Goal: Task Accomplishment & Management: Manage account settings

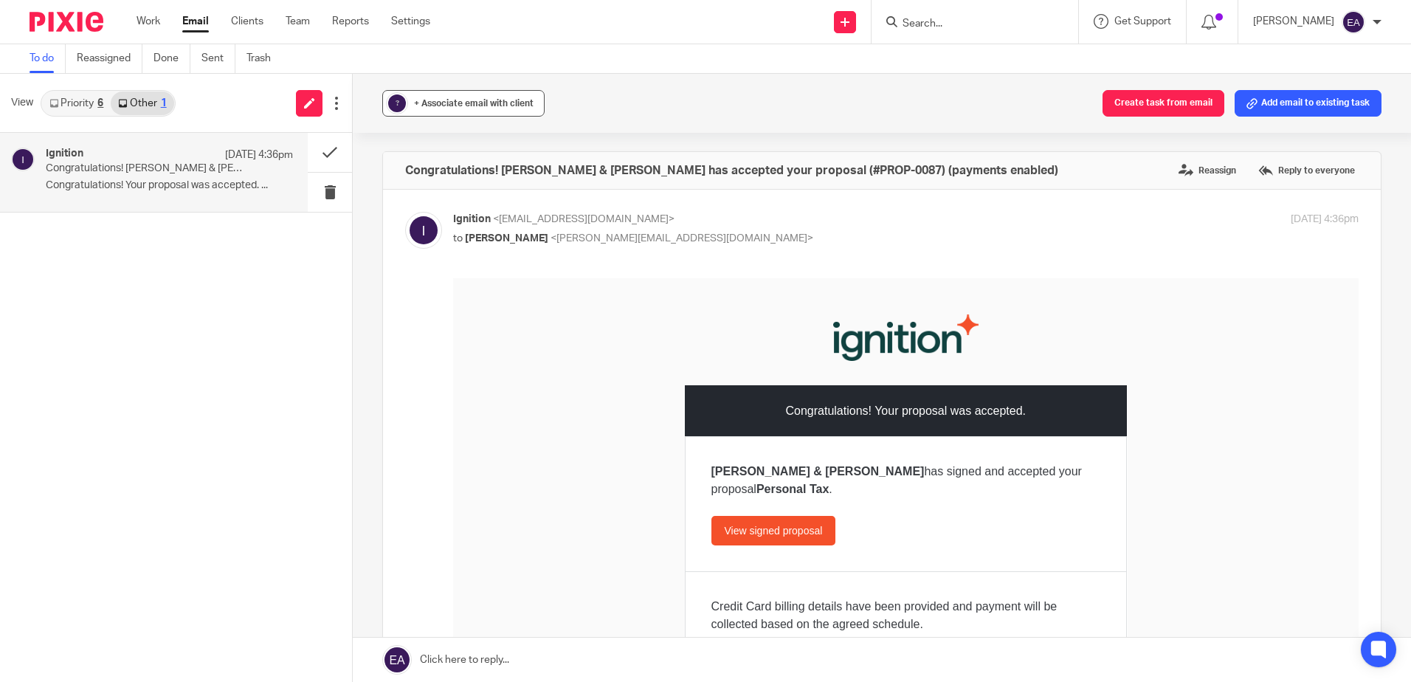
click at [403, 100] on div "?" at bounding box center [397, 103] width 22 height 22
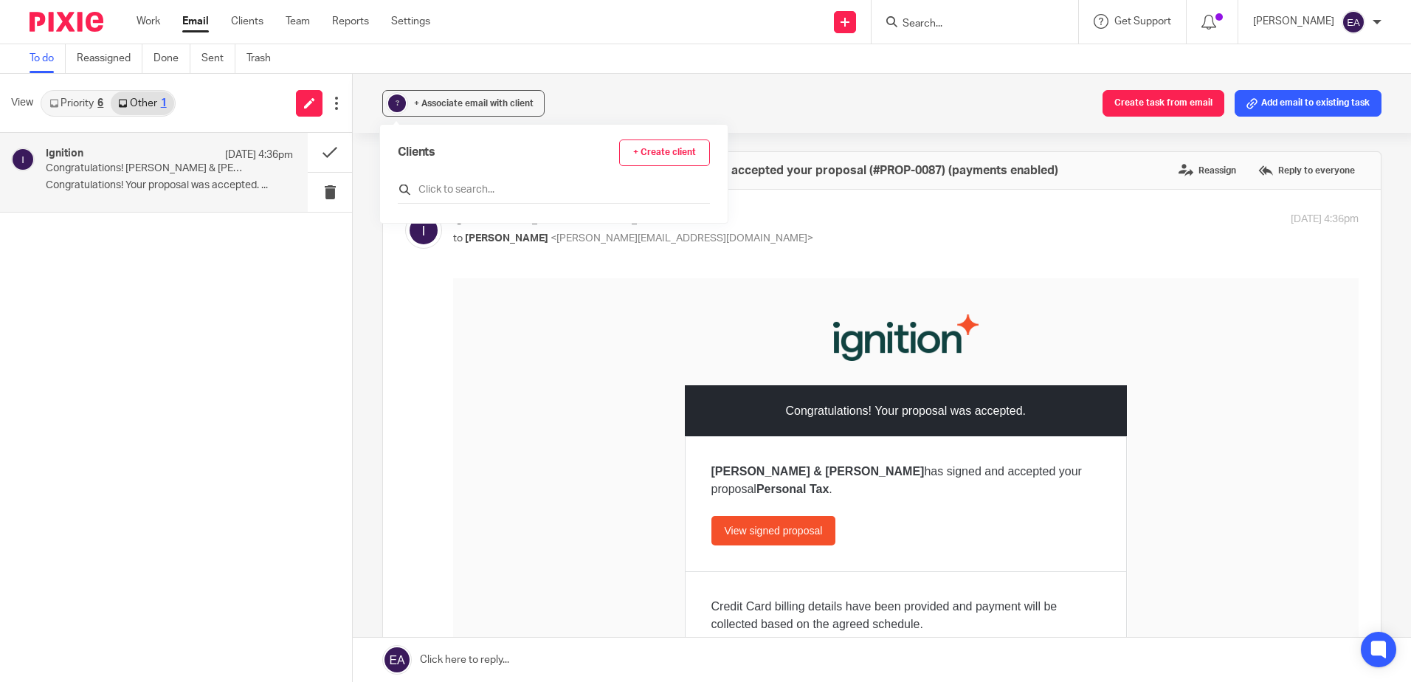
click at [465, 182] on input "text" at bounding box center [554, 189] width 312 height 15
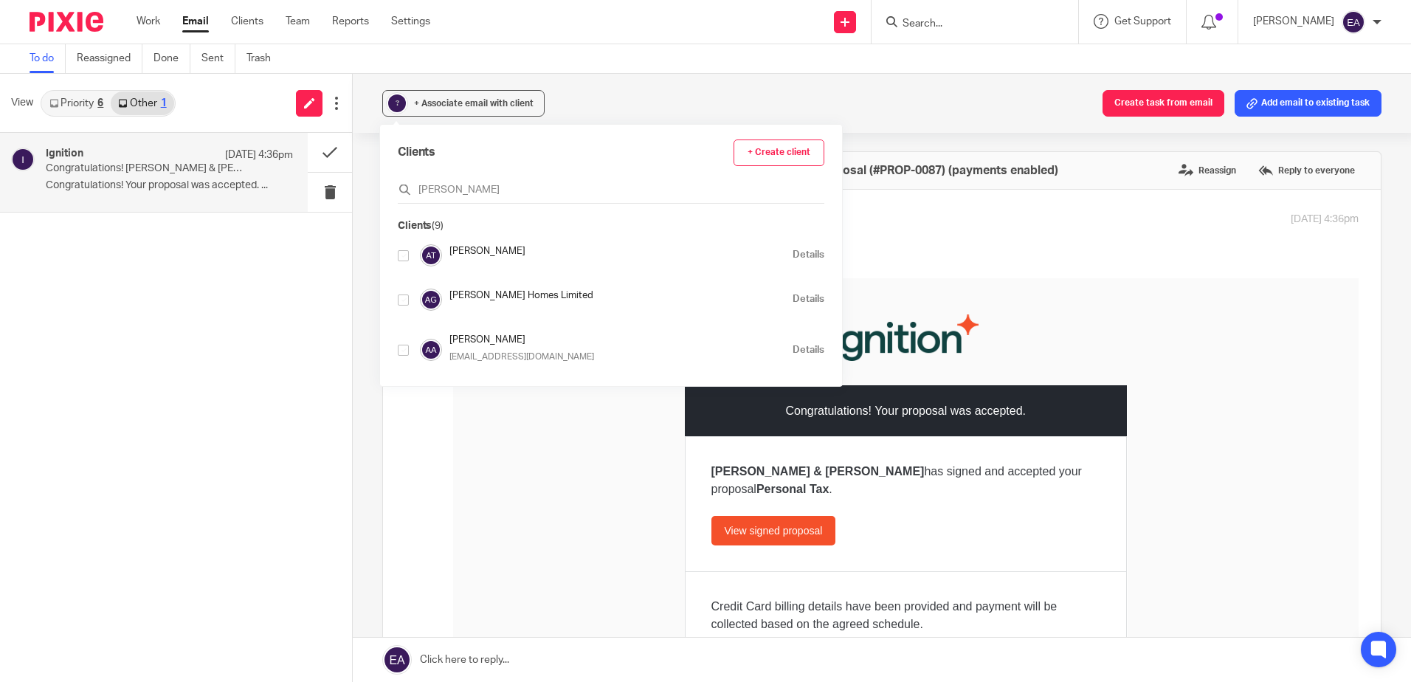
type input "andrew"
click at [404, 350] on input "checkbox" at bounding box center [403, 350] width 11 height 11
checkbox input "true"
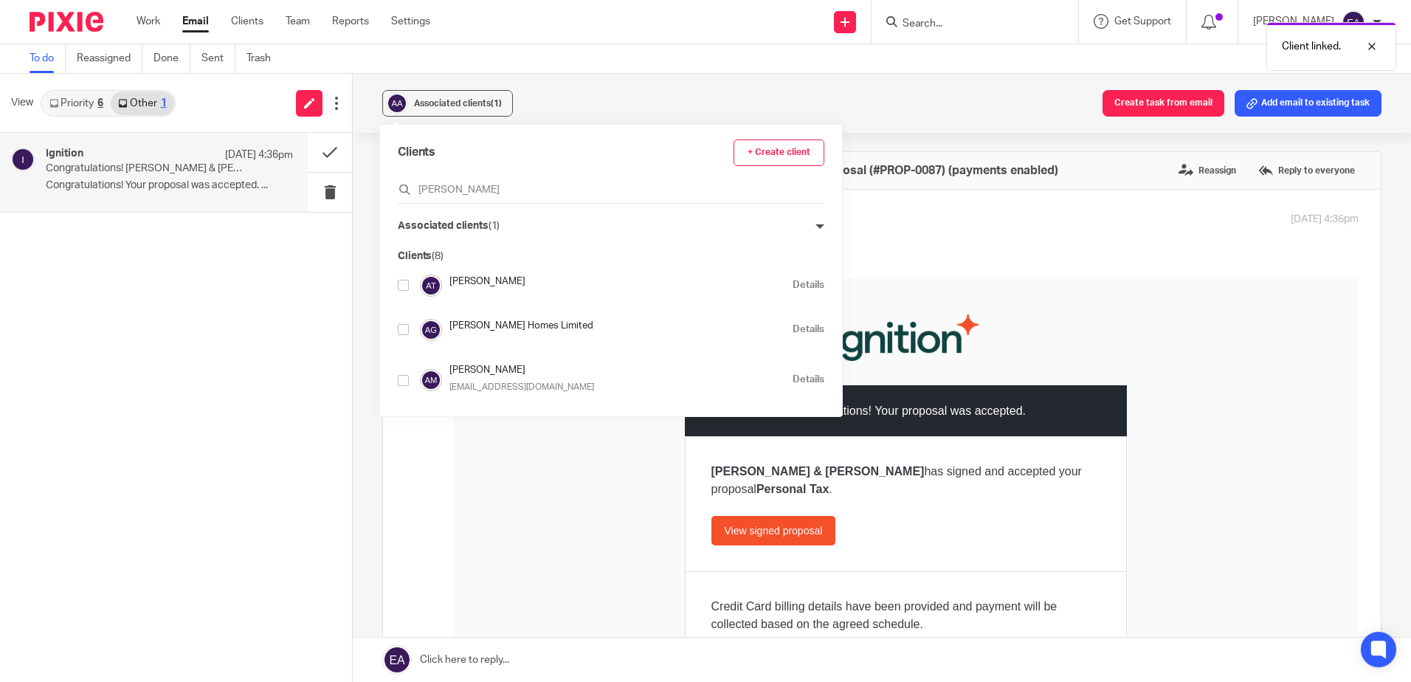
drag, startPoint x: 480, startPoint y: 189, endPoint x: 384, endPoint y: 184, distance: 96.8
click at [384, 184] on div "Clients + Create client andrew Associated clients (1) Clients (8) Andrew Talbot…" at bounding box center [611, 270] width 462 height 291
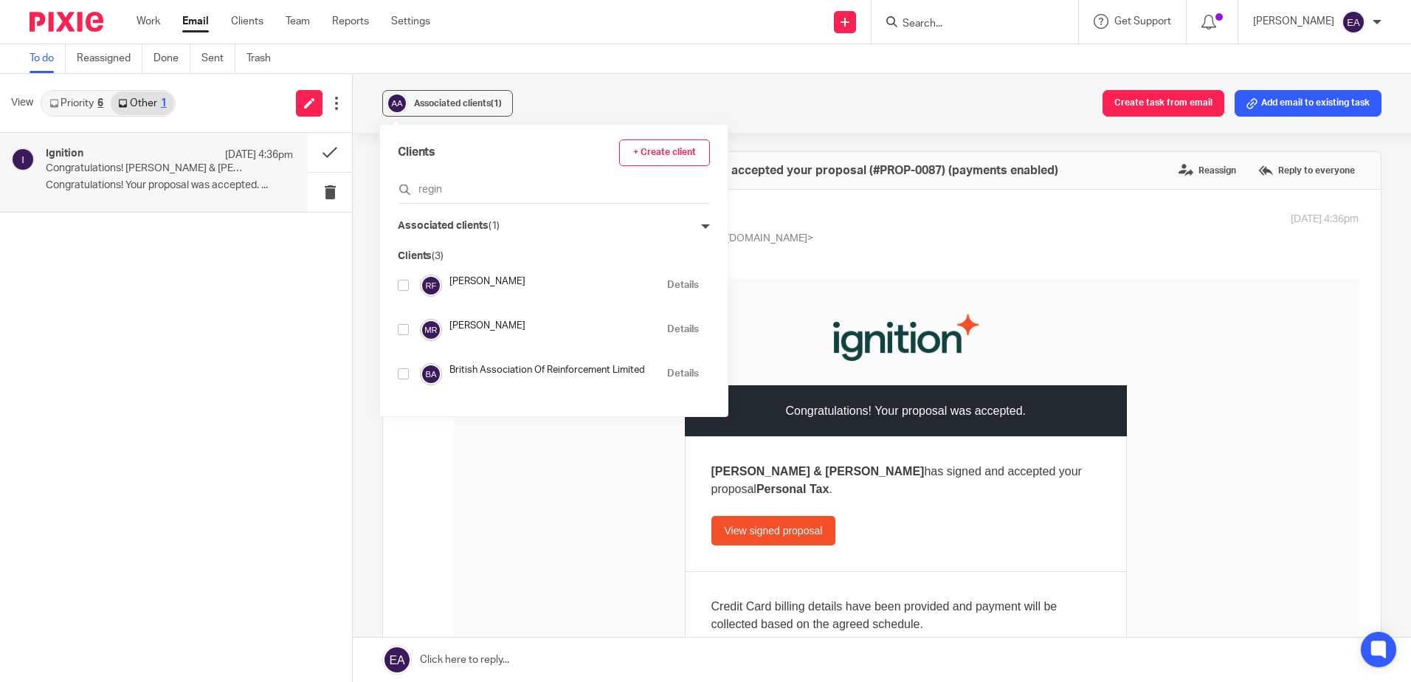
type input "regin"
click at [407, 280] on input "checkbox" at bounding box center [403, 285] width 11 height 11
checkbox input "true"
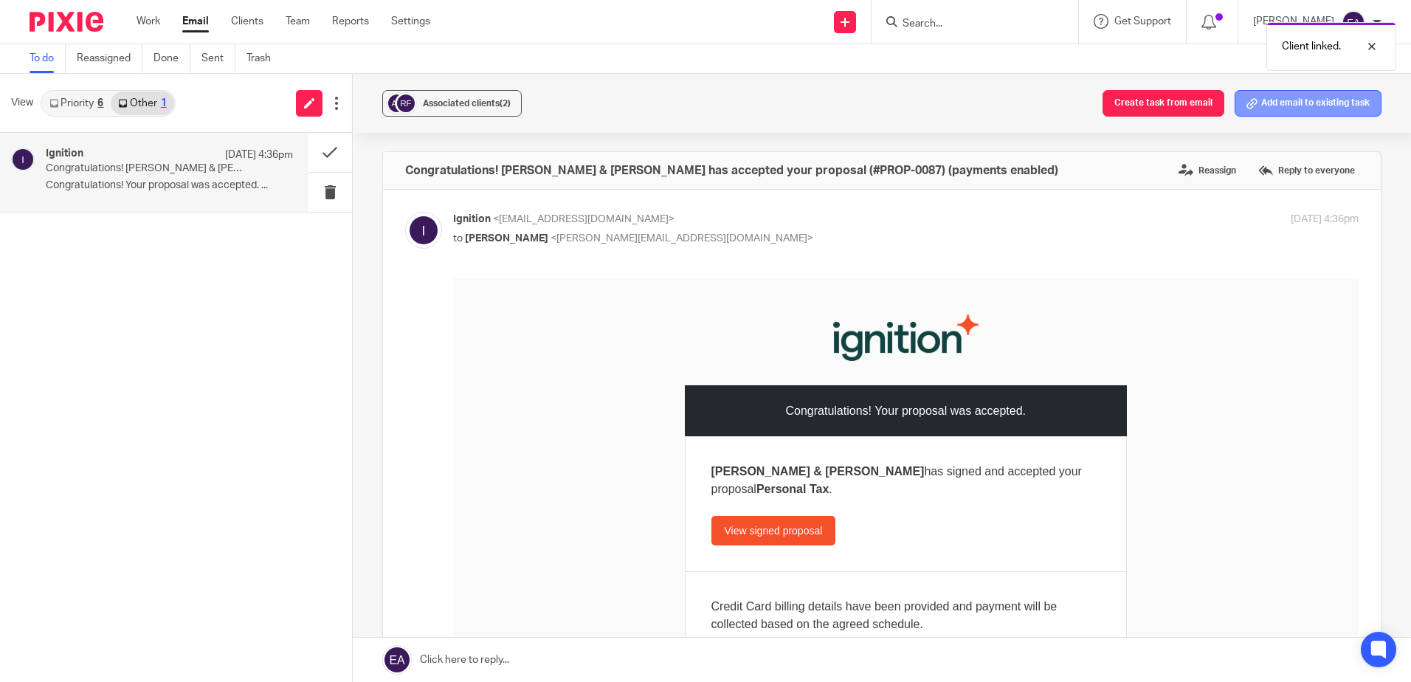
click at [1282, 102] on button "Add email to existing task" at bounding box center [1307, 103] width 147 height 27
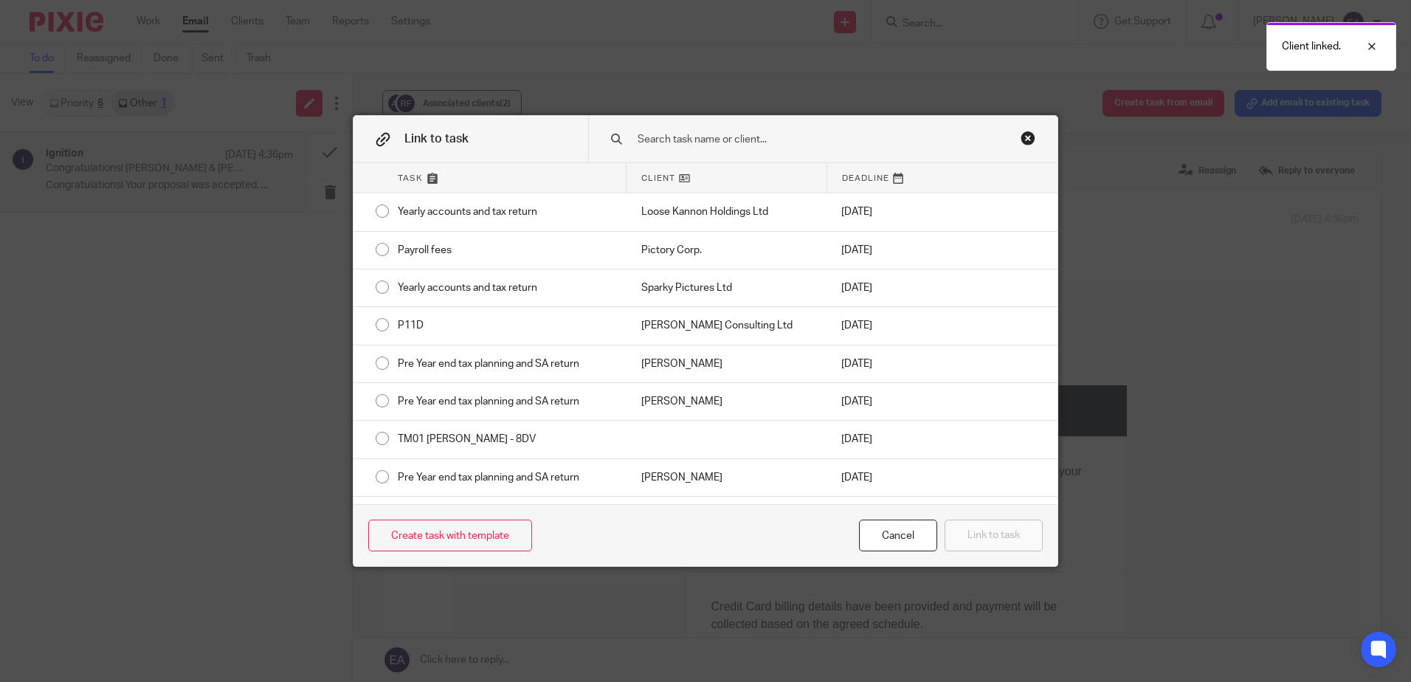
click at [704, 141] on input "text" at bounding box center [812, 139] width 353 height 16
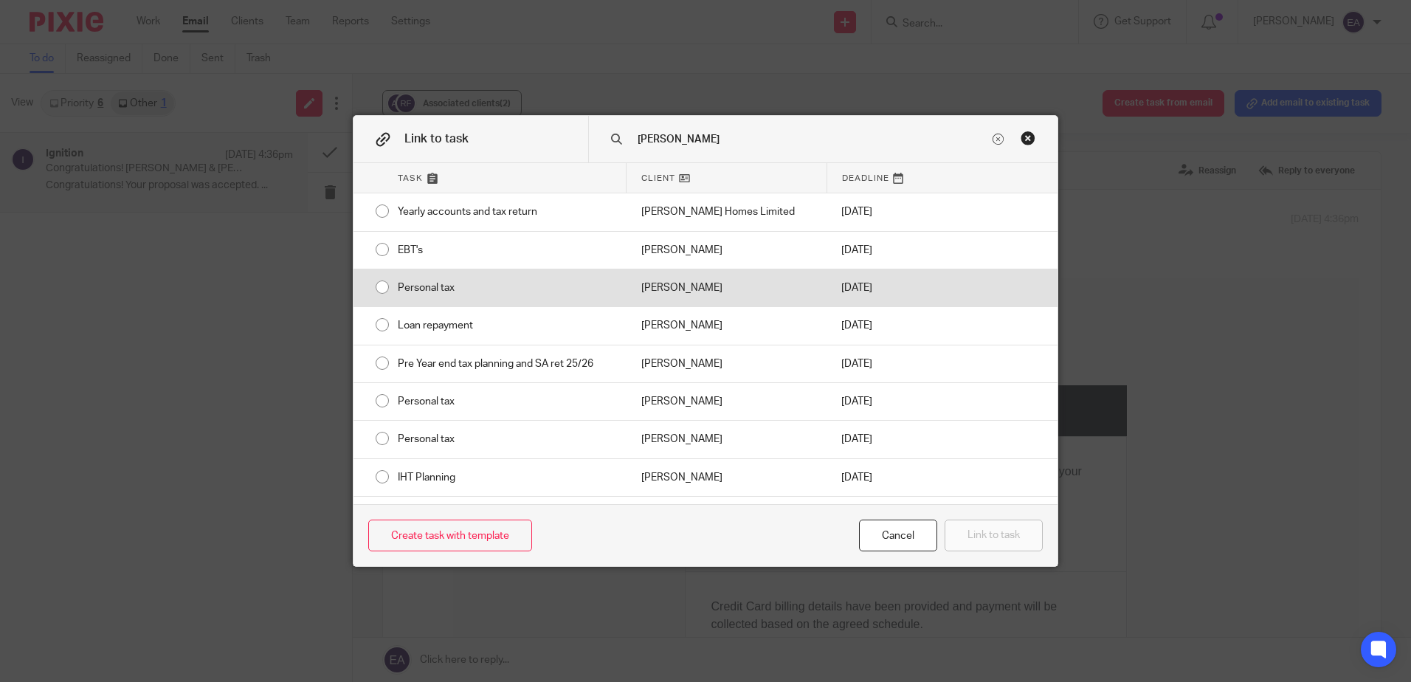
type input "andrew"
click at [486, 291] on div "Personal tax" at bounding box center [504, 287] width 243 height 37
radio input "true"
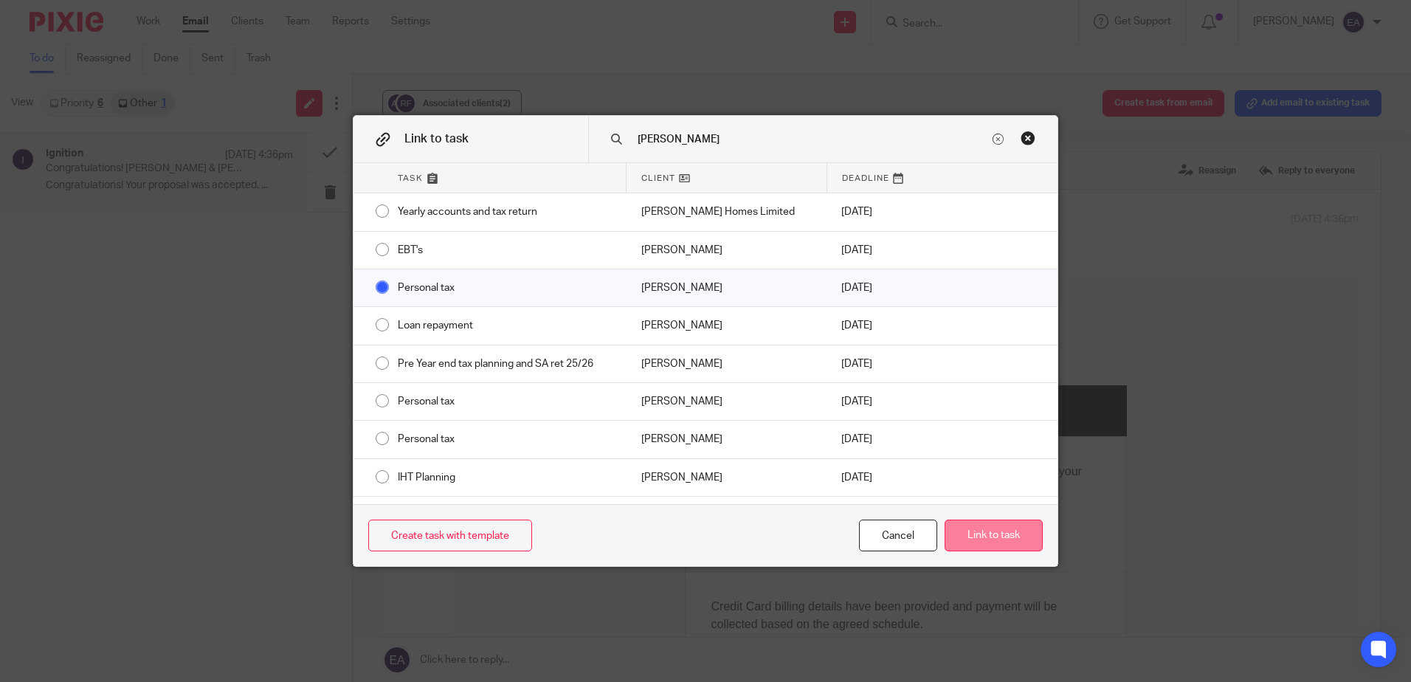
click at [989, 527] on button "Link to task" at bounding box center [993, 535] width 98 height 32
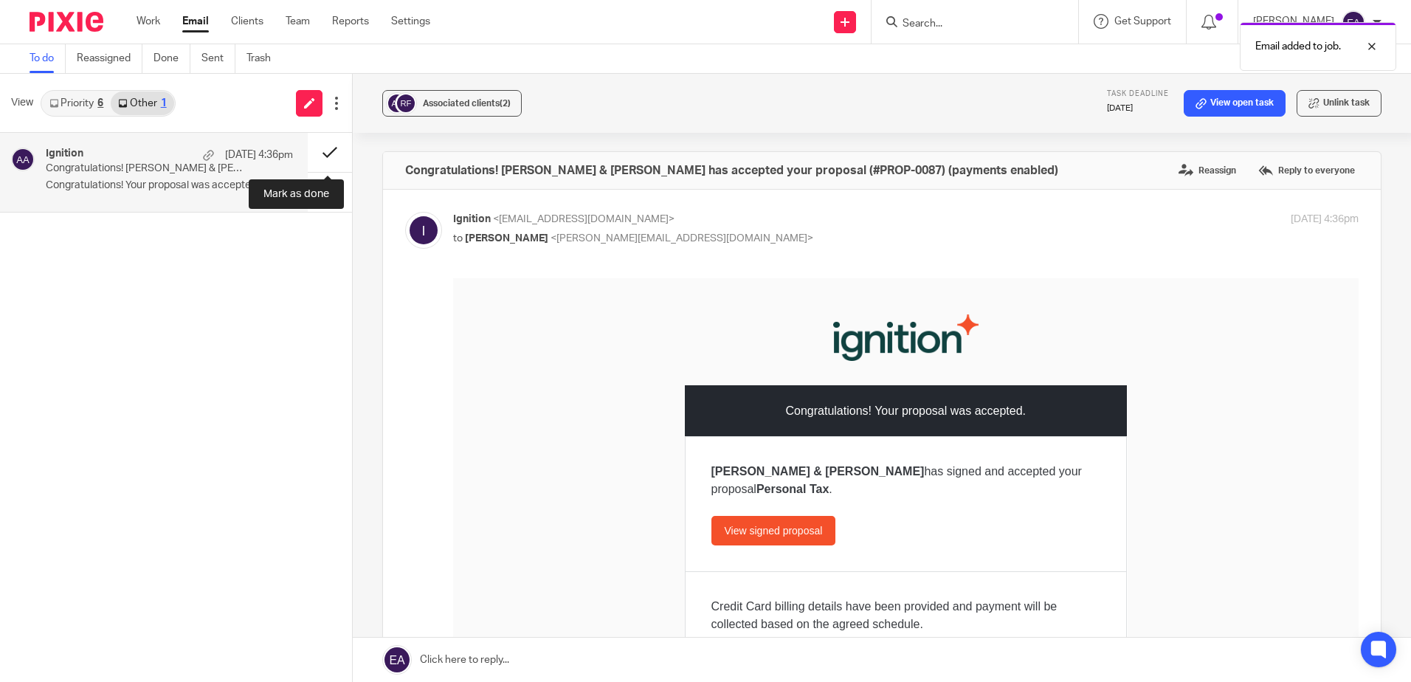
click at [325, 160] on button at bounding box center [330, 152] width 44 height 39
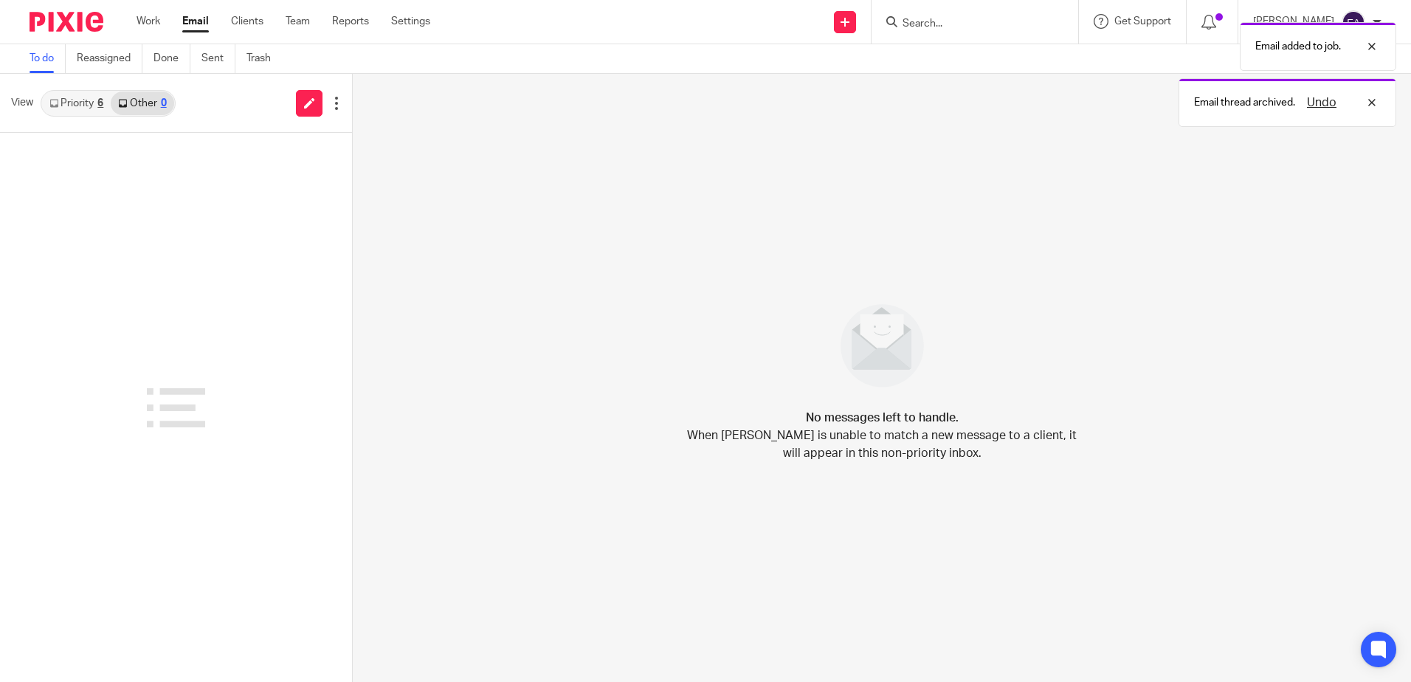
click at [82, 97] on link "Priority 6" at bounding box center [76, 103] width 69 height 24
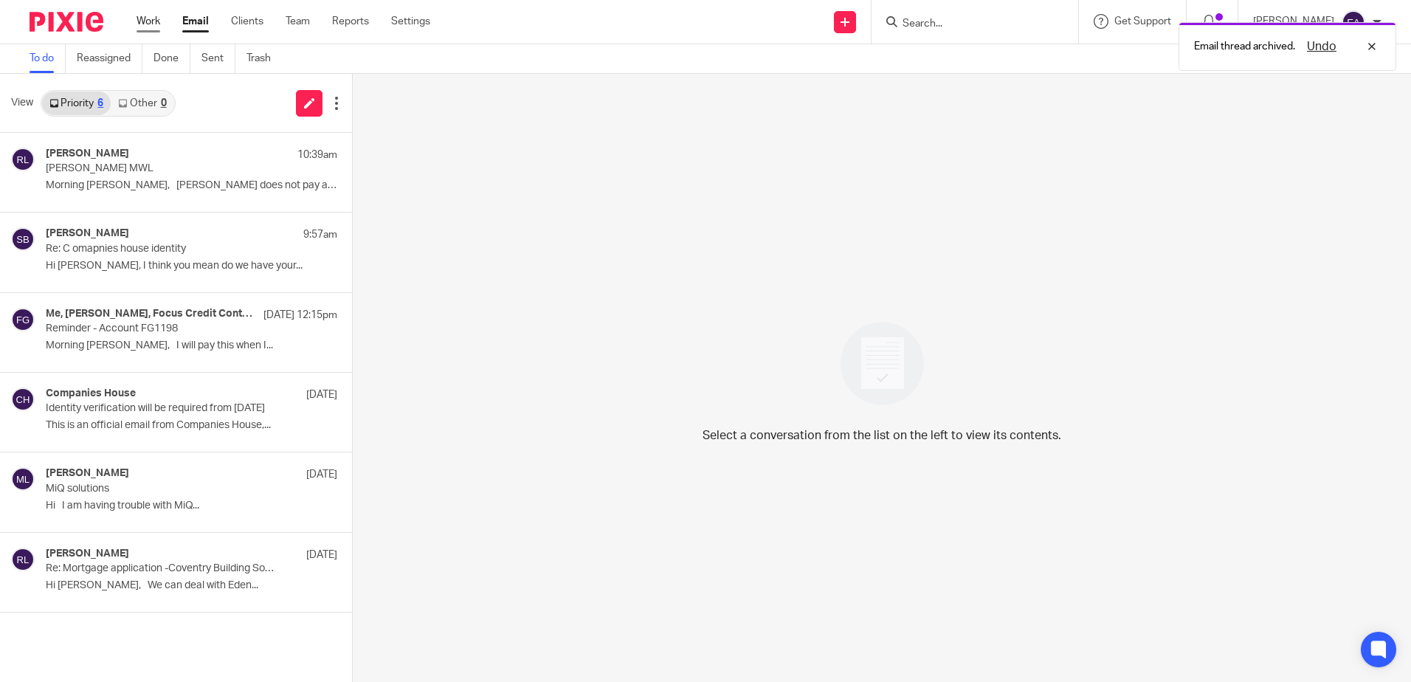
click at [160, 21] on link "Work" at bounding box center [148, 21] width 24 height 15
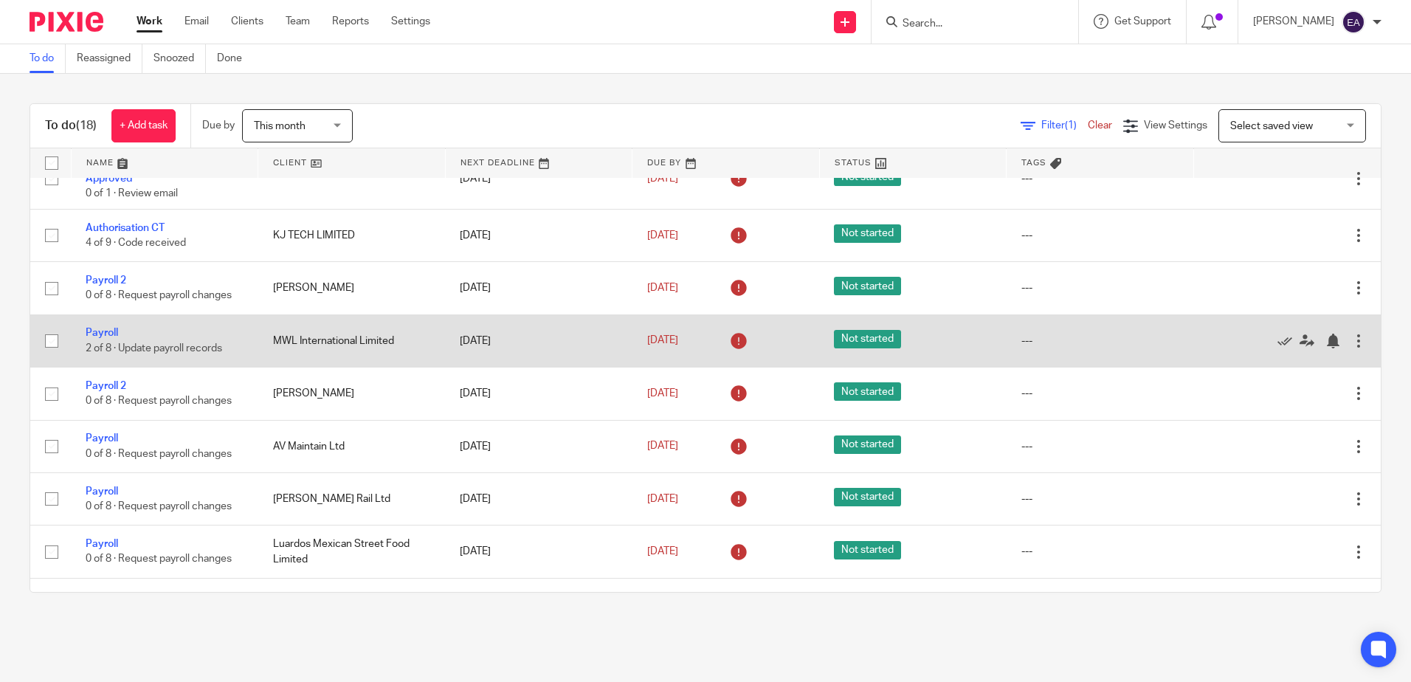
scroll to position [369, 0]
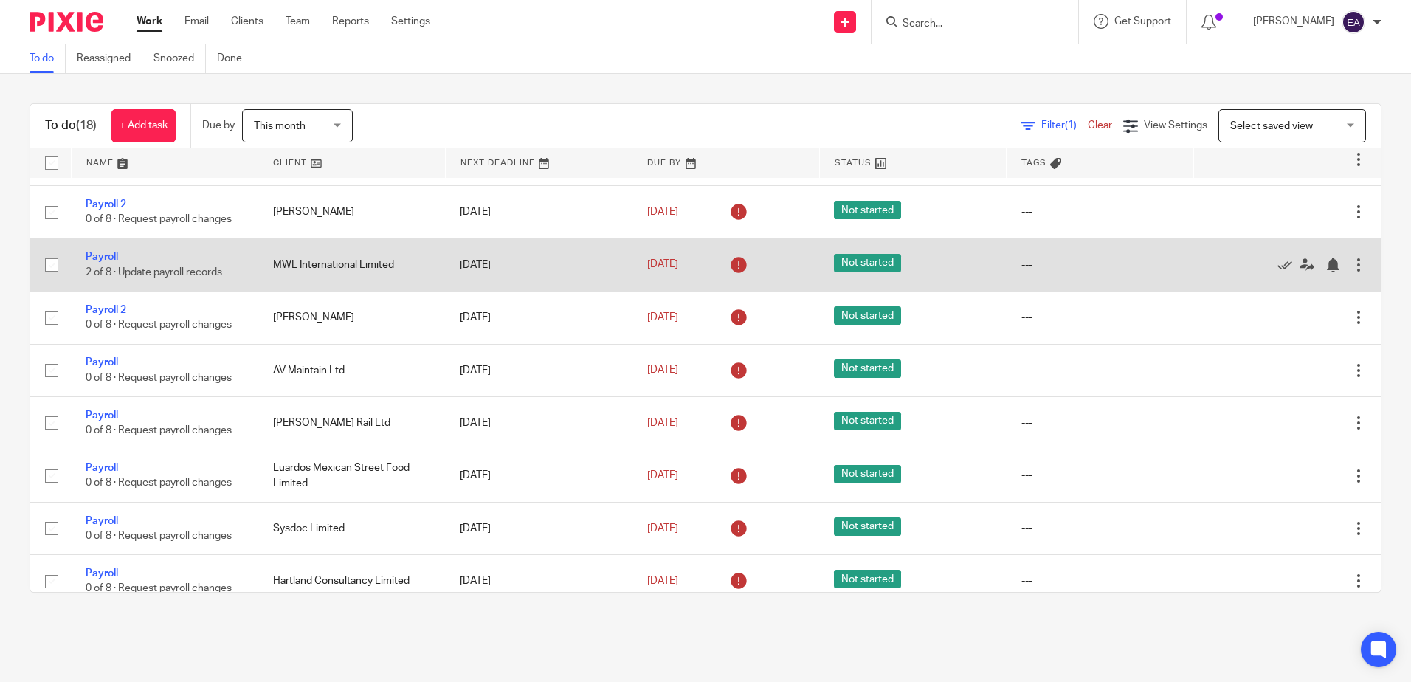
click at [103, 262] on link "Payroll" at bounding box center [102, 257] width 32 height 10
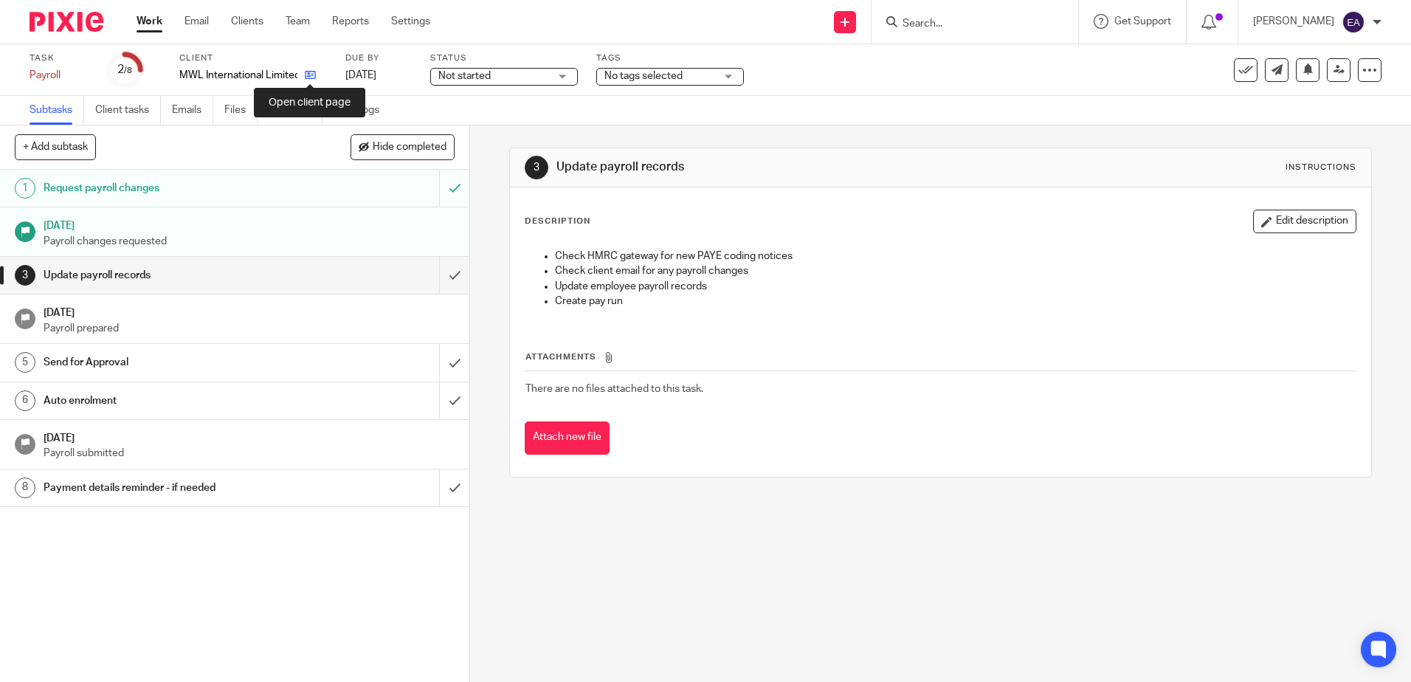
click at [315, 72] on icon at bounding box center [310, 74] width 11 height 11
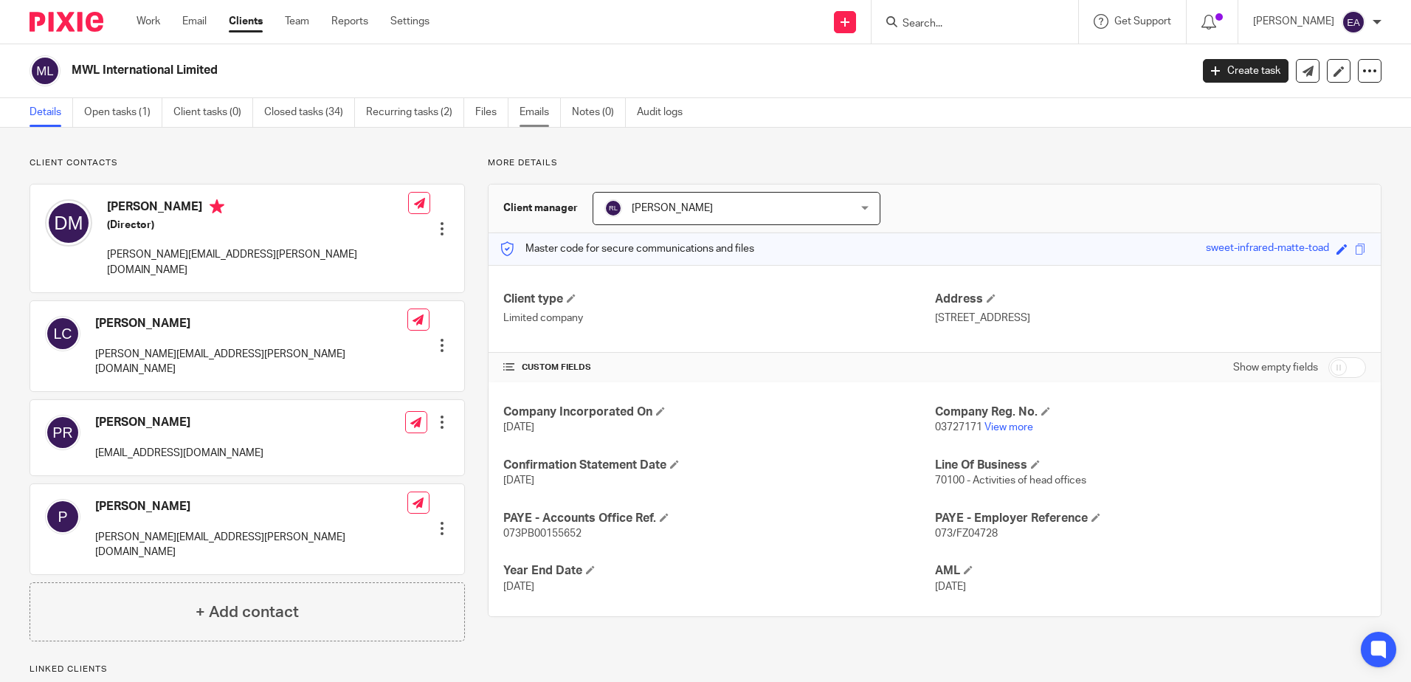
click at [540, 116] on link "Emails" at bounding box center [539, 112] width 41 height 29
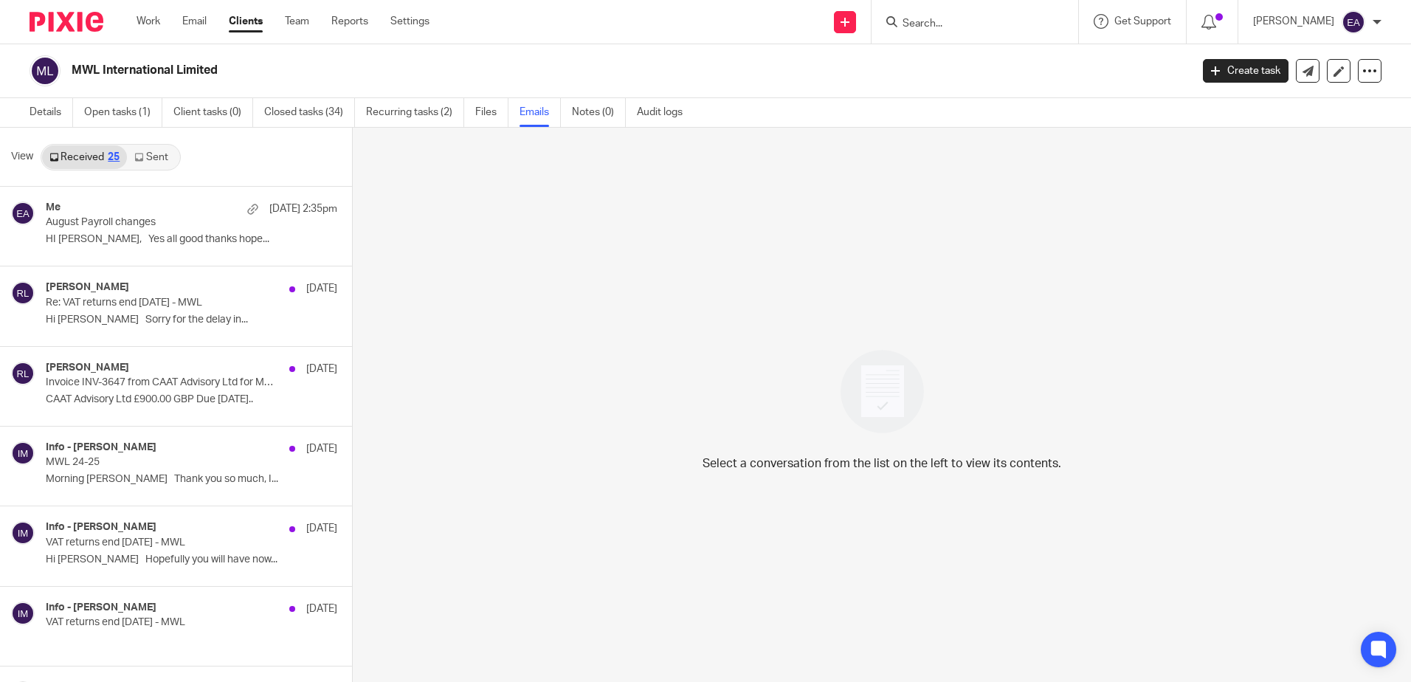
click at [146, 160] on link "Sent" at bounding box center [153, 157] width 52 height 24
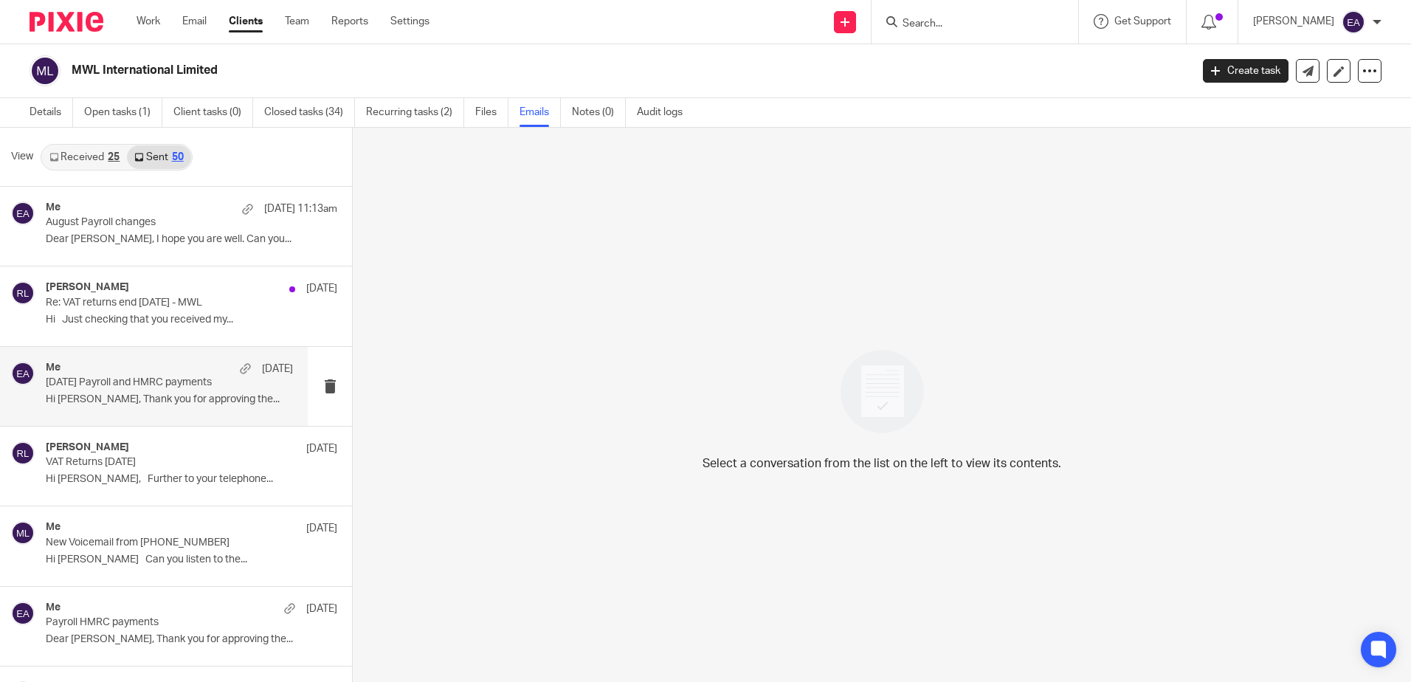
click at [166, 386] on p "July 2025 Payroll and HMRC payments" at bounding box center [145, 382] width 198 height 13
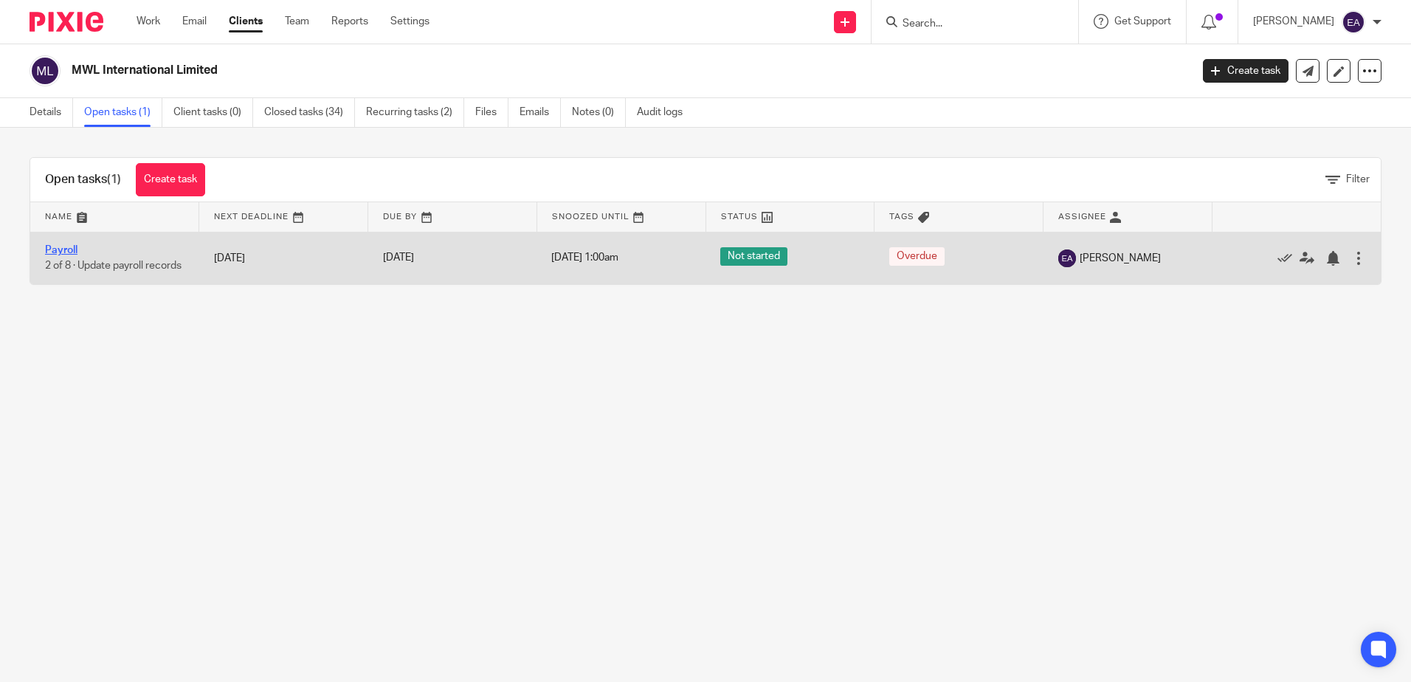
click at [73, 251] on link "Payroll" at bounding box center [61, 250] width 32 height 10
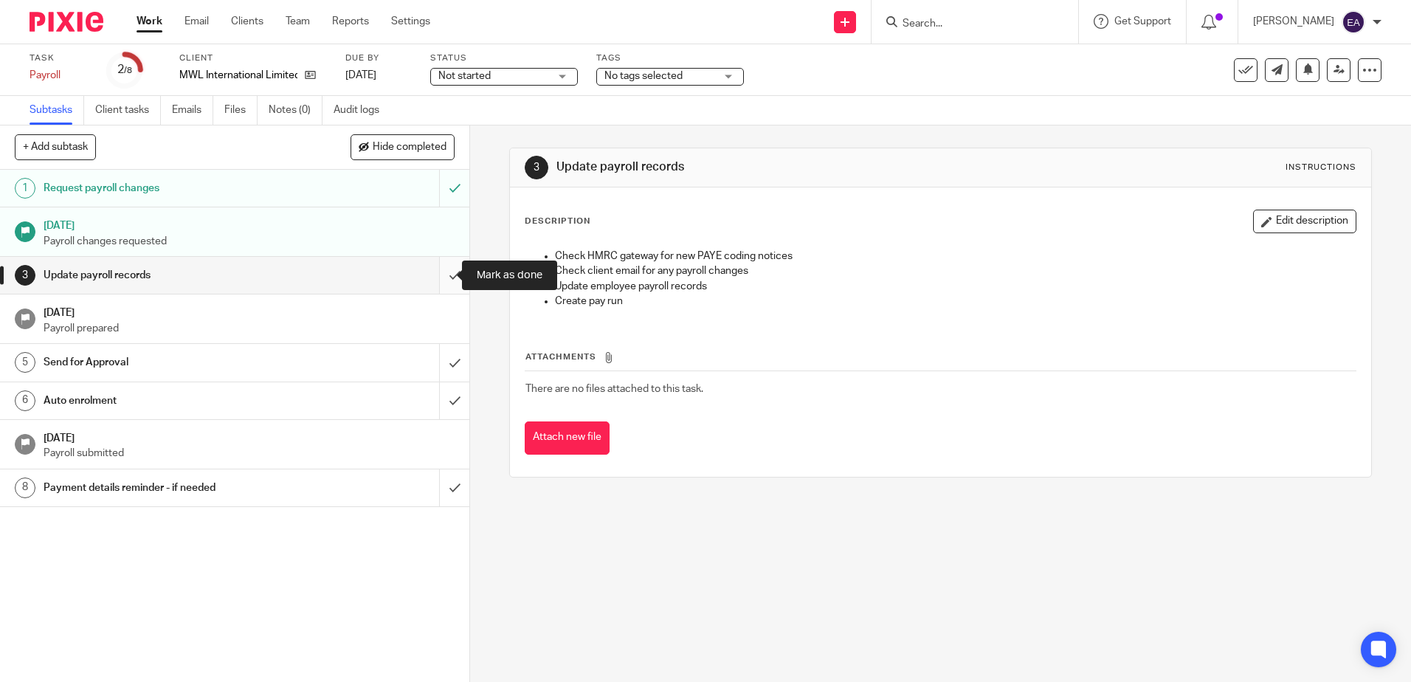
click at [436, 276] on input "submit" at bounding box center [234, 275] width 469 height 37
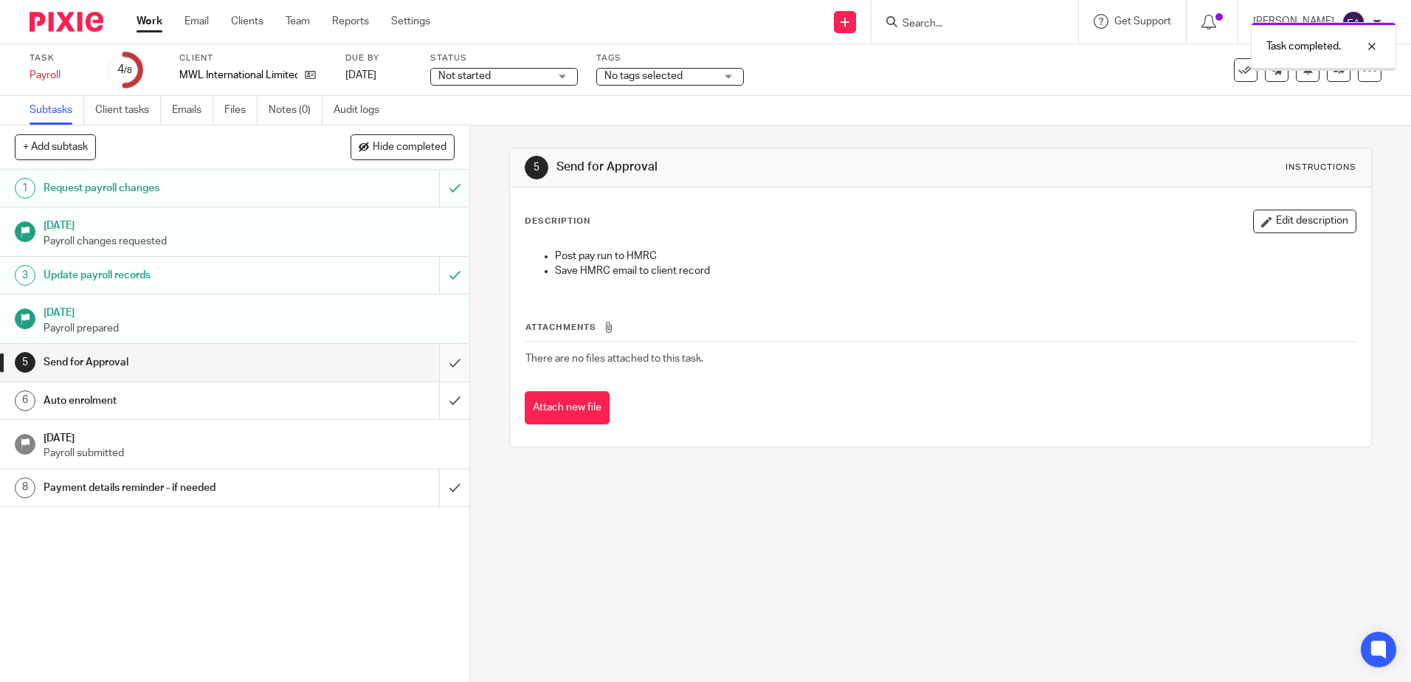
click at [443, 364] on input "submit" at bounding box center [234, 362] width 469 height 37
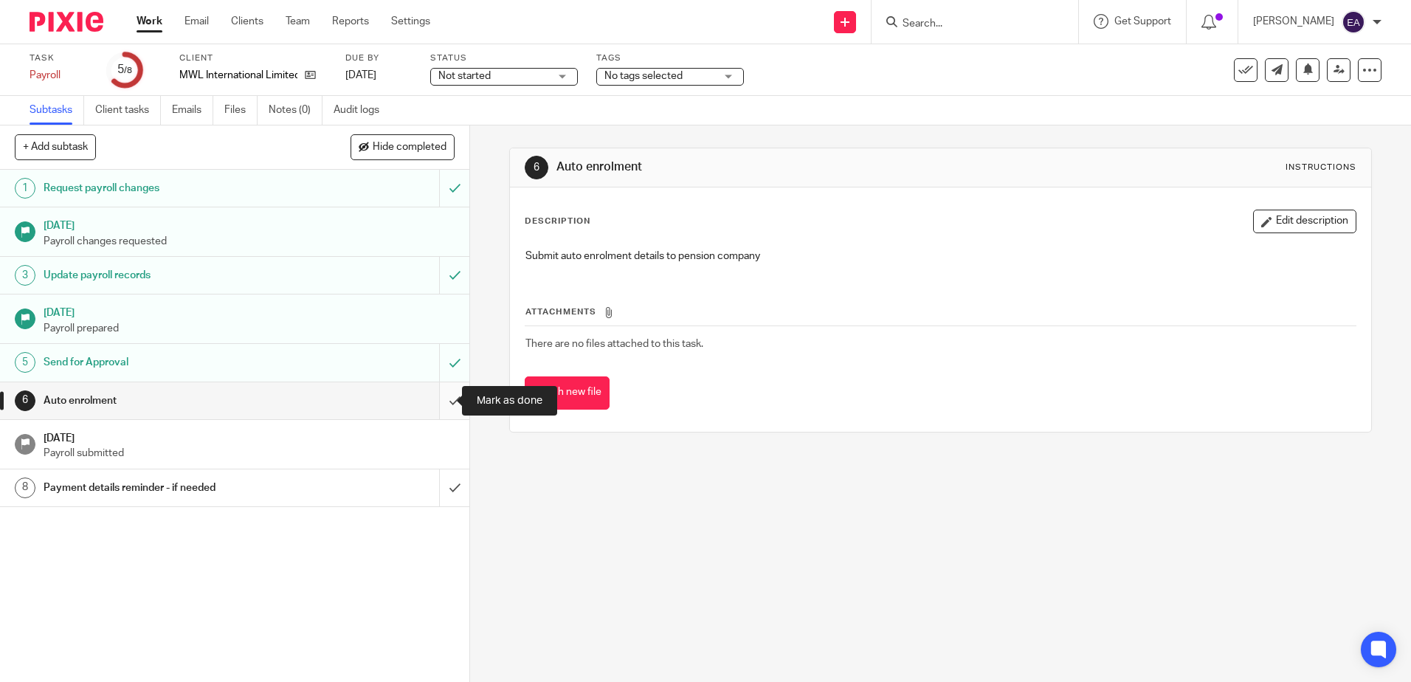
click at [438, 398] on input "submit" at bounding box center [234, 400] width 469 height 37
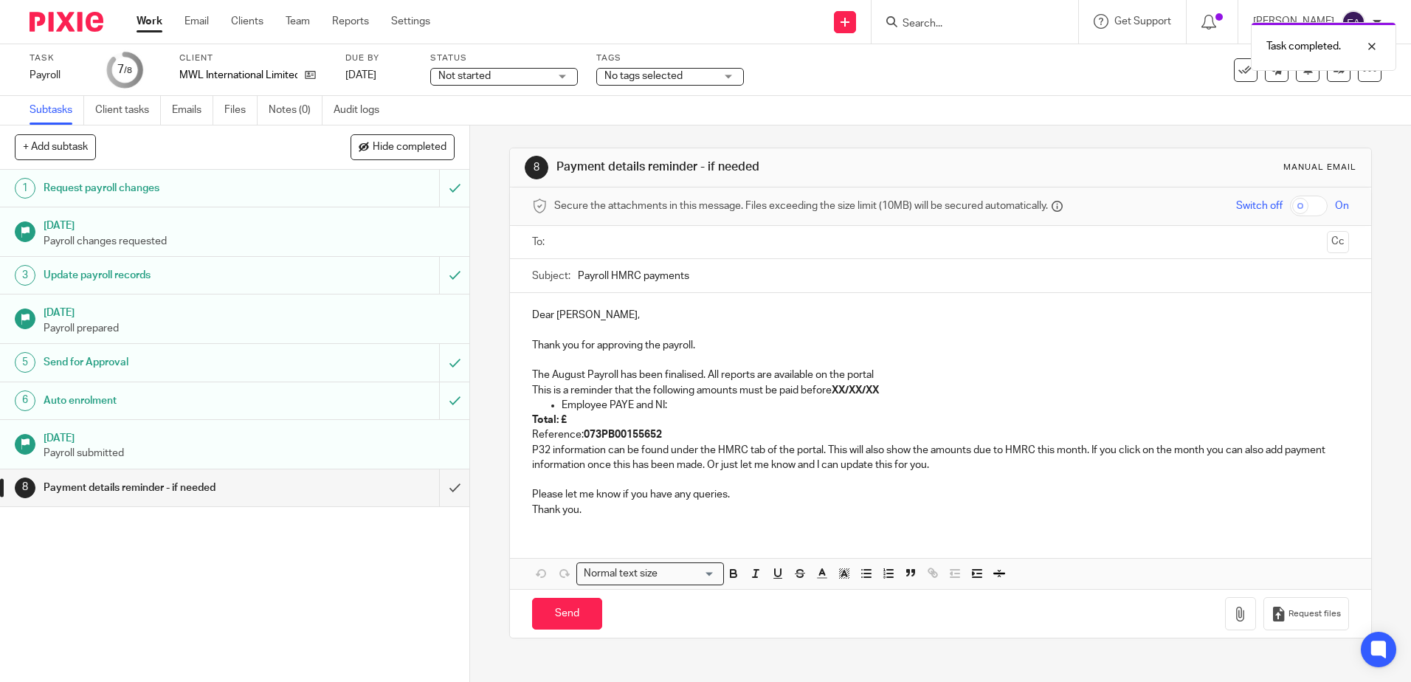
click at [632, 374] on p "The August Payroll has been finalised. All reports are available on the portal" at bounding box center [940, 374] width 816 height 15
click at [633, 371] on p "The August Payroll has been finalised. All reports are available on the portal" at bounding box center [940, 374] width 816 height 15
click at [741, 374] on p "The August Payroll has now been finalised. All reports are available on the por…" at bounding box center [940, 374] width 816 height 15
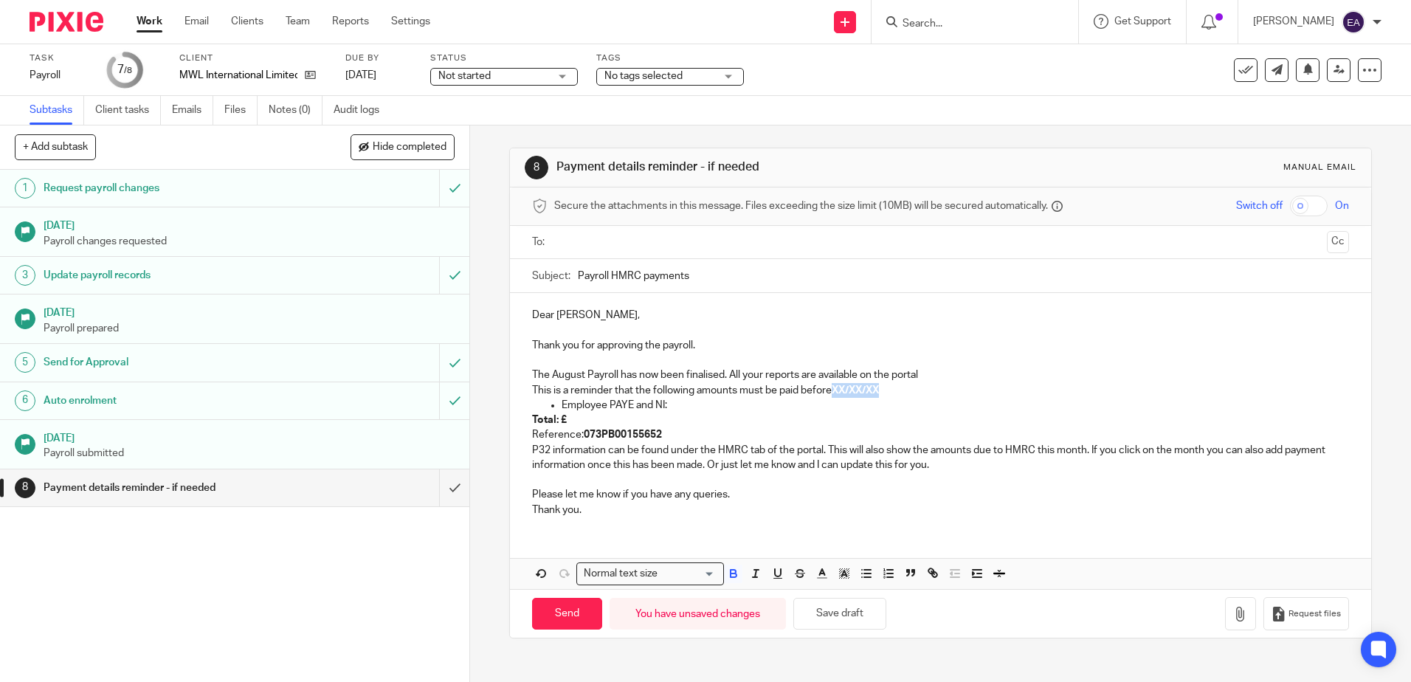
drag, startPoint x: 887, startPoint y: 391, endPoint x: 834, endPoint y: 391, distance: 53.1
click at [834, 391] on p "This is a reminder that the following amounts must be paid before XX/XX/XX" at bounding box center [940, 390] width 816 height 15
click at [574, 415] on p "Total: £" at bounding box center [940, 419] width 816 height 15
click at [868, 390] on strong "XX/XX/XX" at bounding box center [855, 390] width 47 height 10
drag, startPoint x: 897, startPoint y: 384, endPoint x: 834, endPoint y: 389, distance: 62.9
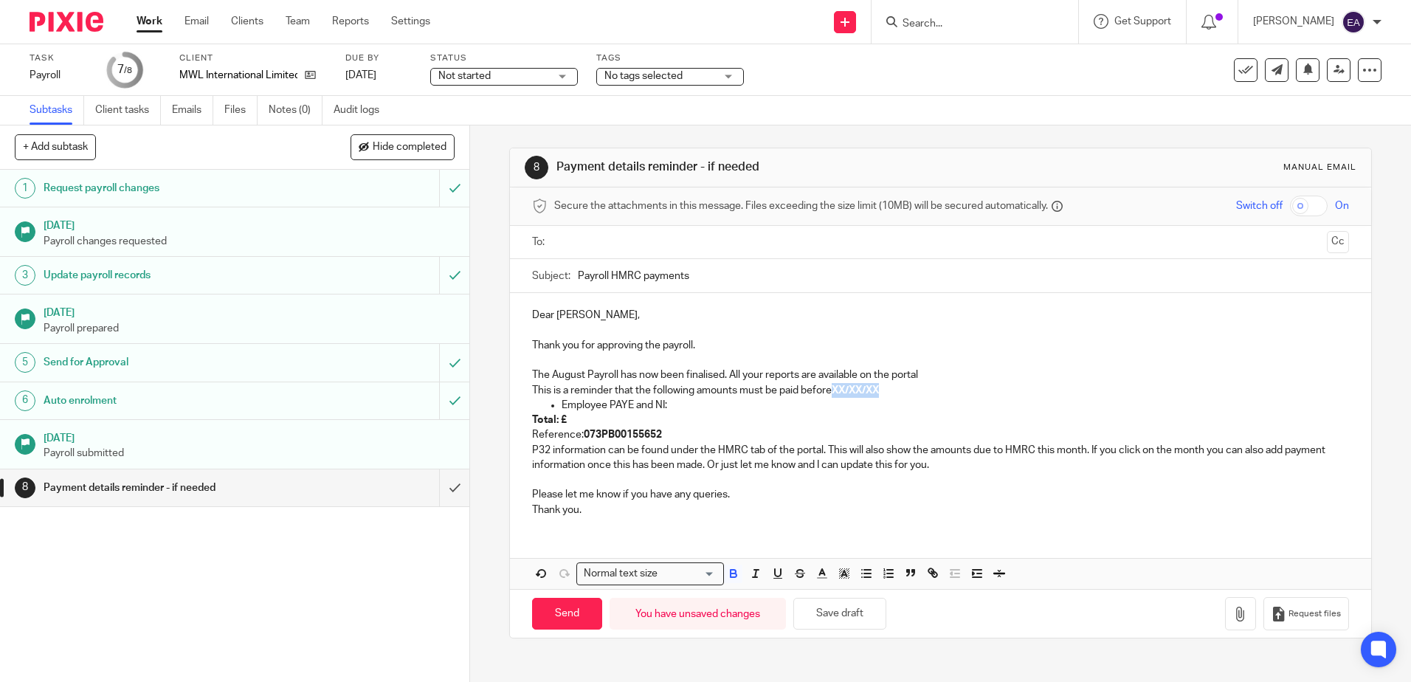
click at [834, 389] on p "This is a reminder that the following amounts must be paid before XX/XX/XX" at bounding box center [940, 390] width 816 height 15
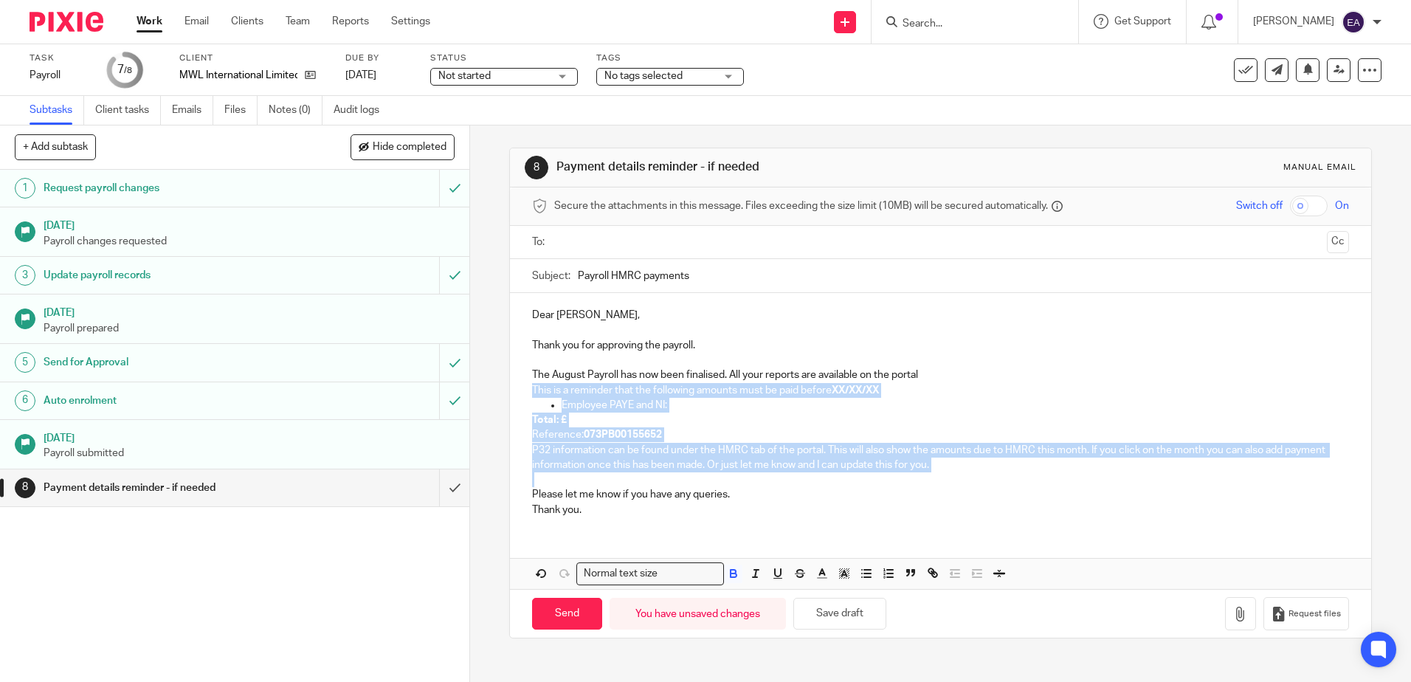
drag, startPoint x: 528, startPoint y: 387, endPoint x: 964, endPoint y: 478, distance: 446.1
click at [972, 478] on div "Dear David, Thank you for approving the payroll. The August Payroll has now bee…" at bounding box center [940, 410] width 860 height 235
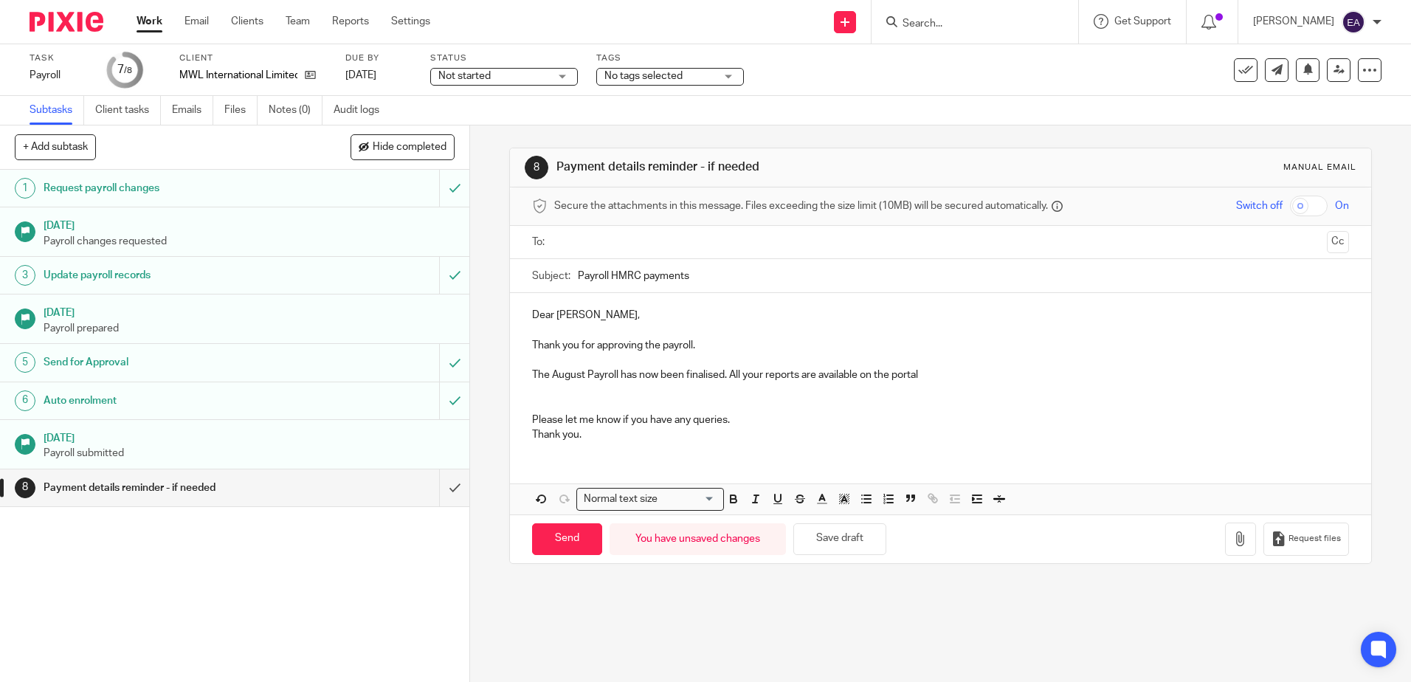
click at [535, 390] on p at bounding box center [940, 390] width 816 height 15
click at [532, 393] on p "This month's (05 August) PAYE and NICS liability amount due to HMRC by 22nd Sep…" at bounding box center [940, 390] width 816 height 15
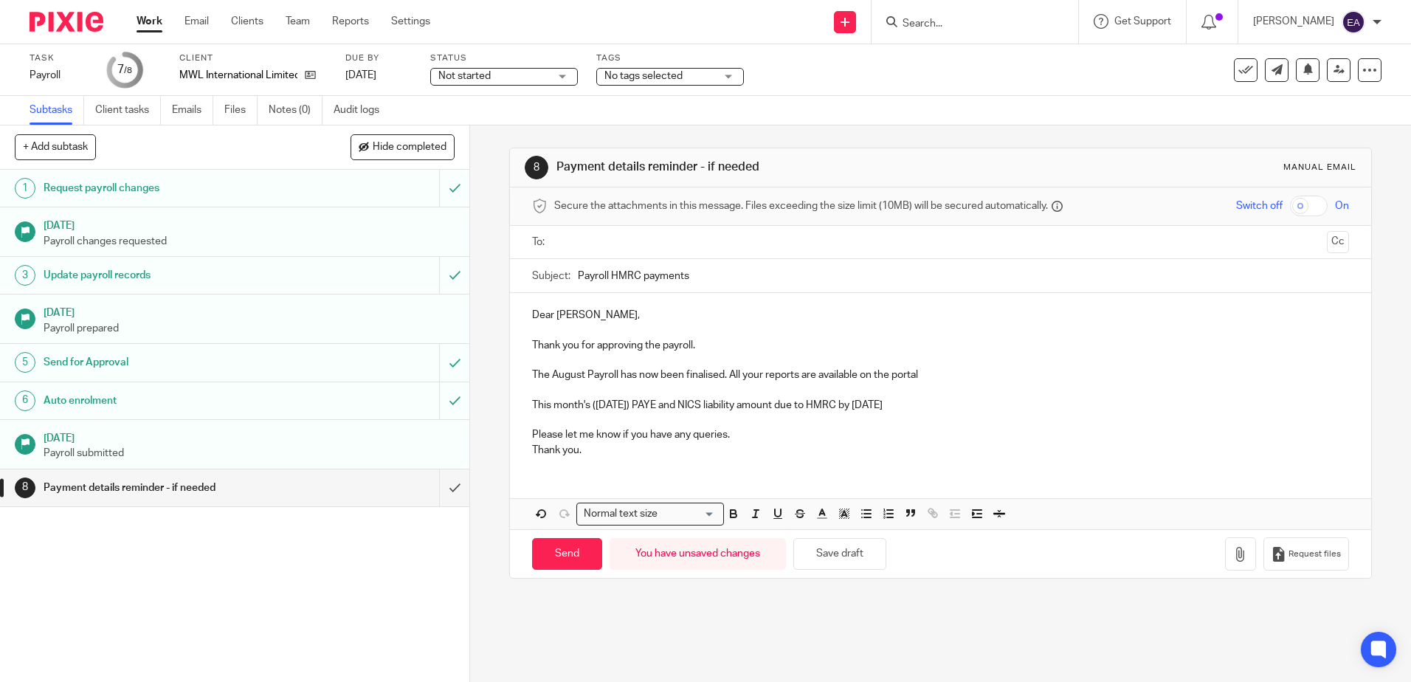
click at [984, 401] on p "This month's (05 August) PAYE and NICS liability amount due to HMRC by 22nd Sep…" at bounding box center [940, 405] width 816 height 15
drag, startPoint x: 1033, startPoint y: 403, endPoint x: 984, endPoint y: 403, distance: 49.4
click at [984, 403] on p "This month's (05 August) PAYE and NICS liability amount due to HMRC by 22nd Sep…" at bounding box center [940, 405] width 816 height 15
click at [727, 516] on icon "button" at bounding box center [733, 513] width 13 height 13
click at [847, 450] on p "Thank you." at bounding box center [940, 450] width 816 height 15
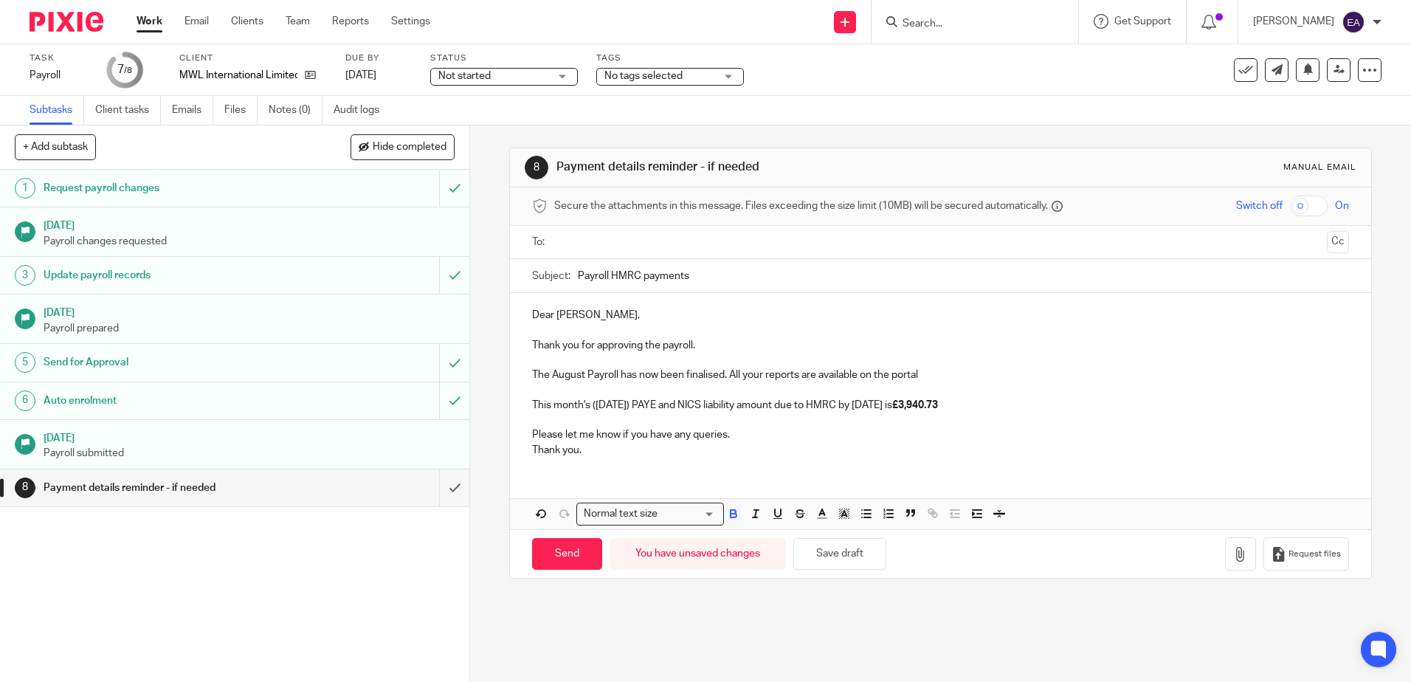
click at [1044, 409] on p "This month's (05 August) PAYE and NICS liability amount due to HMRC by 22nd Sep…" at bounding box center [940, 405] width 816 height 15
drag, startPoint x: 1153, startPoint y: 405, endPoint x: 1036, endPoint y: 403, distance: 117.3
click at [1036, 403] on p "This month's (05 August) PAYE and NICS liability amount due to HMRC by 22nd Sep…" at bounding box center [940, 405] width 816 height 15
click at [728, 521] on button "button" at bounding box center [733, 514] width 18 height 18
click at [1027, 446] on p "Thank you." at bounding box center [940, 450] width 816 height 15
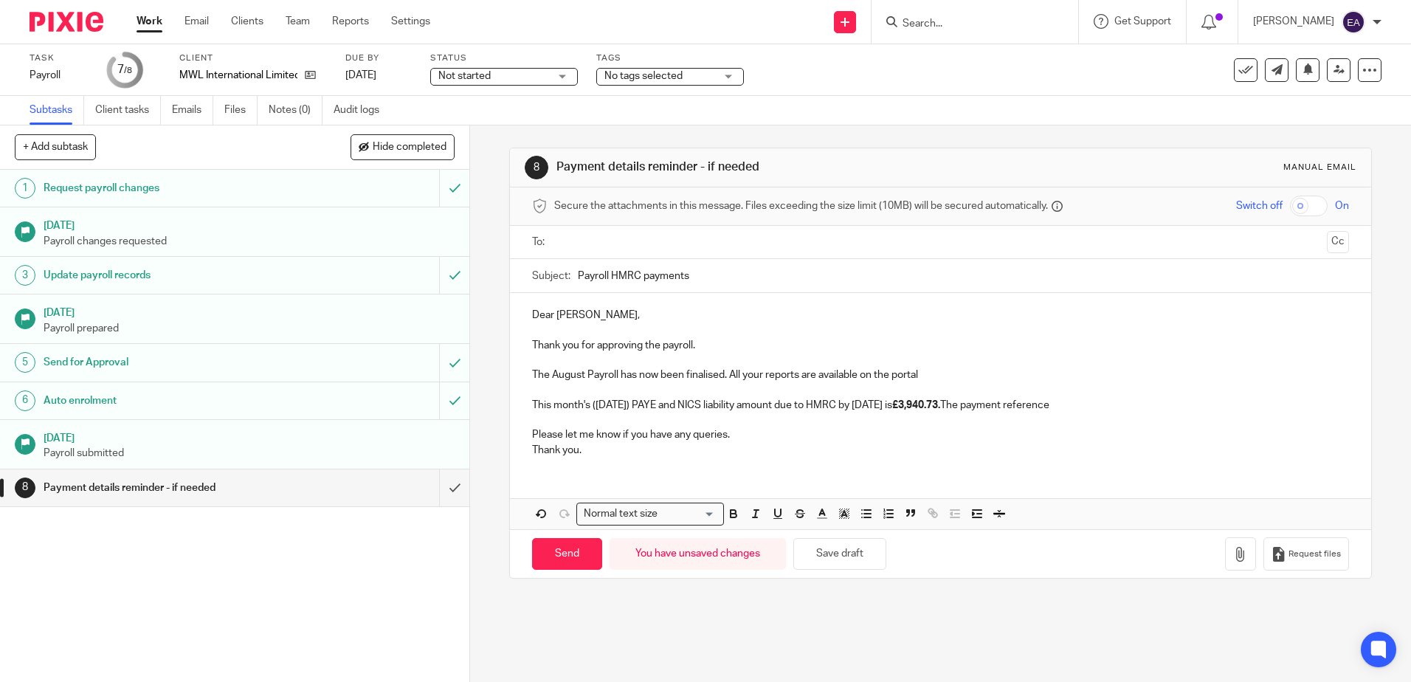
click at [1164, 408] on p "This month's (05 August) PAYE and NICS liability amount due to HMRC by 22nd Sep…" at bounding box center [940, 405] width 816 height 15
click at [1231, 401] on p "This month's (05 August) PAYE and NICS liability amount due to HMRC by 22nd Sep…" at bounding box center [940, 405] width 816 height 15
drag, startPoint x: 633, startPoint y: 418, endPoint x: 610, endPoint y: 418, distance: 22.9
click at [610, 412] on p "This month's (05 August) PAYE and NICS liability amount due to HMRC by 22nd Sep…" at bounding box center [940, 405] width 816 height 15
click at [818, 519] on line "button" at bounding box center [822, 519] width 9 height 0
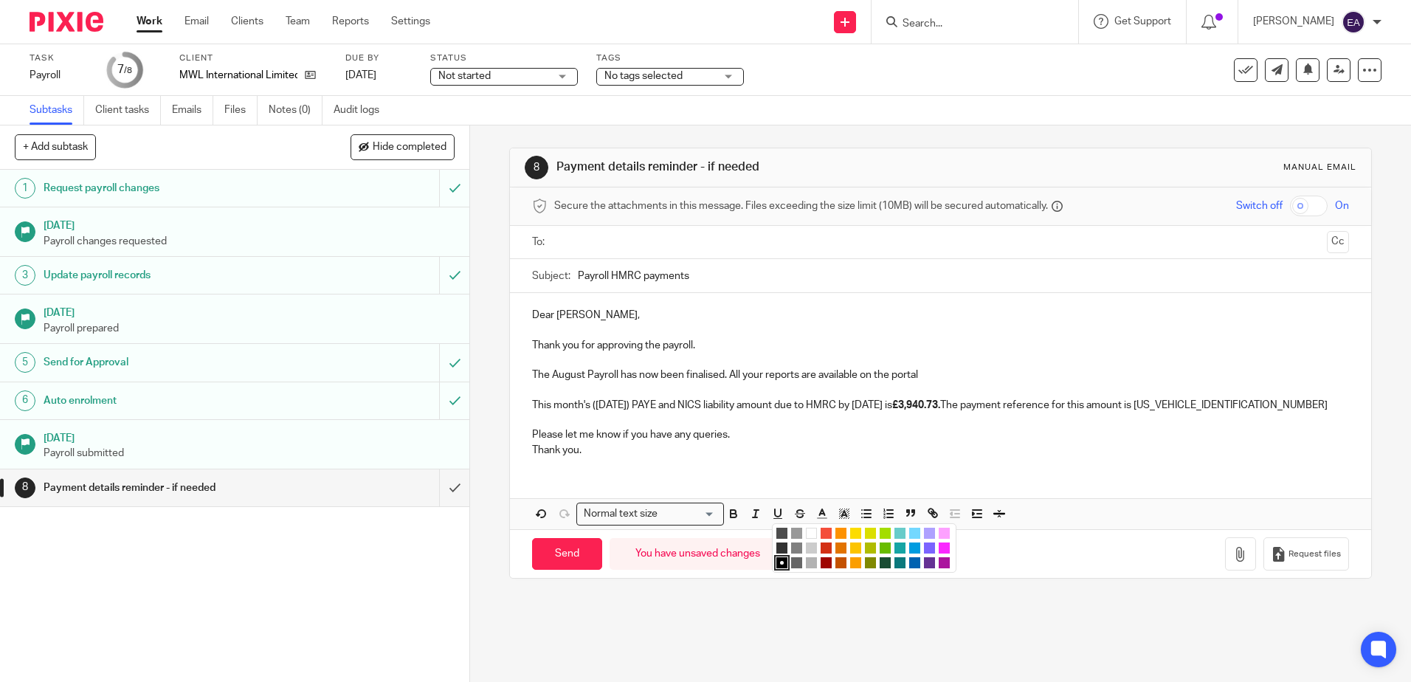
click at [823, 553] on li "color:#D33115" at bounding box center [825, 547] width 11 height 11
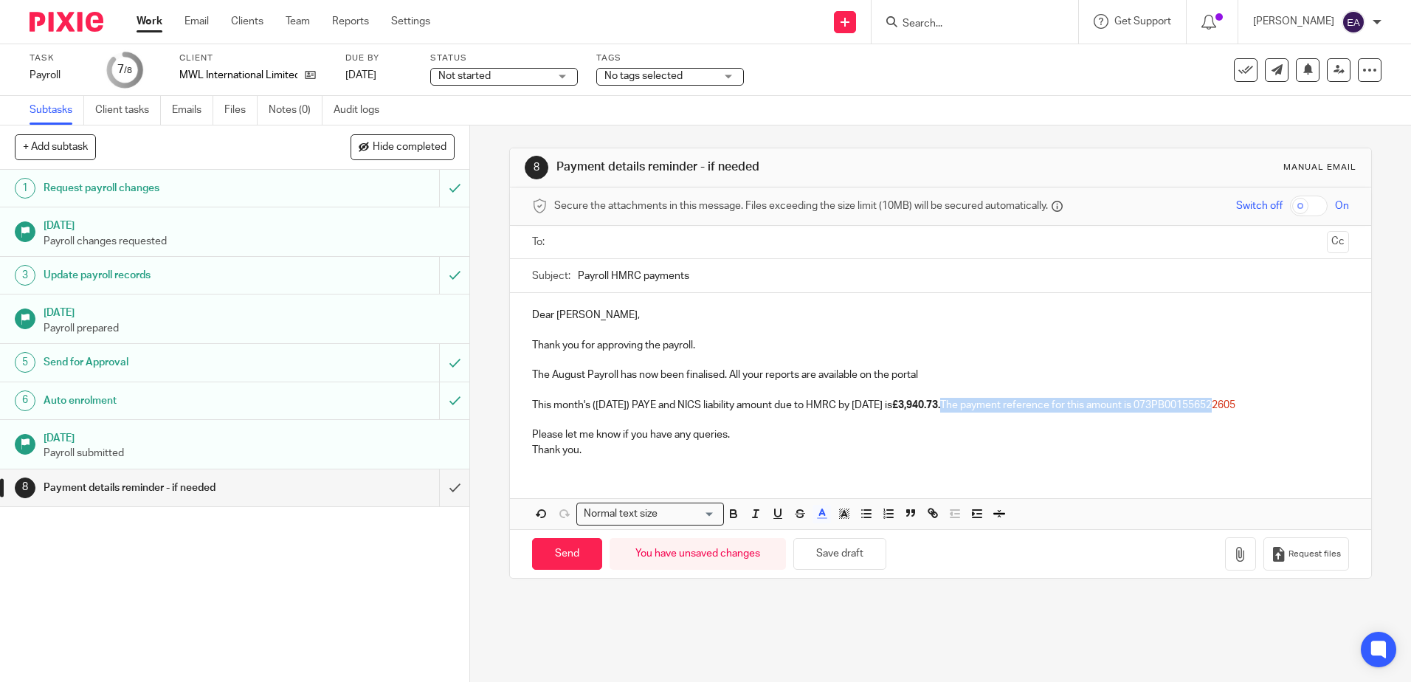
click at [640, 412] on p "This month's (05 August) PAYE and NICS liability amount due to HMRC by 22nd Sep…" at bounding box center [940, 405] width 816 height 15
drag, startPoint x: 636, startPoint y: 416, endPoint x: 529, endPoint y: 413, distance: 107.0
click at [532, 412] on p "This month's (05 August) PAYE and NICS liability amount due to HMRC by 22nd Sep…" at bounding box center [940, 405] width 816 height 15
click at [733, 520] on icon "button" at bounding box center [733, 513] width 13 height 13
click at [635, 412] on p "This month's (05 August) PAYE and NICS liability amount due to HMRC by 22nd Sep…" at bounding box center [940, 405] width 816 height 15
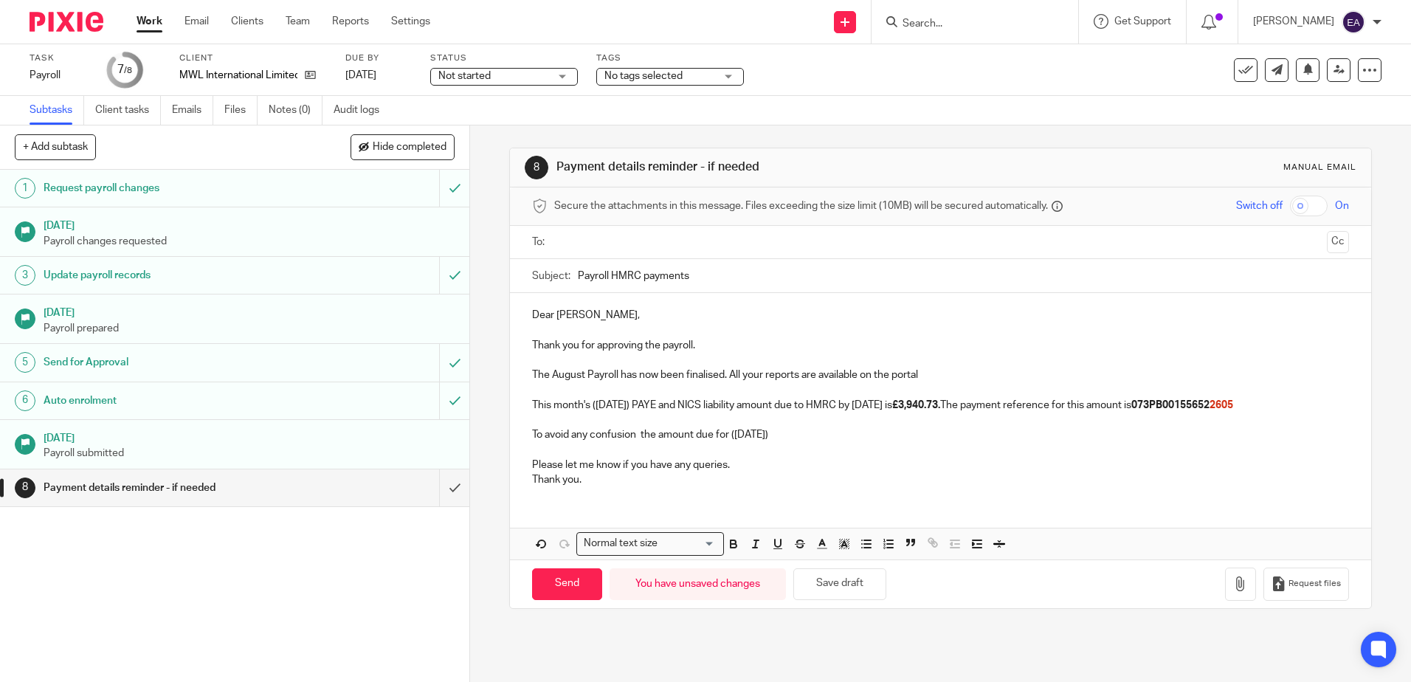
click at [727, 442] on p "To avoid any confusion the amount due for (04 July)" at bounding box center [940, 434] width 816 height 15
click at [829, 442] on p "To avoid any confusion the amount due for last month (04 July)" at bounding box center [940, 434] width 816 height 15
drag, startPoint x: 1032, startPoint y: 405, endPoint x: 984, endPoint y: 404, distance: 48.7
click at [940, 404] on strong "£3,940.73." at bounding box center [916, 405] width 48 height 10
click at [984, 435] on p "To avoid any confusion the amount due for last month (04 July) due to HMRC by 2…" at bounding box center [940, 434] width 816 height 15
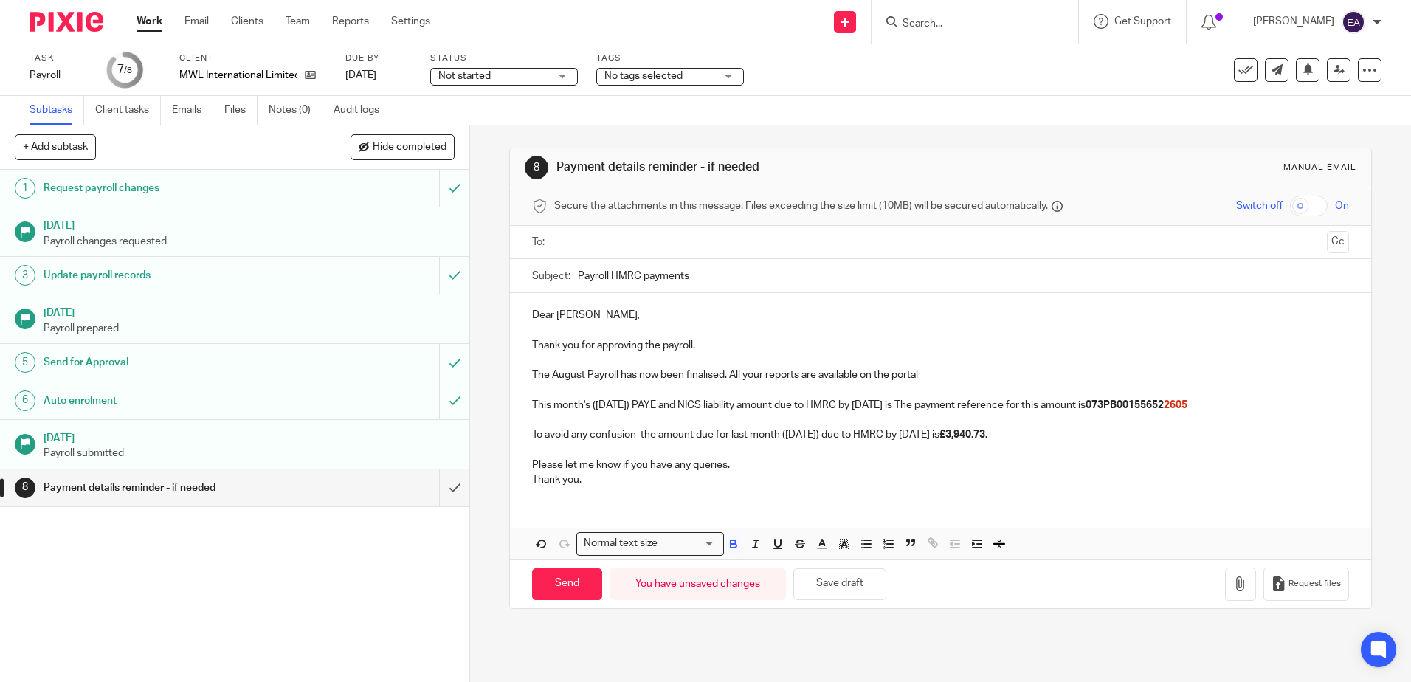
click at [894, 402] on strong at bounding box center [893, 405] width 2 height 10
click at [981, 403] on p "This month's (05 August) PAYE and NICS liability amount due to HMRC by 22nd Sep…" at bounding box center [940, 405] width 816 height 15
drag, startPoint x: 1032, startPoint y: 399, endPoint x: 983, endPoint y: 399, distance: 49.4
click at [983, 399] on p "This month's (05 August) PAYE and NICS liability amount due to HMRC by 22nd Sep…" at bounding box center [940, 405] width 816 height 15
click at [727, 550] on icon "button" at bounding box center [733, 543] width 13 height 13
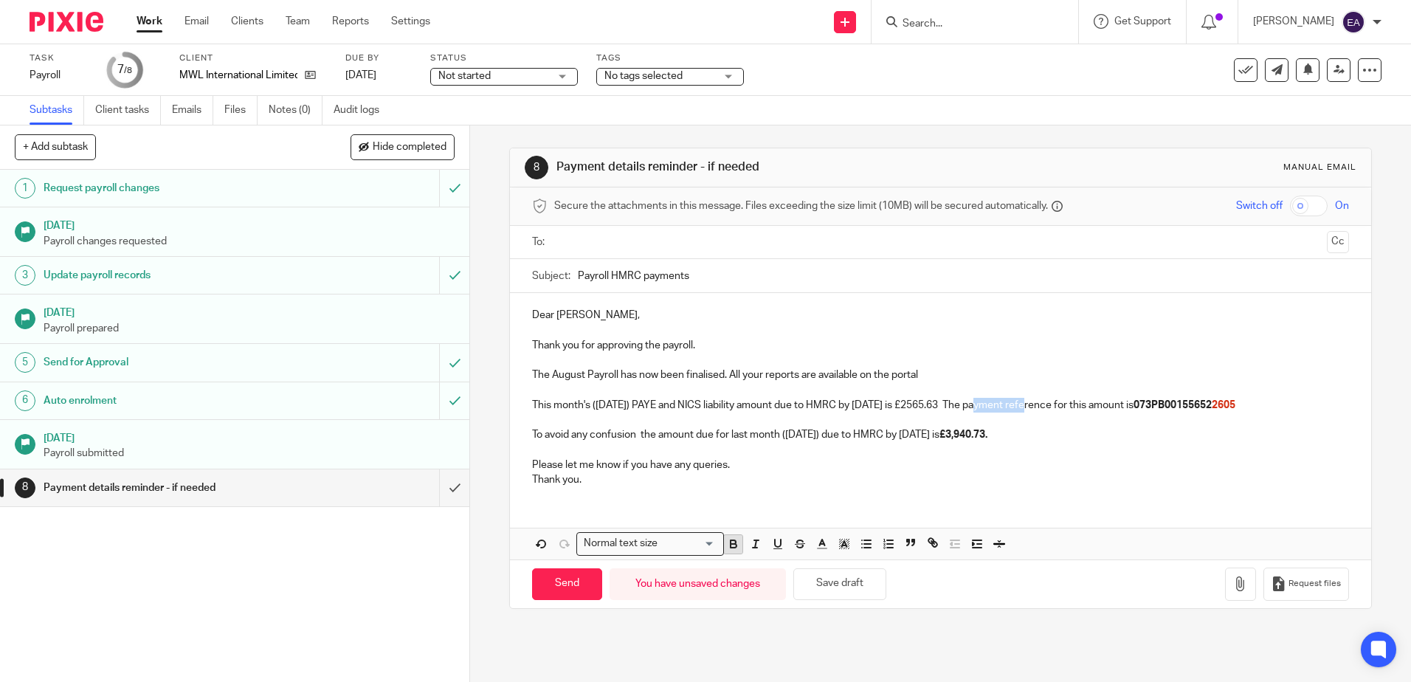
click at [727, 550] on icon "button" at bounding box center [733, 543] width 13 height 13
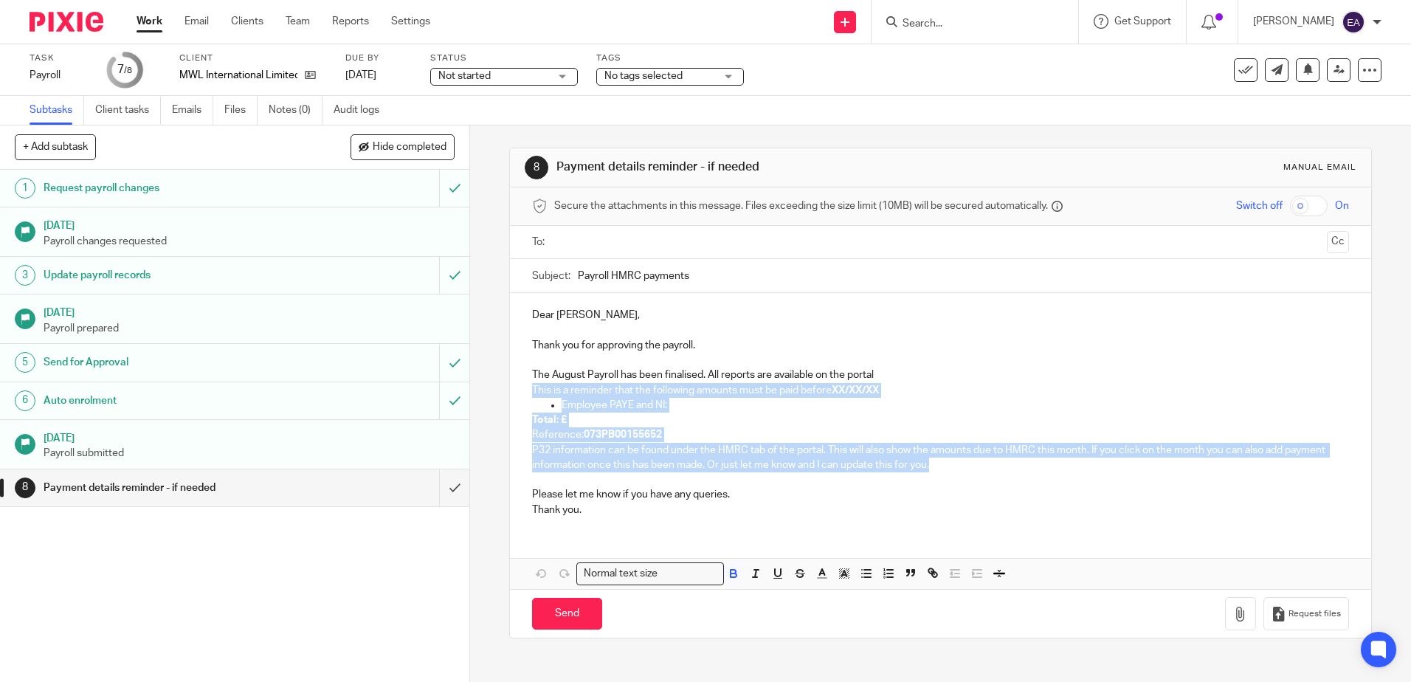
drag, startPoint x: 944, startPoint y: 466, endPoint x: 511, endPoint y: 384, distance: 440.8
click at [511, 384] on div "Dear David, Thank you for approving the payroll. The August Payroll has been fi…" at bounding box center [940, 410] width 860 height 235
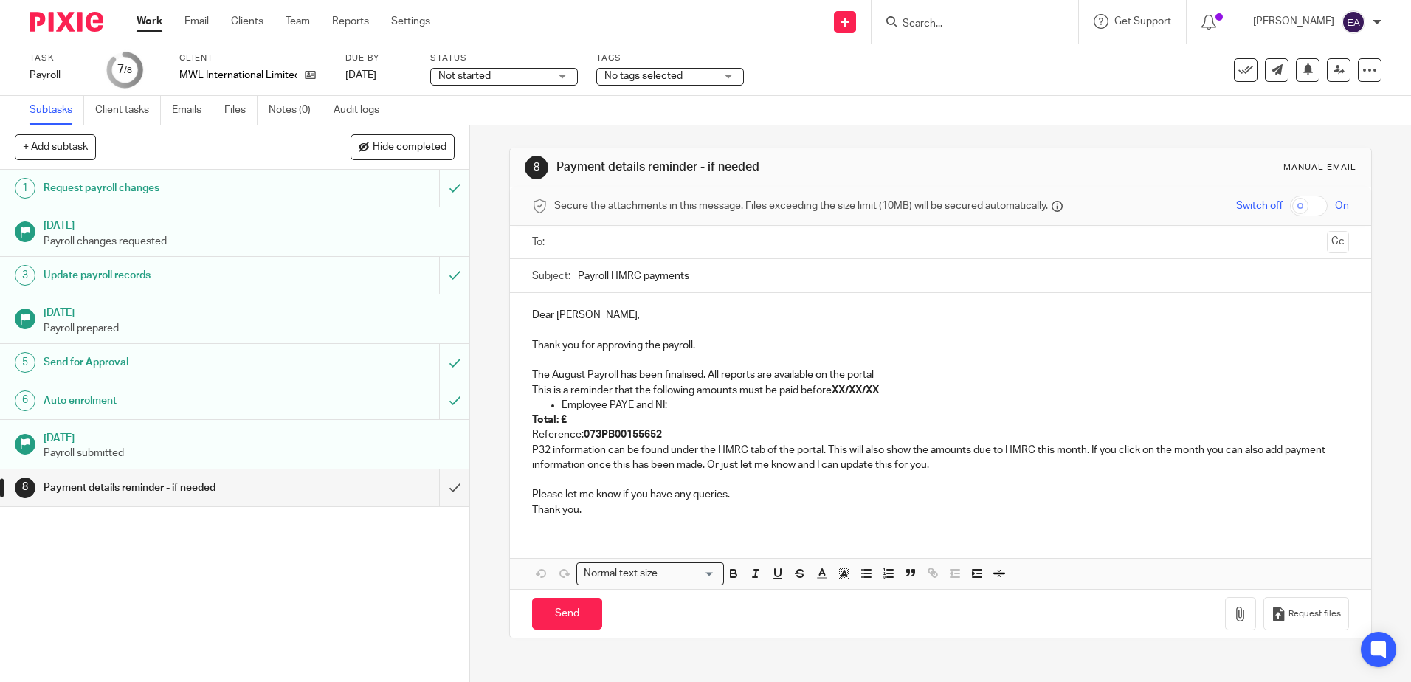
click at [637, 372] on p "The August Payroll has been finalised. All reports are available on the portal" at bounding box center [940, 374] width 816 height 15
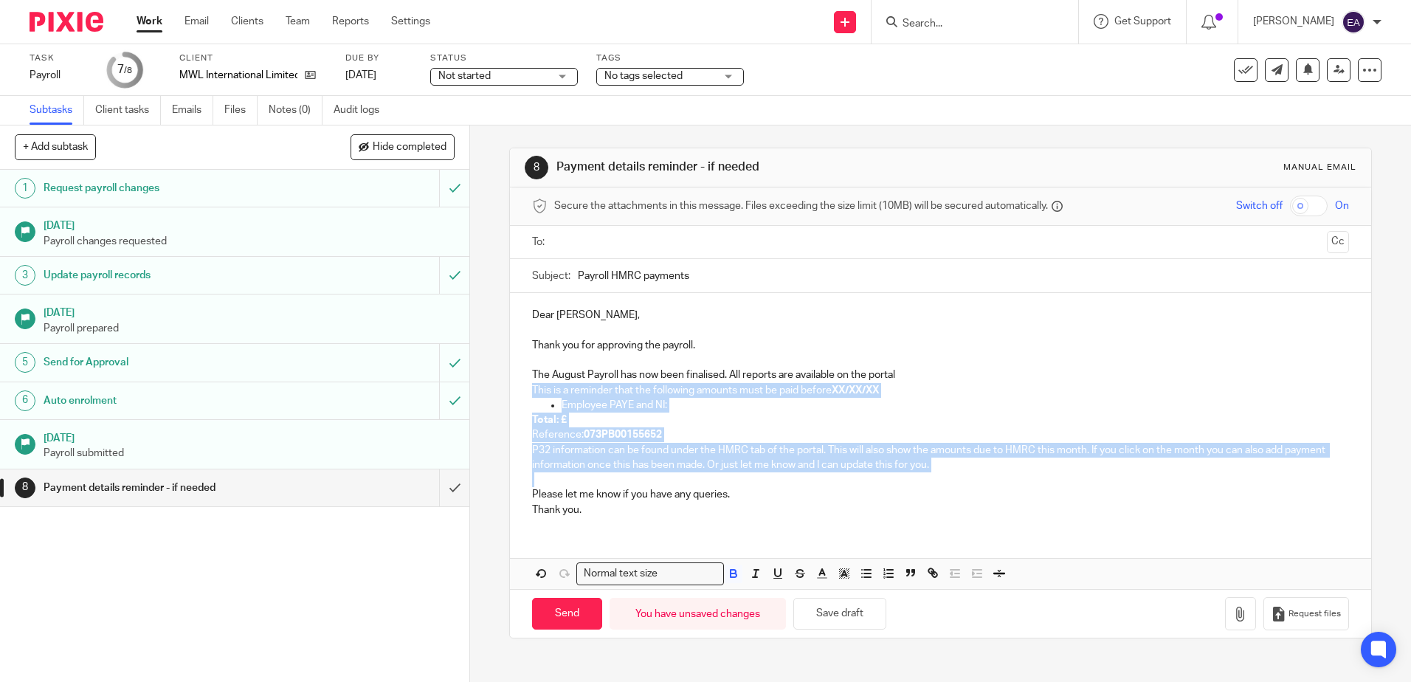
drag, startPoint x: 528, startPoint y: 390, endPoint x: 768, endPoint y: 483, distance: 257.6
click at [768, 483] on div "Dear David, Thank you for approving the payroll. The August Payroll has now bee…" at bounding box center [940, 410] width 860 height 235
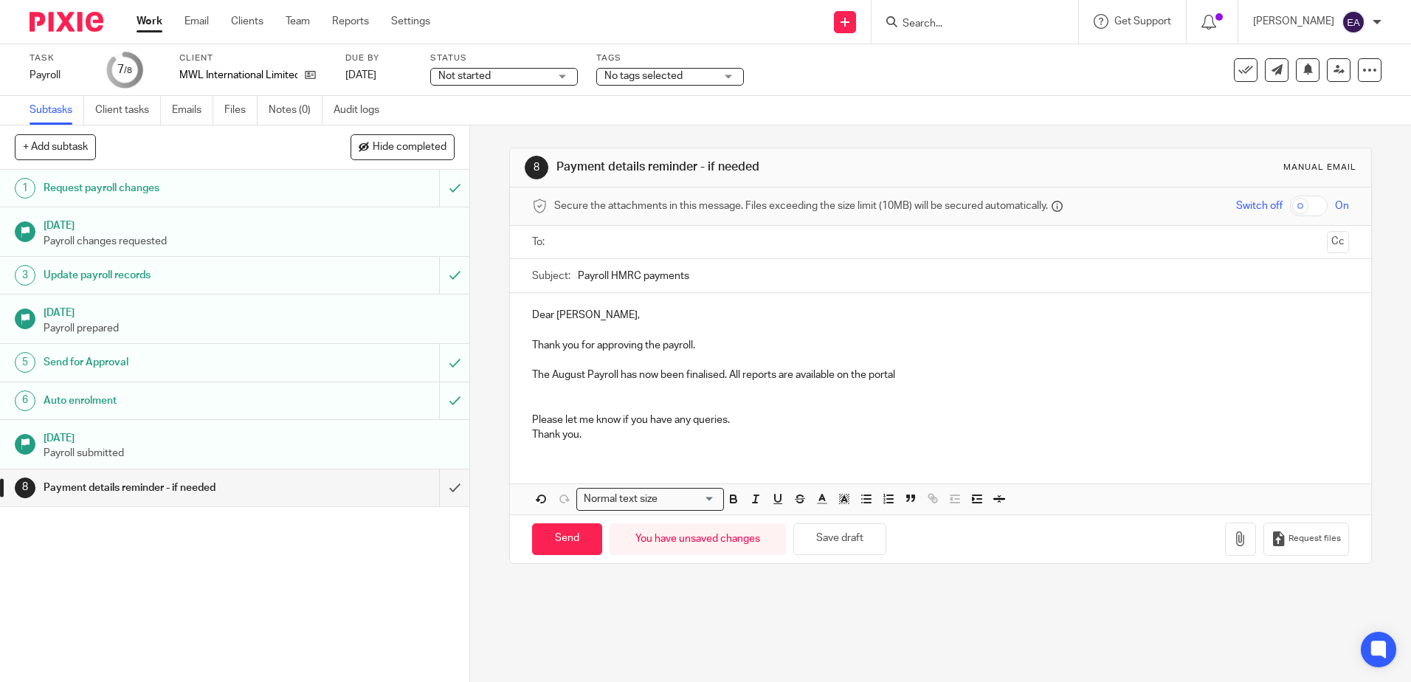
click at [547, 395] on p at bounding box center [940, 390] width 816 height 15
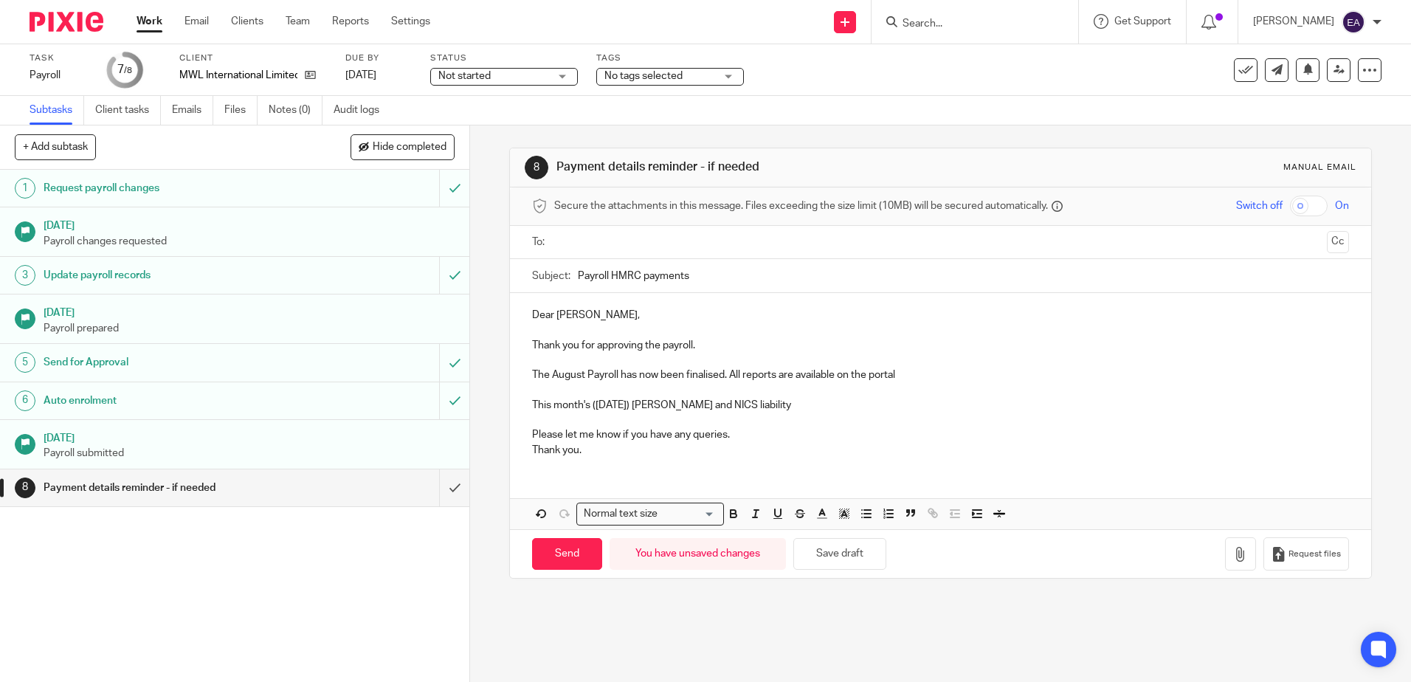
click at [759, 401] on p "This month's (05 August) PAYE and NICS liability" at bounding box center [940, 405] width 816 height 15
drag, startPoint x: 1044, startPoint y: 403, endPoint x: 982, endPoint y: 401, distance: 62.0
click at [982, 401] on p "This month's (05 August) PAYE and NICS liability amount due to HMRC by 22nd Sep…" at bounding box center [940, 405] width 816 height 15
click at [727, 514] on icon "button" at bounding box center [733, 513] width 13 height 13
click at [1054, 407] on p "This month's (05 August) PAYE and NICS liability amount due to HMRC by 22nd Sep…" at bounding box center [940, 405] width 816 height 15
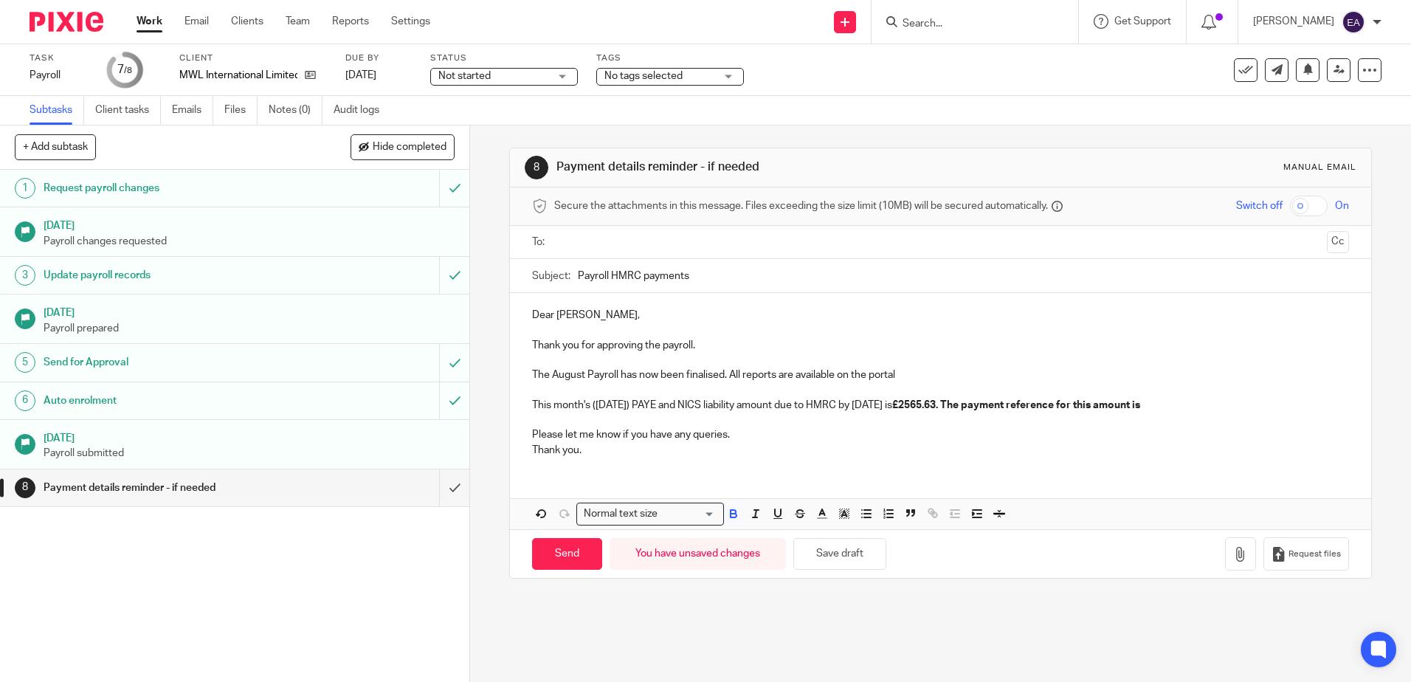
click at [1235, 406] on p "This month's (05 August) PAYE and NICS liability amount due to HMRC by 22nd Sep…" at bounding box center [940, 405] width 816 height 15
click at [1318, 401] on p "This month's (05 August) PAYE and NICS liability amount due to HMRC by 22nd Sep…" at bounding box center [940, 405] width 816 height 15
drag, startPoint x: 635, startPoint y: 419, endPoint x: 609, endPoint y: 419, distance: 25.1
click at [609, 412] on p "This month's (05 August) PAYE and NICS liability amount due to HMRC by 22nd Sep…" at bounding box center [940, 405] width 816 height 15
click at [826, 523] on button "button" at bounding box center [821, 514] width 18 height 18
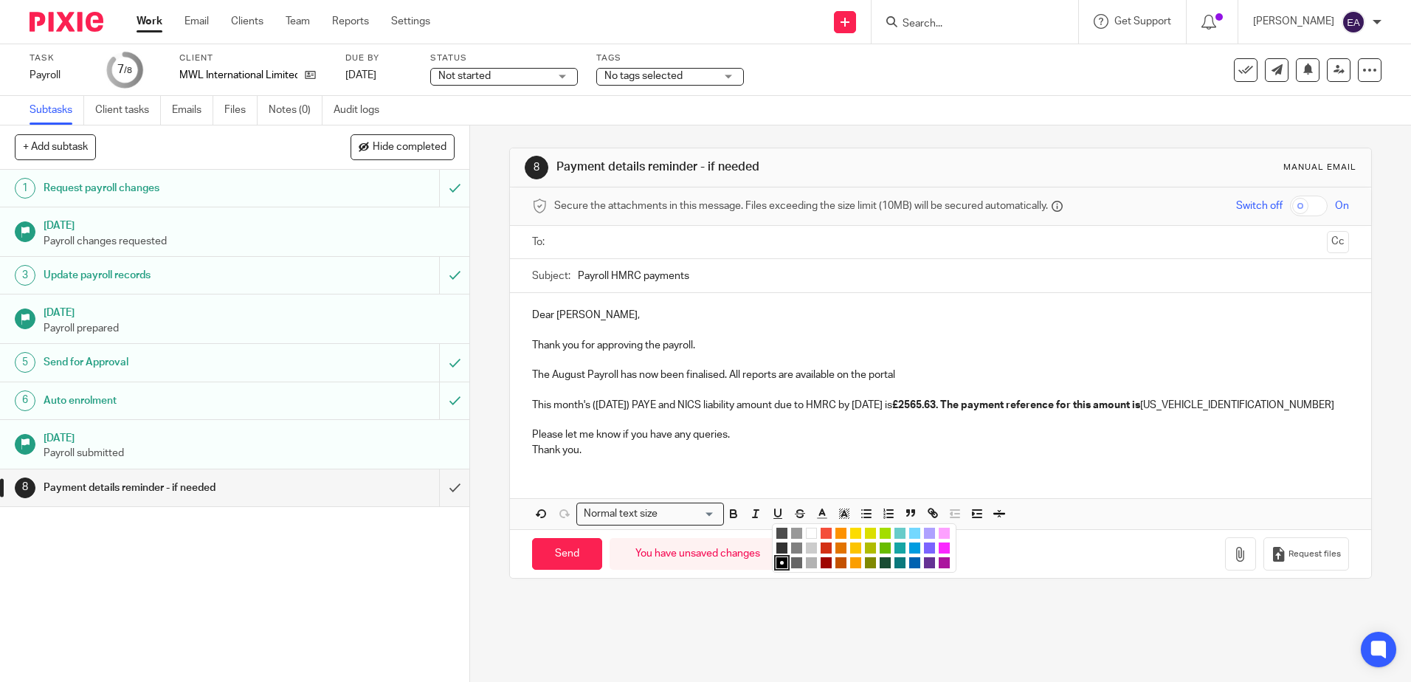
click at [827, 539] on li "color:#F44E3B" at bounding box center [825, 533] width 11 height 11
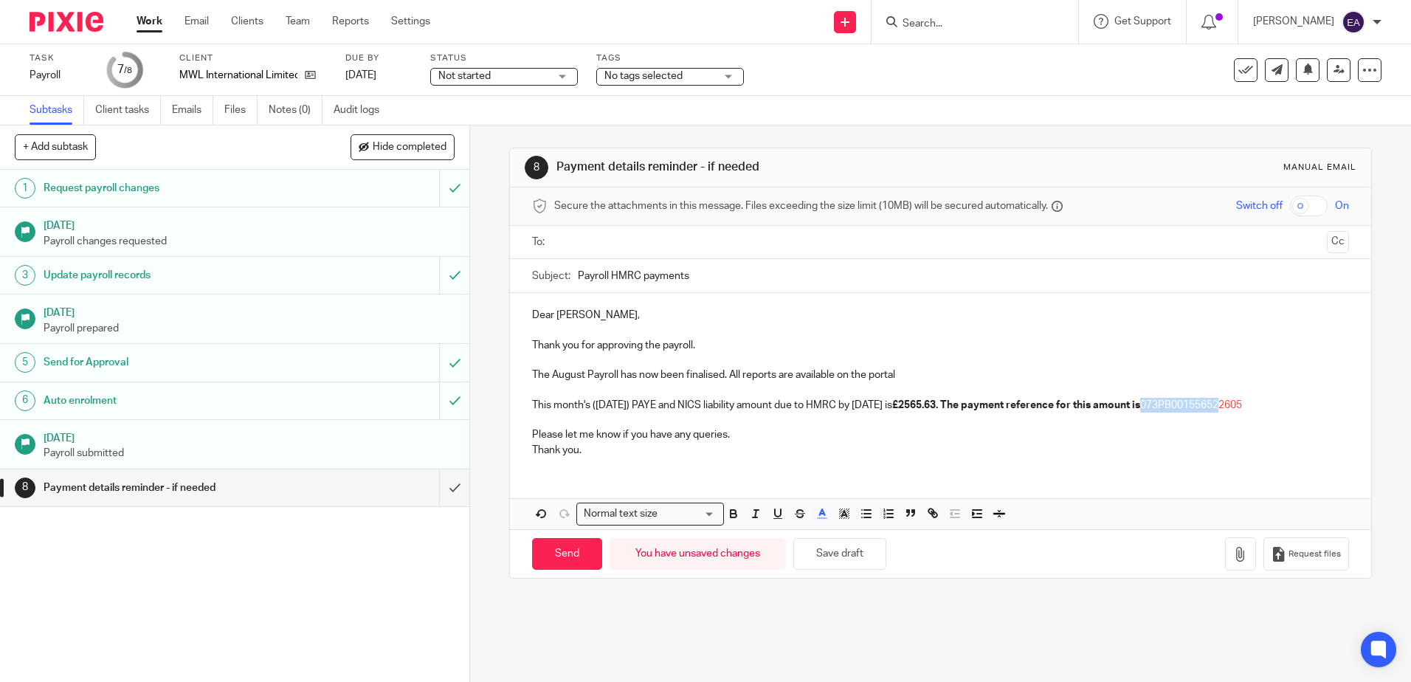
click at [637, 412] on p "This month's (05 August) PAYE and NICS liability amount due to HMRC by 22nd Sep…" at bounding box center [940, 405] width 816 height 15
drag, startPoint x: 639, startPoint y: 421, endPoint x: 520, endPoint y: 415, distance: 118.9
click at [520, 415] on div "Dear David, Thank you for approving the payroll. The August Payroll has now bee…" at bounding box center [940, 381] width 860 height 176
click at [733, 520] on icon "button" at bounding box center [733, 513] width 13 height 13
click at [711, 412] on p "This month's (05 August) PAYE and NICS liability amount due to HMRC by 22nd Sep…" at bounding box center [940, 405] width 816 height 15
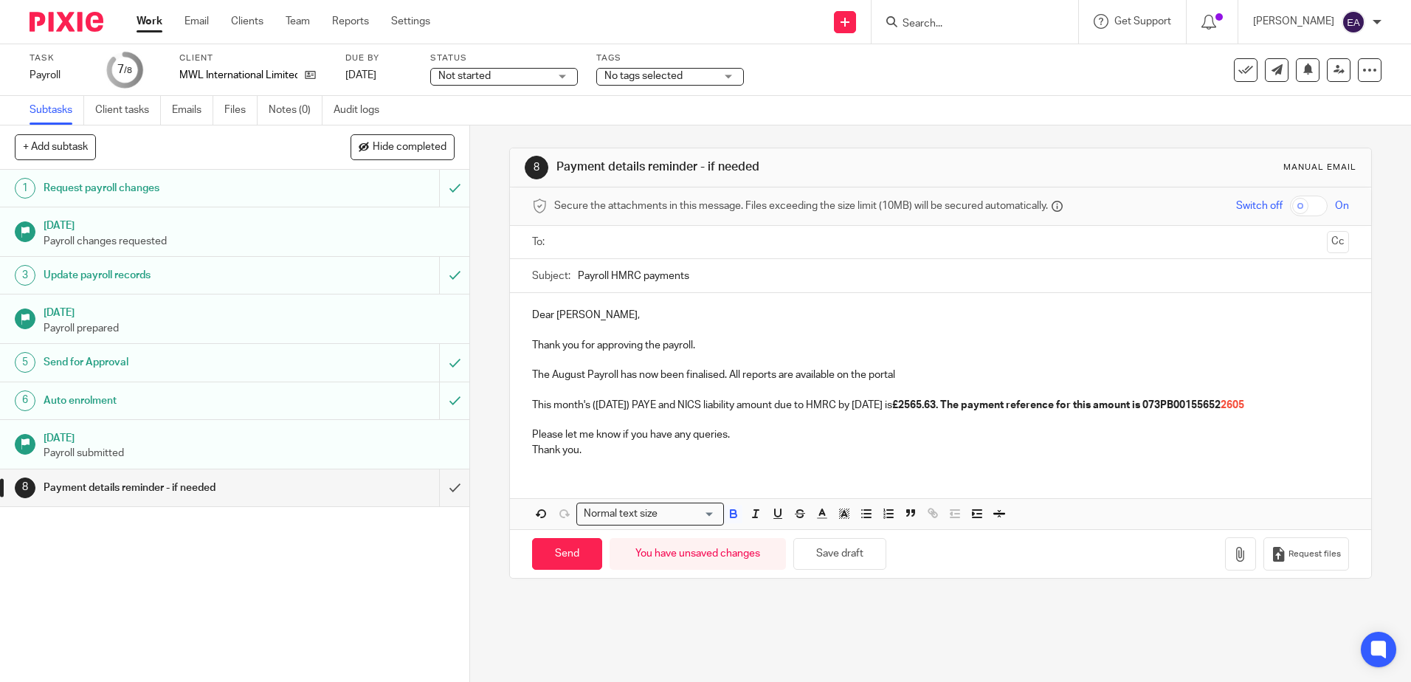
click at [1041, 405] on strong "£2565.63. The payment reference for this amount is 073PB00155652 2605" at bounding box center [1068, 405] width 352 height 10
drag, startPoint x: 1034, startPoint y: 407, endPoint x: 1249, endPoint y: 404, distance: 215.5
click at [1249, 404] on p "This month's (05 August) PAYE and NICS liability amount due to HMRC by 22nd Sep…" at bounding box center [940, 405] width 816 height 15
click at [730, 520] on icon "button" at bounding box center [733, 513] width 13 height 13
click at [847, 457] on p "Thank you." at bounding box center [940, 450] width 816 height 15
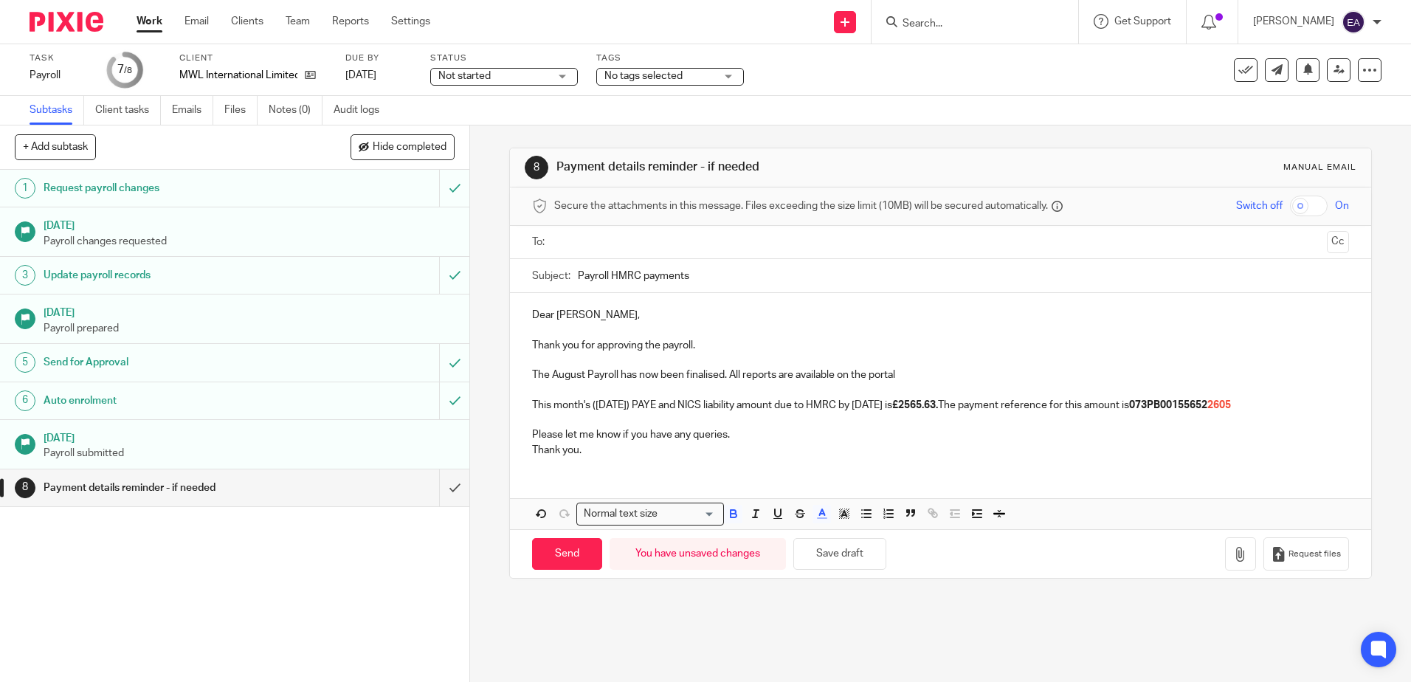
click at [644, 412] on p "This month's (05 August) PAYE and NICS liability amount due to HMRC by 22nd Sep…" at bounding box center [940, 405] width 816 height 15
drag, startPoint x: 646, startPoint y: 419, endPoint x: 522, endPoint y: 400, distance: 125.4
click at [522, 400] on div "Dear David, Thank you for approving the payroll. The August Payroll has now bee…" at bounding box center [940, 381] width 860 height 176
copy p "This month's (05 August) PAYE and NICS liability amount due to HMRC by 22nd Sep…"
click at [640, 412] on p "This month's (05 August) PAYE and NICS liability amount due to HMRC by 22nd Sep…" at bounding box center [940, 405] width 816 height 15
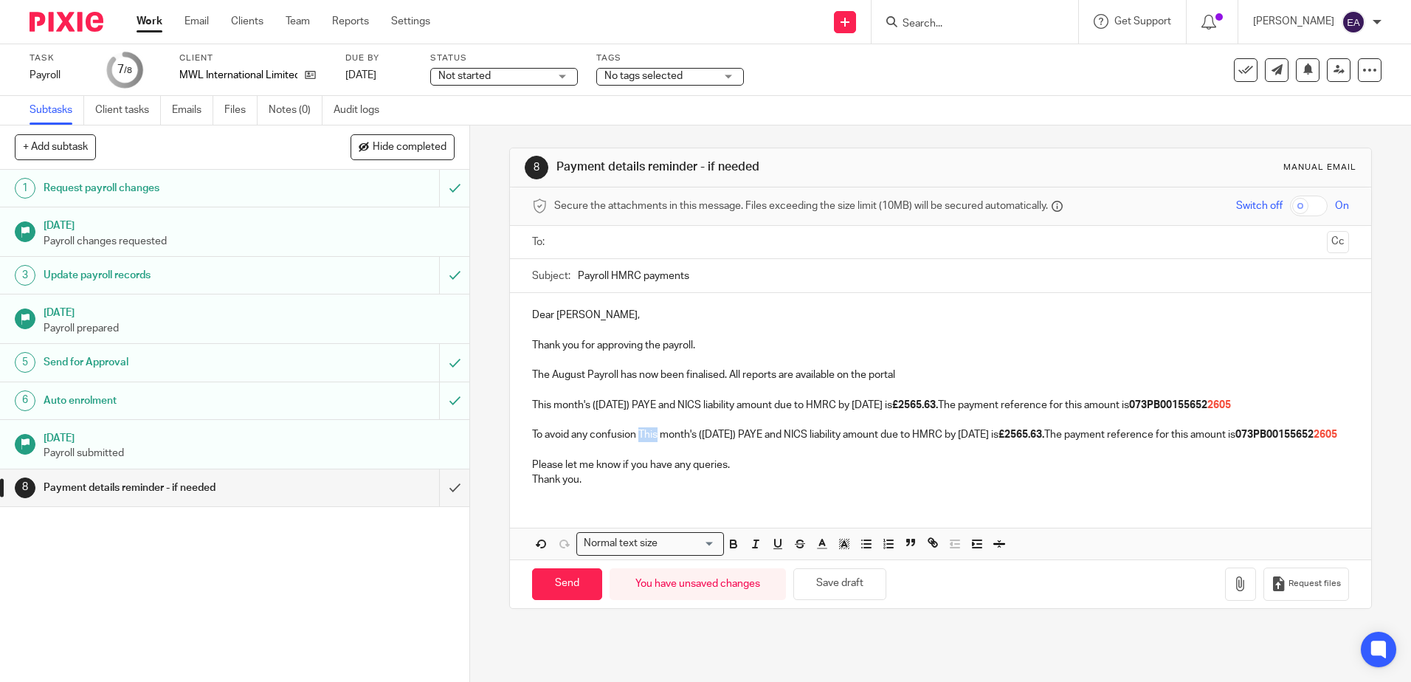
drag, startPoint x: 656, startPoint y: 447, endPoint x: 637, endPoint y: 446, distance: 19.2
click at [637, 442] on p "To avoid any confusion This month's (05 August) PAYE and NICS liability amount …" at bounding box center [940, 434] width 816 height 15
click at [703, 442] on p "To avoid any confusion last month's (05 August) PAYE and NICS liability amount …" at bounding box center [940, 434] width 816 height 15
drag, startPoint x: 713, startPoint y: 449, endPoint x: 745, endPoint y: 447, distance: 31.8
click at [745, 442] on p "To avoid any confusion last month's (04 August) PAYE and NICS liability amount …" at bounding box center [940, 434] width 816 height 15
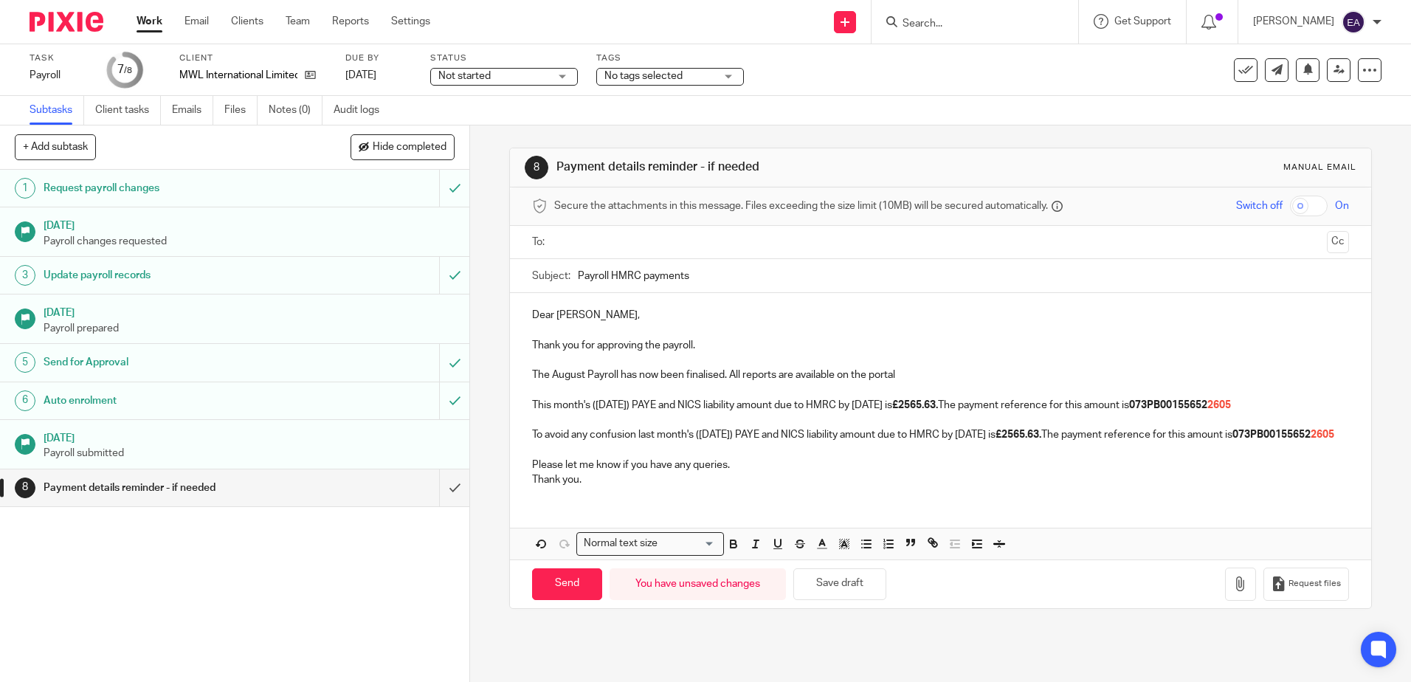
drag, startPoint x: 1037, startPoint y: 452, endPoint x: 983, endPoint y: 447, distance: 54.0
click at [983, 442] on p "To avoid any confusion last month's (04 July) PAYE and NICS liability amount du…" at bounding box center [940, 434] width 816 height 15
drag, startPoint x: 1098, startPoint y: 449, endPoint x: 1062, endPoint y: 448, distance: 36.2
click at [1041, 440] on strong "£2565.63." at bounding box center [1018, 434] width 46 height 10
click at [627, 442] on p "To avoid any confusion last month's (04 July) PAYE and NICS liability amount du…" at bounding box center [940, 434] width 816 height 15
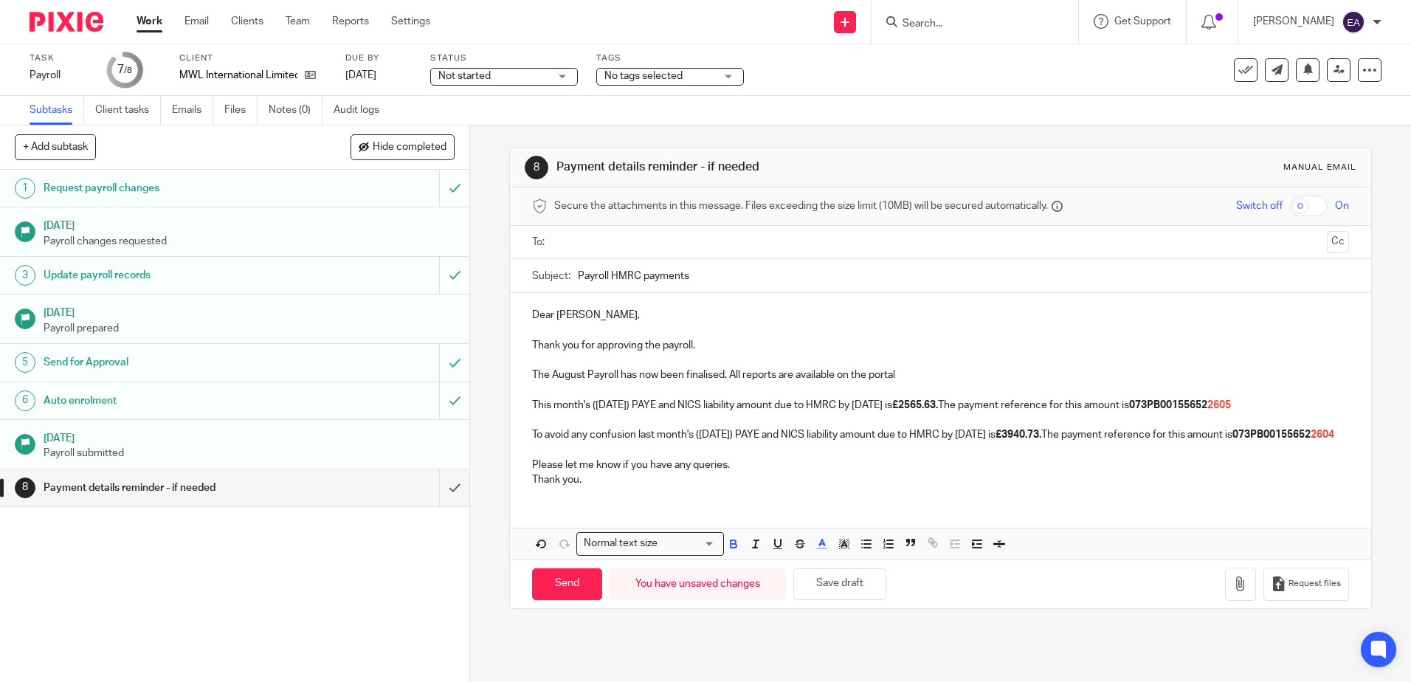
click at [667, 442] on p "To avoid any confusion last month's (04 July) PAYE and NICS liability amount du…" at bounding box center [940, 434] width 816 height 15
click at [578, 274] on input "Payroll HMRC payments" at bounding box center [963, 275] width 770 height 33
click at [668, 275] on input "August 2025 Payroll HMRC payments" at bounding box center [963, 275] width 770 height 33
type input "August 2025 Payroll and HMRC payments"
drag, startPoint x: 587, startPoint y: 513, endPoint x: 529, endPoint y: 511, distance: 57.6
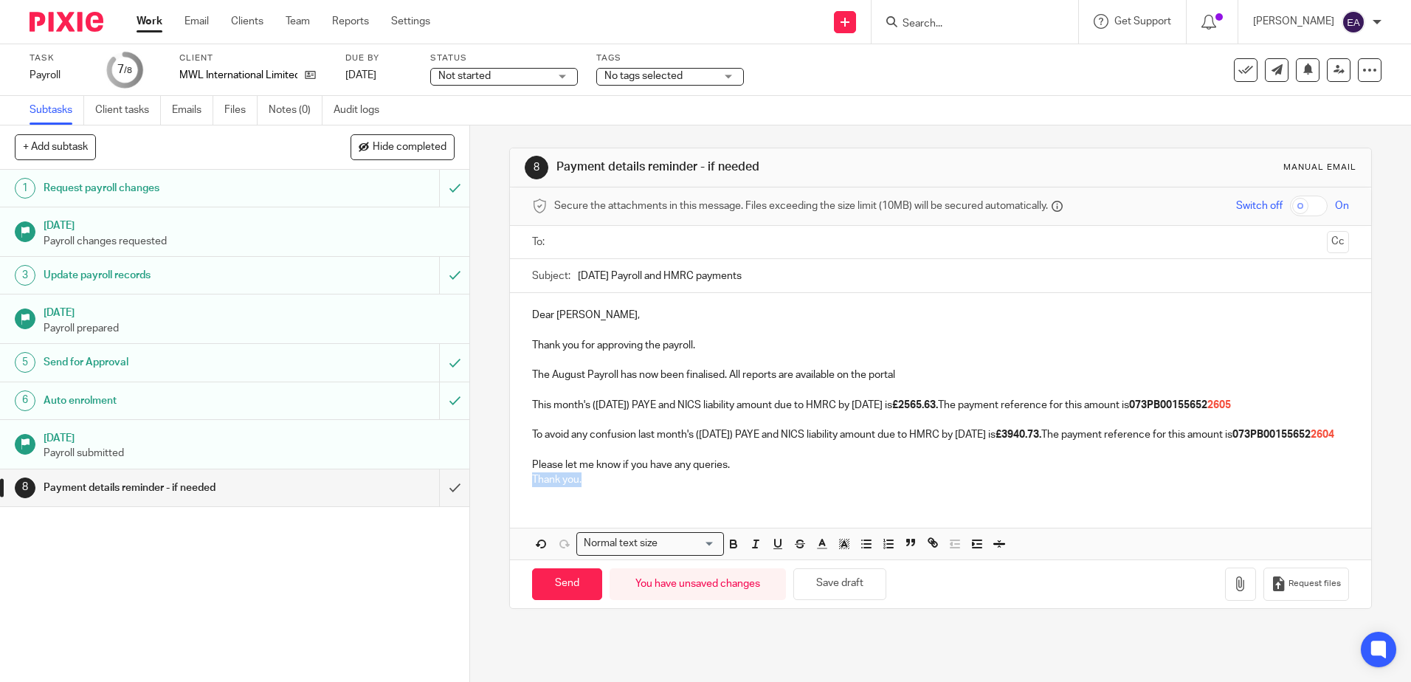
click at [532, 487] on p "Thank you." at bounding box center [940, 479] width 816 height 15
click at [585, 245] on input "text" at bounding box center [939, 242] width 761 height 17
click at [683, 243] on input "text" at bounding box center [1001, 243] width 637 height 29
drag, startPoint x: 643, startPoint y: 407, endPoint x: 590, endPoint y: 407, distance: 52.4
click at [590, 407] on p "This month's (05 August) PAYE and NICS liability amount due to HMRC by 22nd Sep…" at bounding box center [940, 408] width 816 height 15
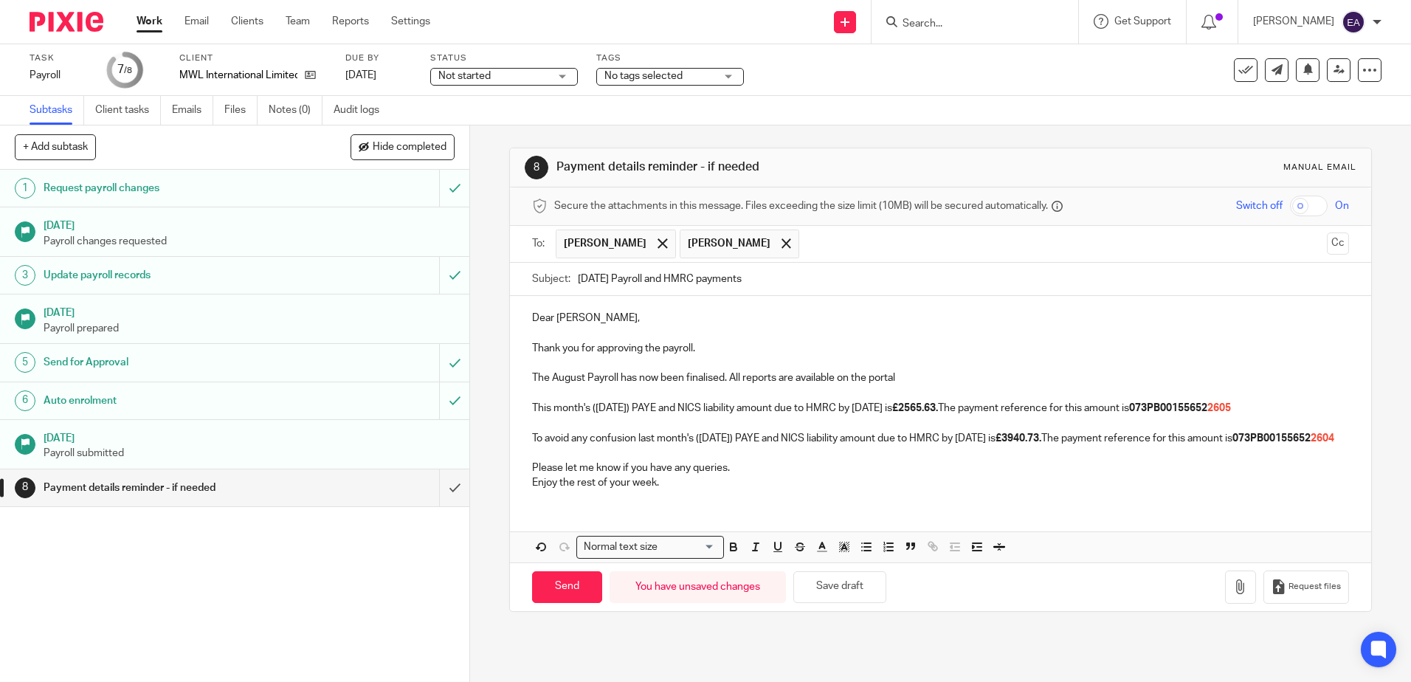
click at [775, 475] on p "Please let me know if you have any queries." at bounding box center [940, 467] width 816 height 15
click at [641, 446] on p "To avoid any confusion last month's (04 July) PAYE and NICS liability amount du…" at bounding box center [940, 438] width 816 height 15
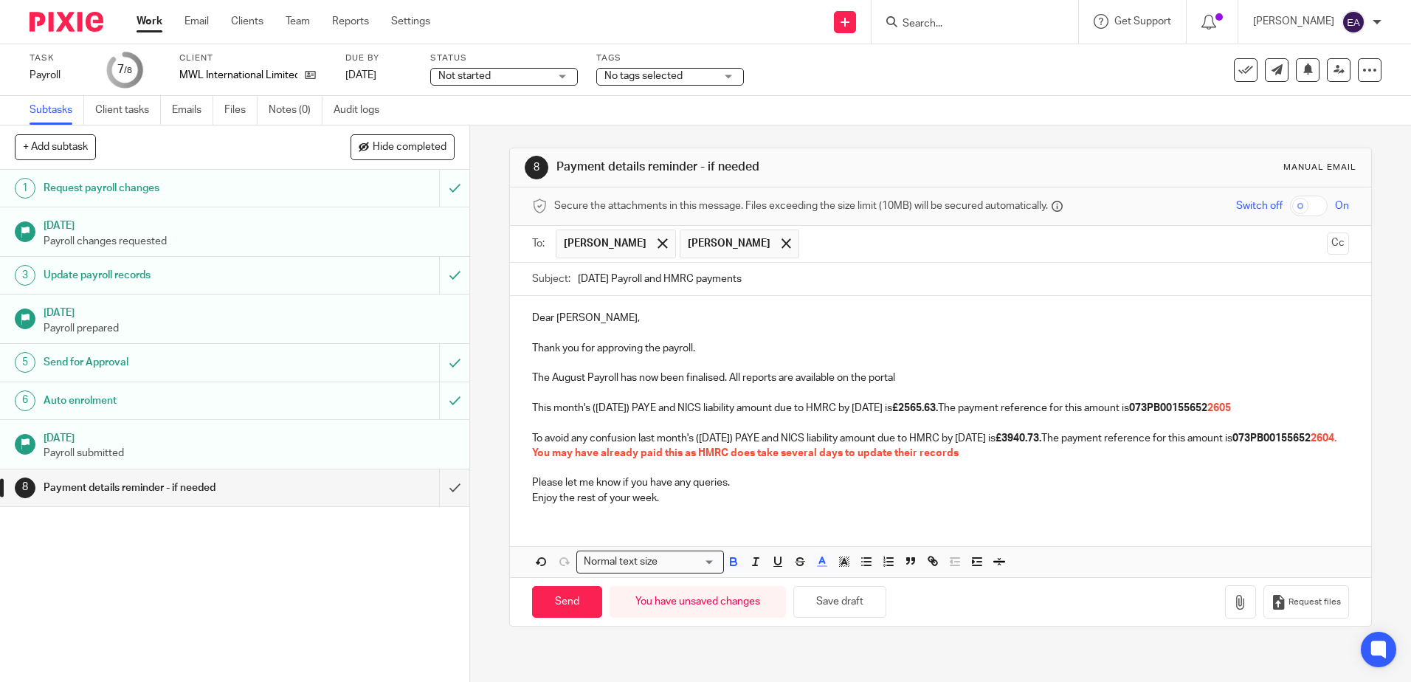
drag, startPoint x: 1062, startPoint y: 466, endPoint x: 636, endPoint y: 471, distance: 426.5
click at [636, 461] on p "To avoid any confusion last month's (04 July) PAYE and NICS liability amount du…" at bounding box center [940, 446] width 816 height 30
click at [730, 568] on icon "button" at bounding box center [733, 561] width 13 height 13
click at [819, 568] on icon "button" at bounding box center [821, 561] width 13 height 13
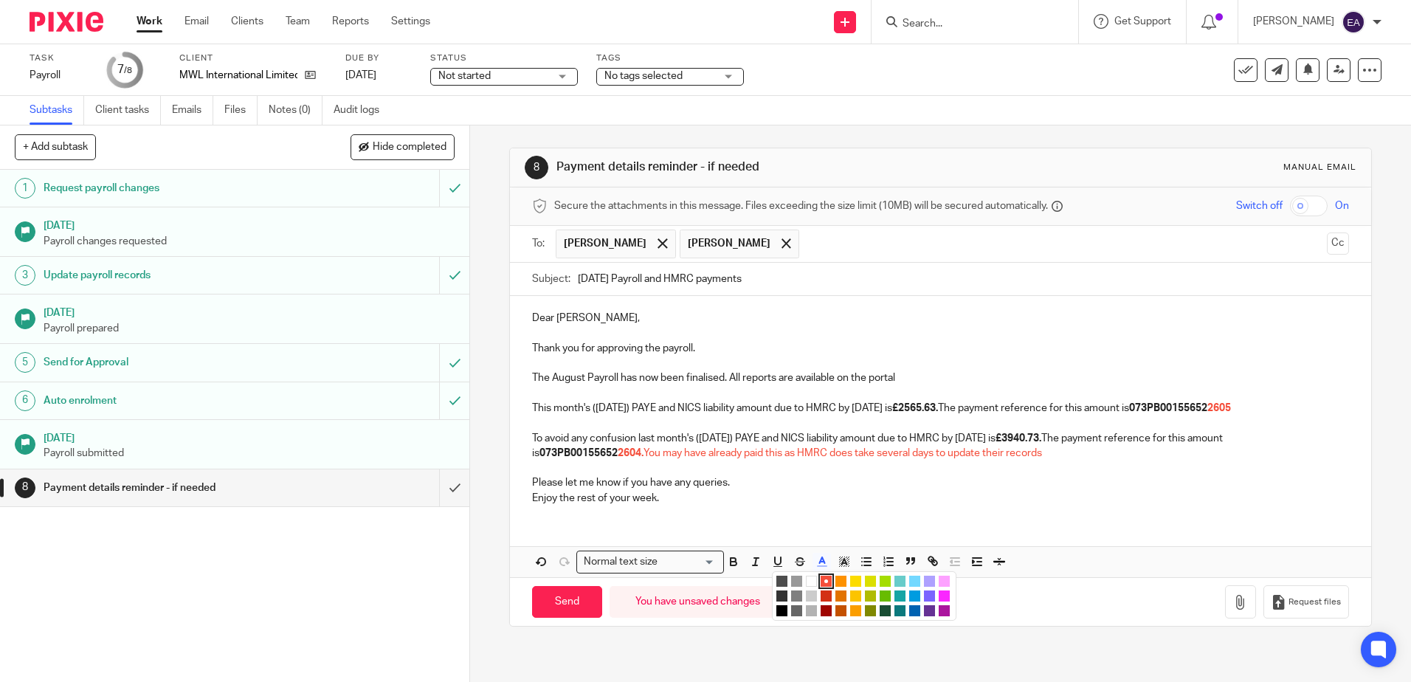
click at [776, 616] on li "color:#000000" at bounding box center [781, 610] width 11 height 11
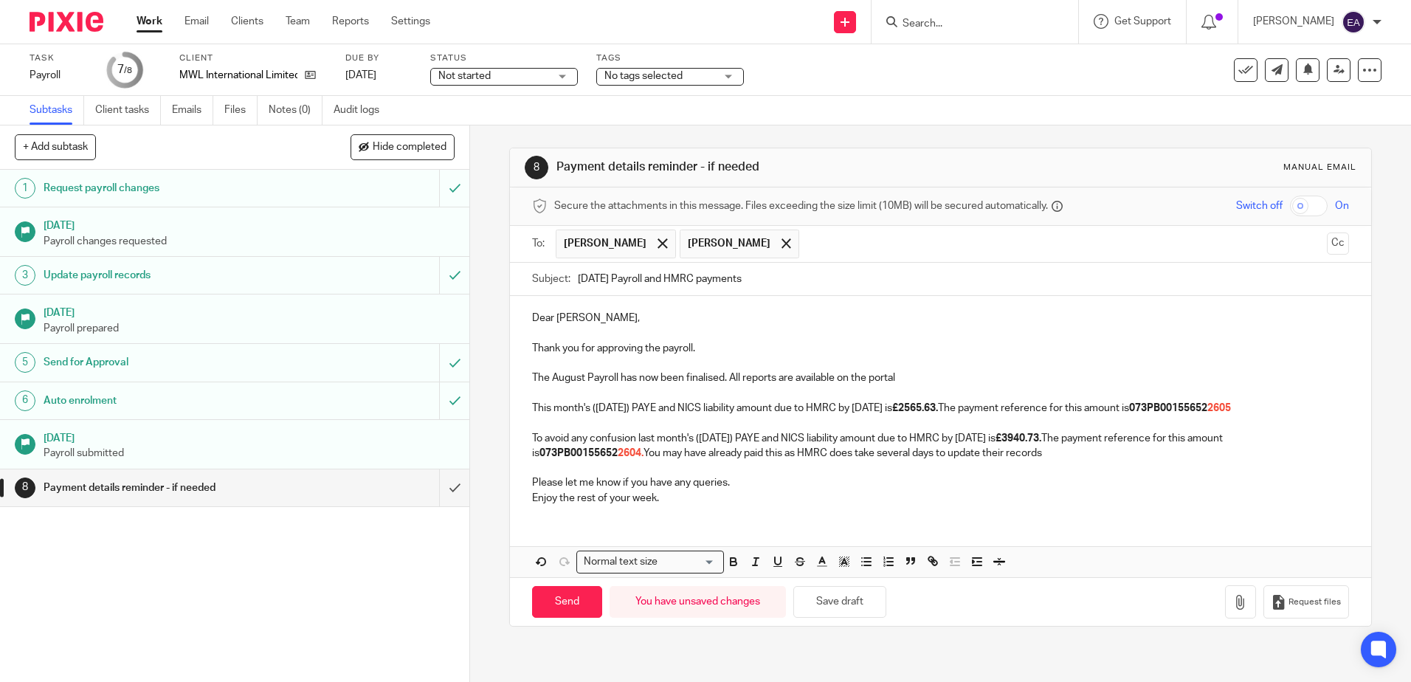
click at [791, 505] on p "Enjoy the rest of your week." at bounding box center [940, 498] width 816 height 15
click at [1042, 461] on p "To avoid any confusion last month's (04 July) PAYE and NICS liability amount du…" at bounding box center [940, 446] width 816 height 30
click at [1041, 461] on p "To avoid any confusion last month's (04 July) PAYE and NICS liability amount du…" at bounding box center [940, 446] width 816 height 30
click at [564, 618] on input "Send" at bounding box center [567, 602] width 70 height 32
type input "Sent"
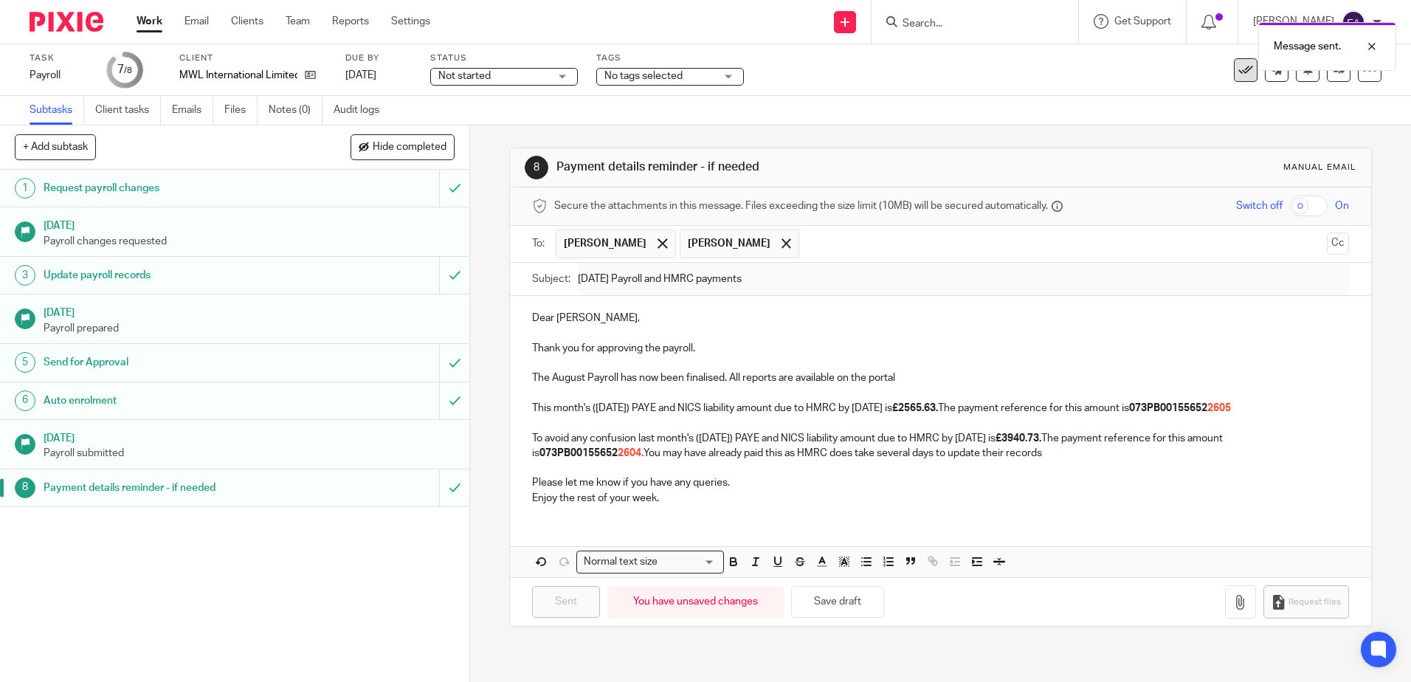
click at [1238, 74] on icon at bounding box center [1245, 70] width 15 height 15
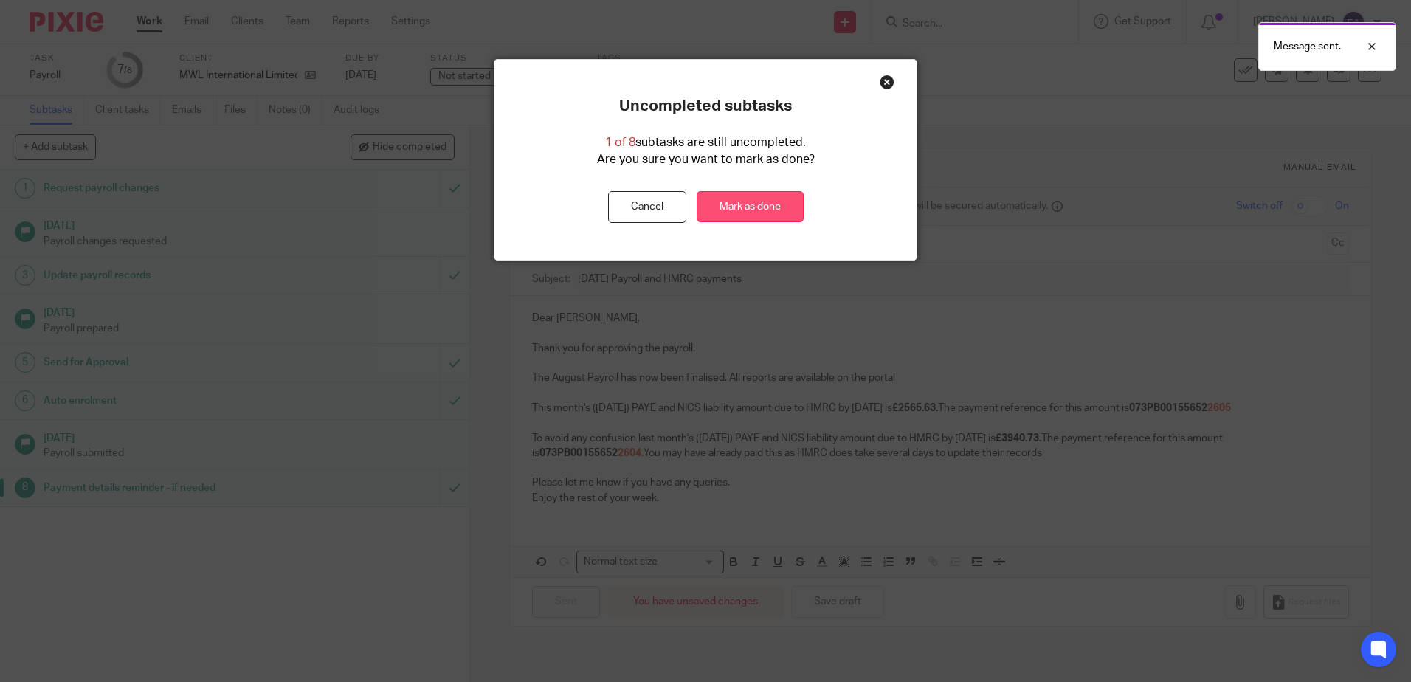
click at [743, 201] on link "Mark as done" at bounding box center [750, 207] width 107 height 32
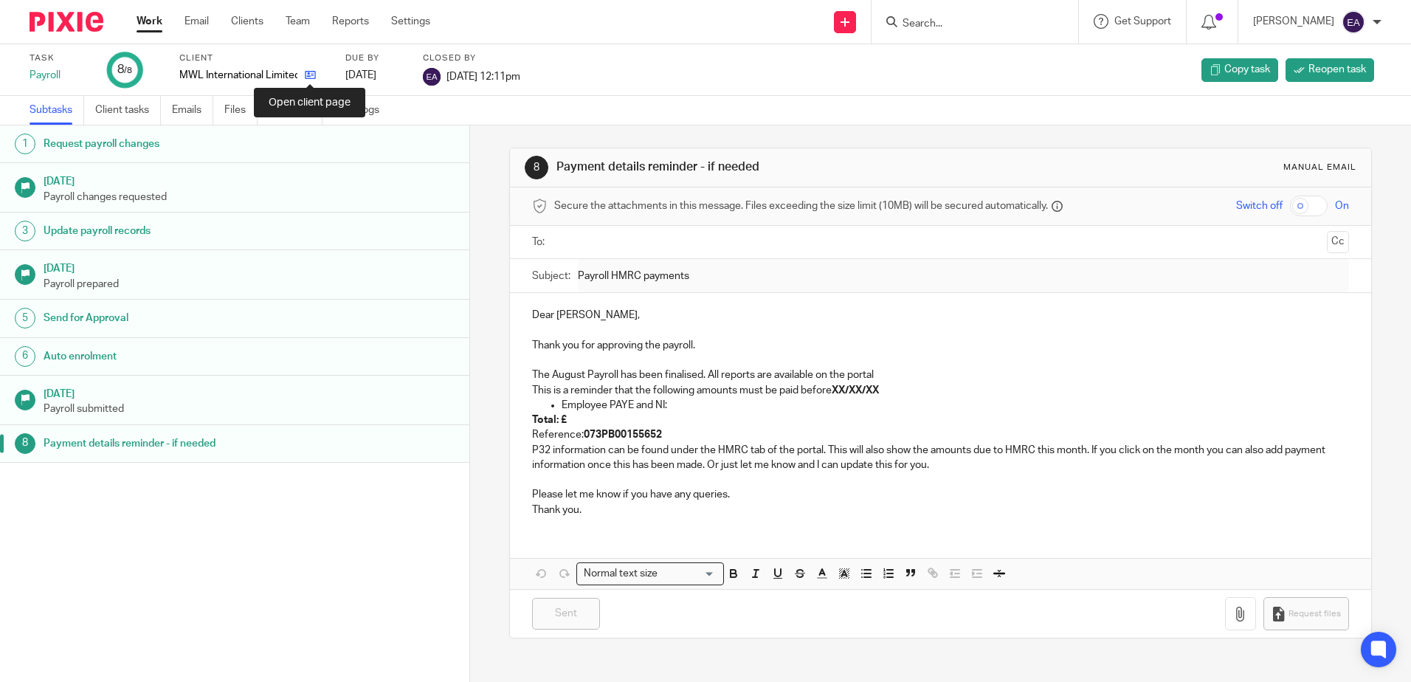
click at [308, 77] on icon at bounding box center [310, 74] width 11 height 11
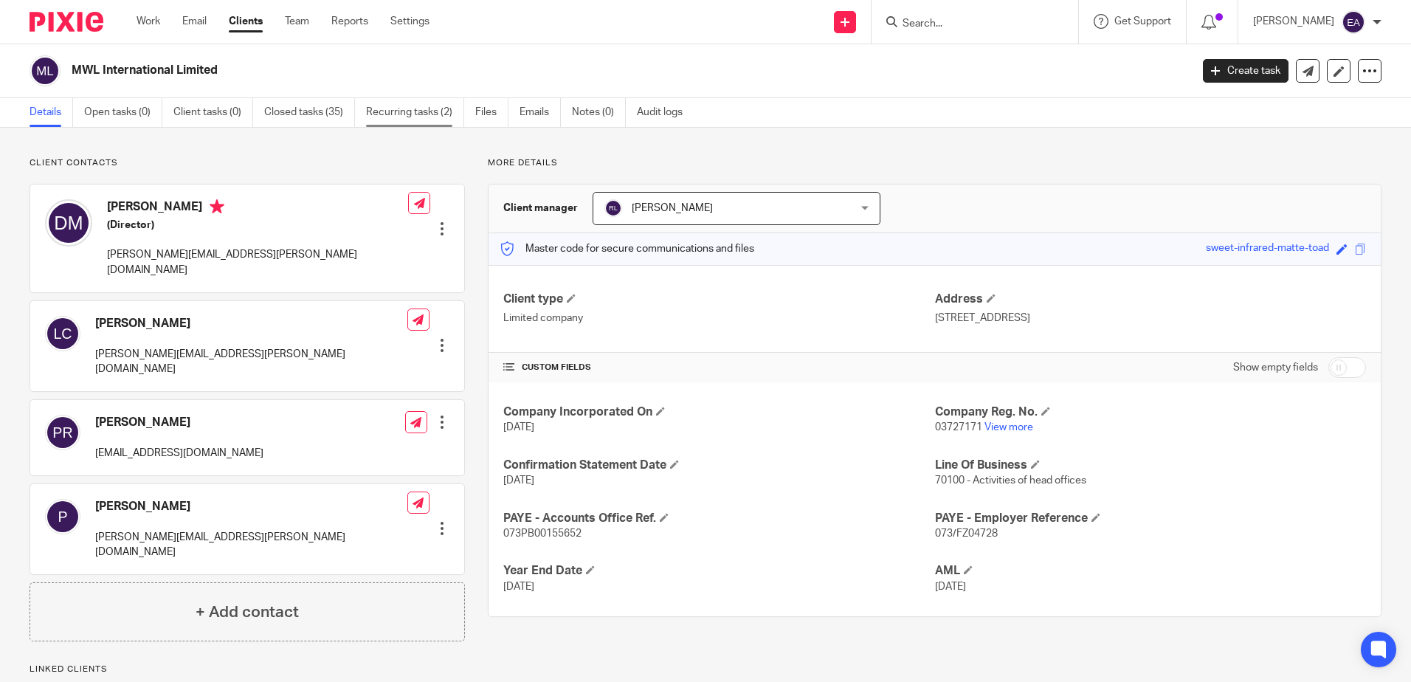
click at [418, 110] on link "Recurring tasks (2)" at bounding box center [415, 112] width 98 height 29
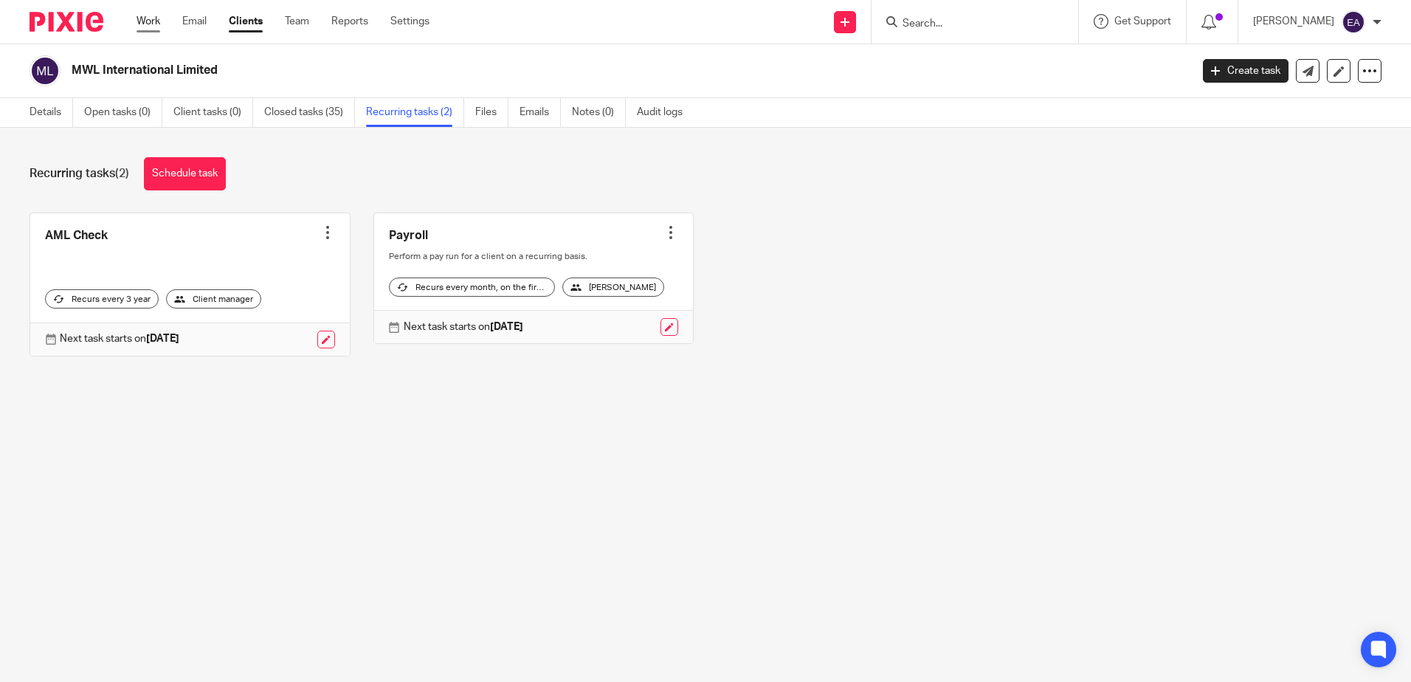
click at [148, 24] on link "Work" at bounding box center [148, 21] width 24 height 15
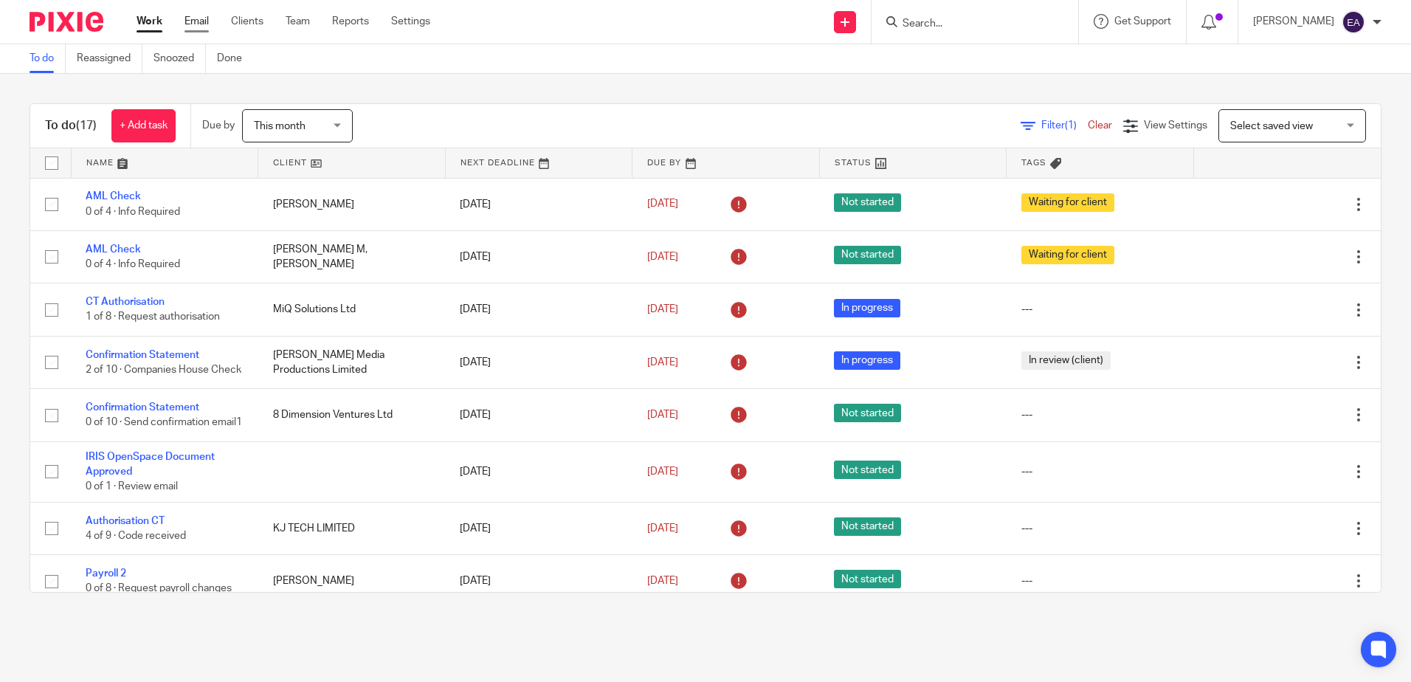
click at [194, 21] on link "Email" at bounding box center [196, 21] width 24 height 15
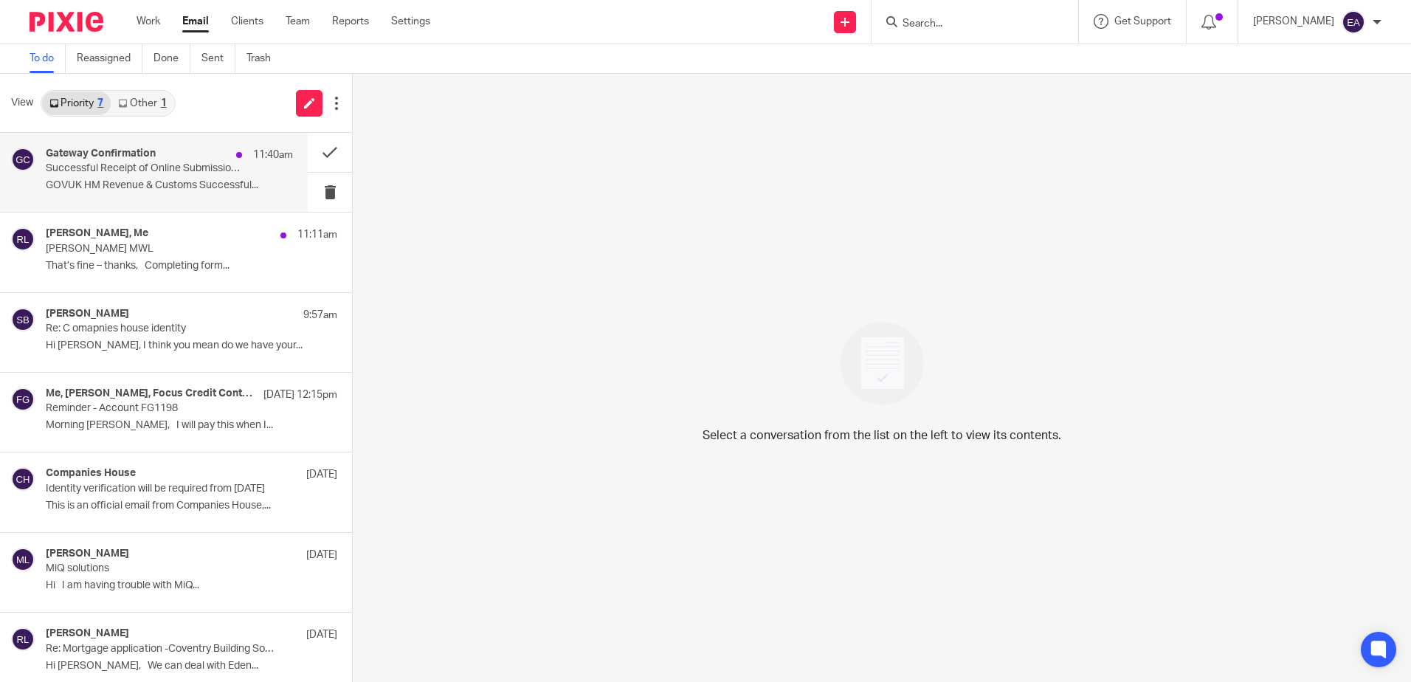
click at [109, 177] on div "Gateway Confirmation 11:40am Successful Receipt of Online Submission for Refere…" at bounding box center [169, 172] width 247 height 49
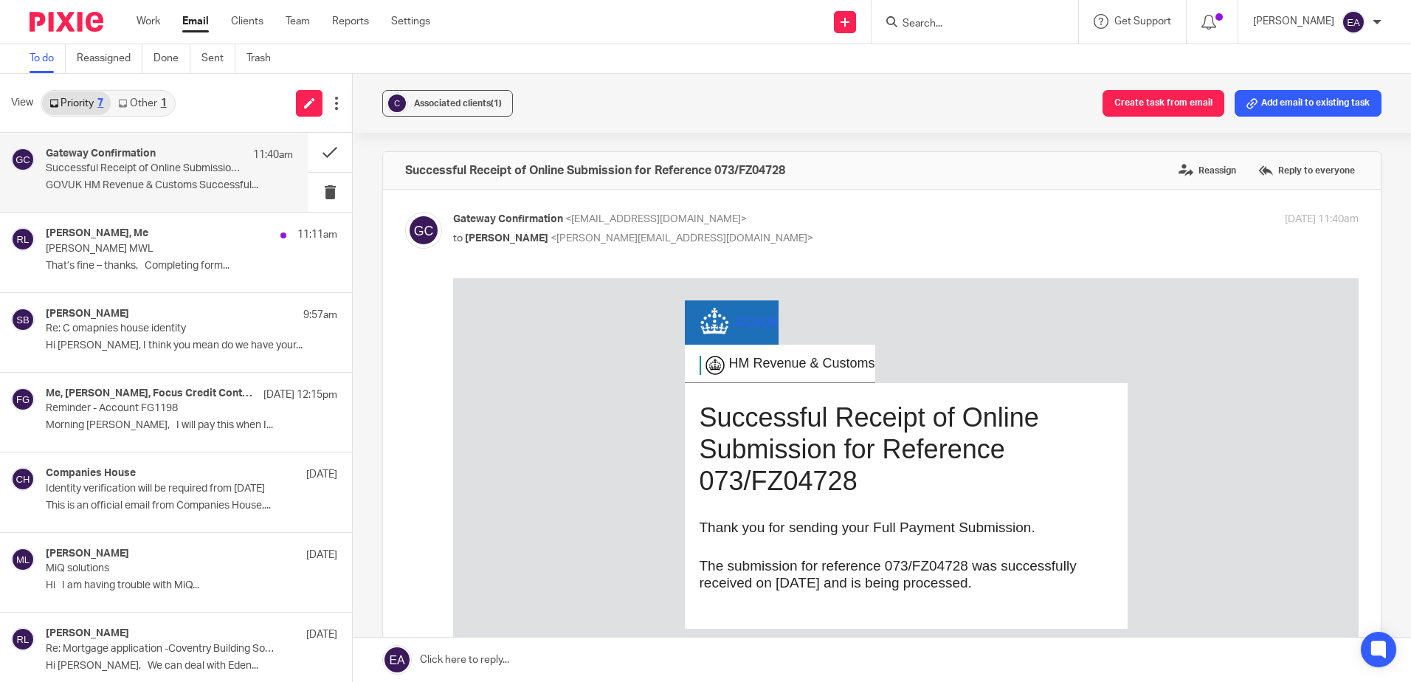
click at [215, 170] on p "Successful Receipt of Online Submission for Reference 073/FZ04728" at bounding box center [145, 168] width 198 height 13
click at [429, 111] on button "Associated clients (1)" at bounding box center [447, 103] width 131 height 27
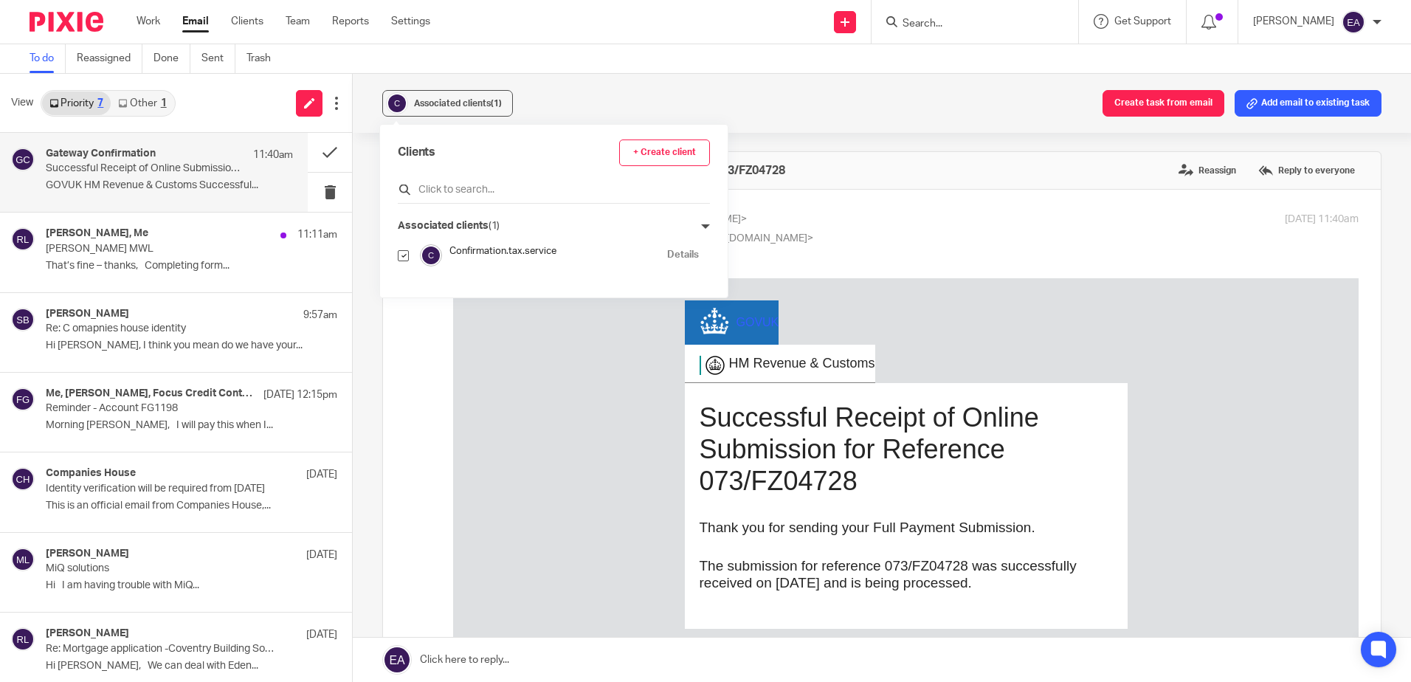
click at [454, 194] on input "text" at bounding box center [554, 189] width 312 height 15
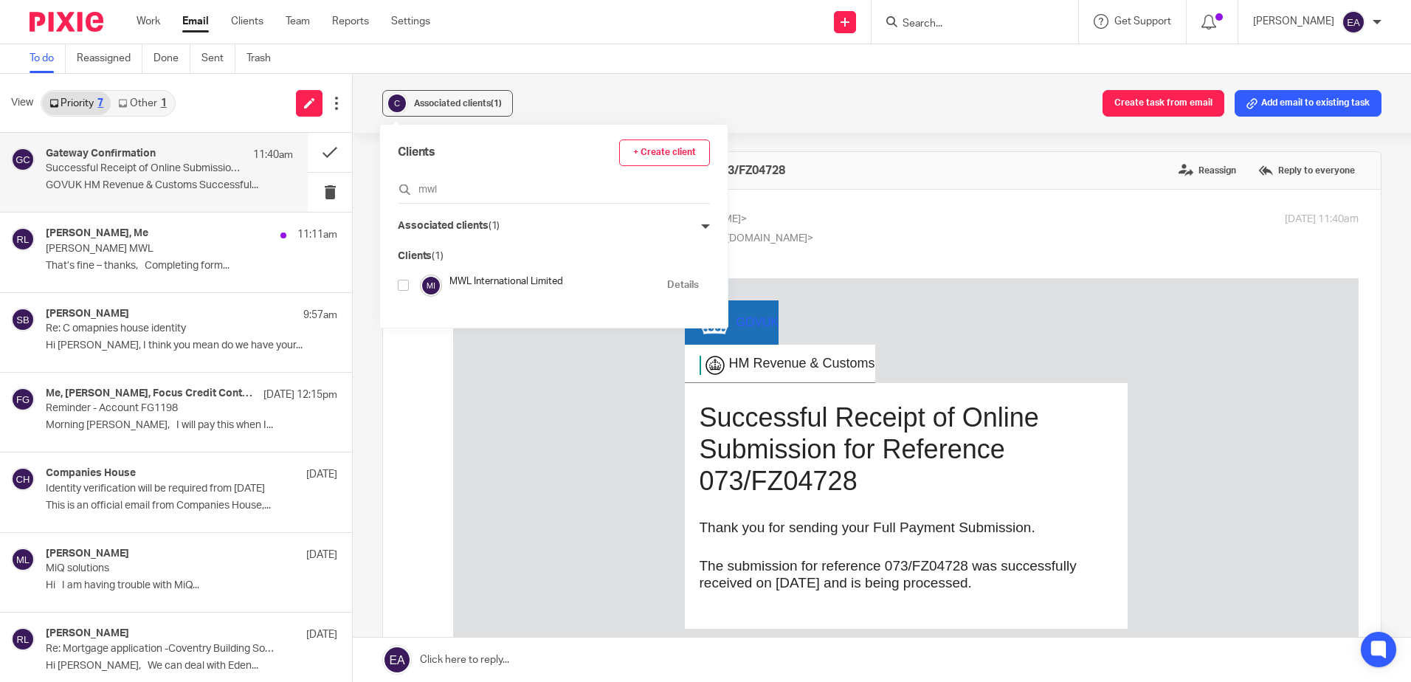
type input "mwl"
click at [402, 286] on input "checkbox" at bounding box center [403, 285] width 11 height 11
checkbox input "true"
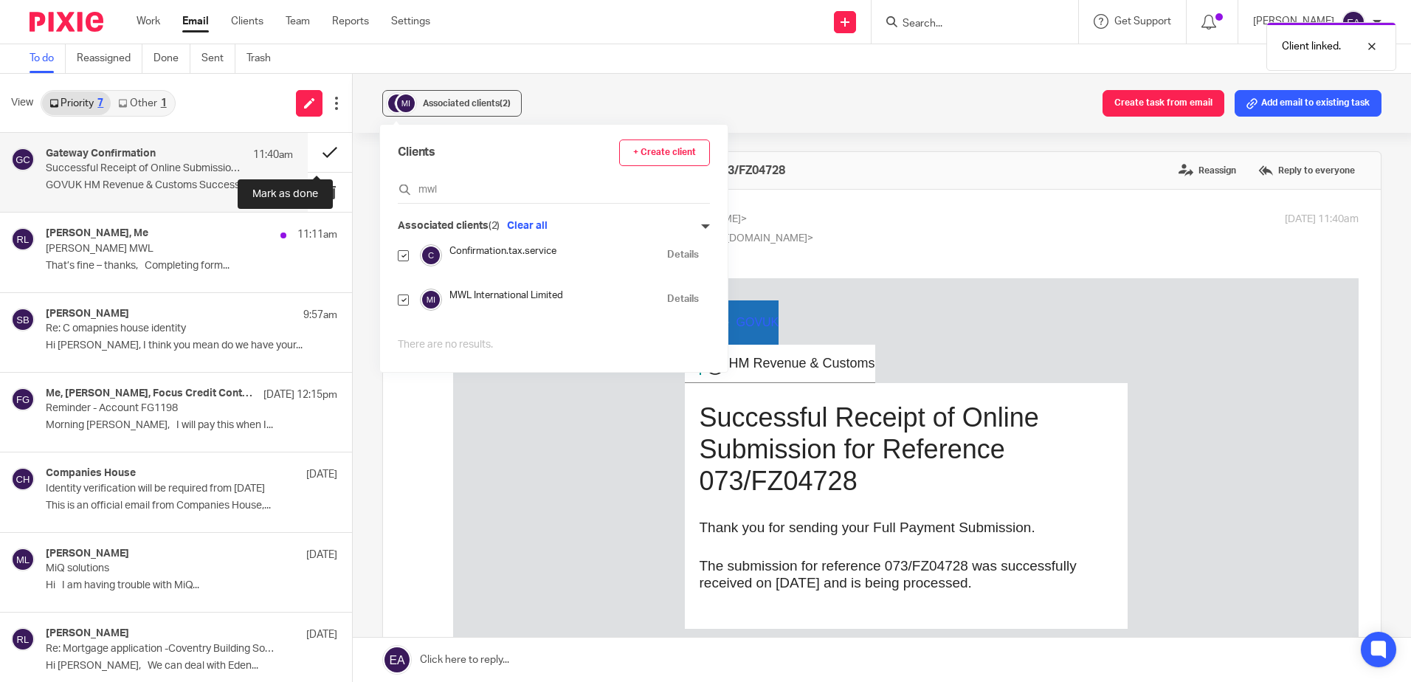
click at [321, 153] on button at bounding box center [330, 152] width 44 height 39
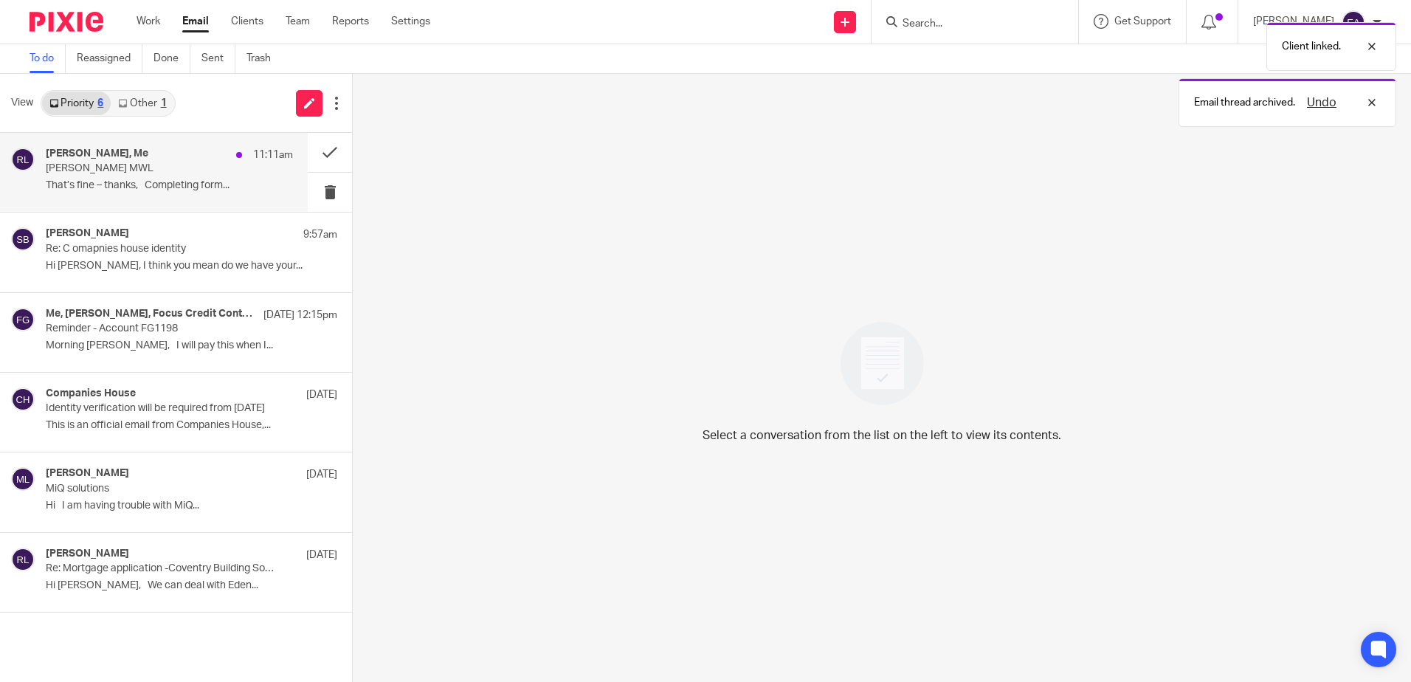
click at [153, 184] on p "That’s fine – thanks, Completing form..." at bounding box center [169, 185] width 247 height 13
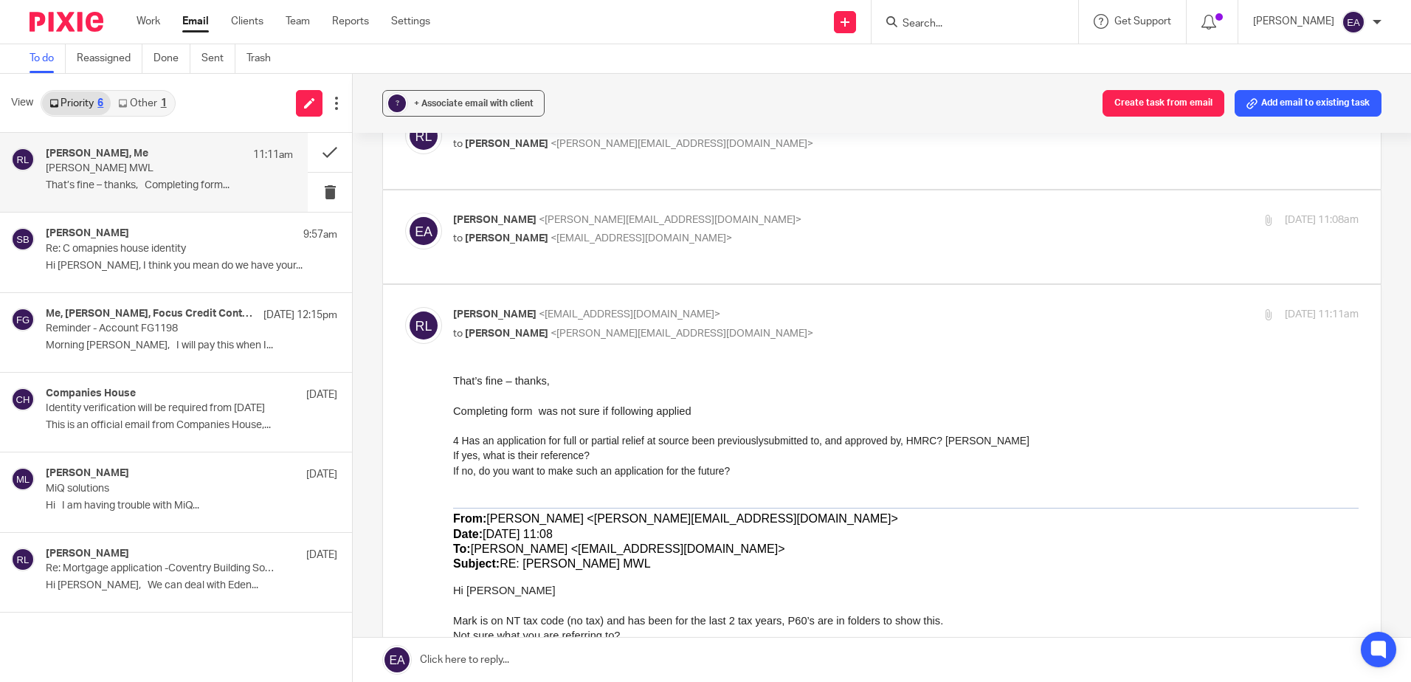
scroll to position [74, 0]
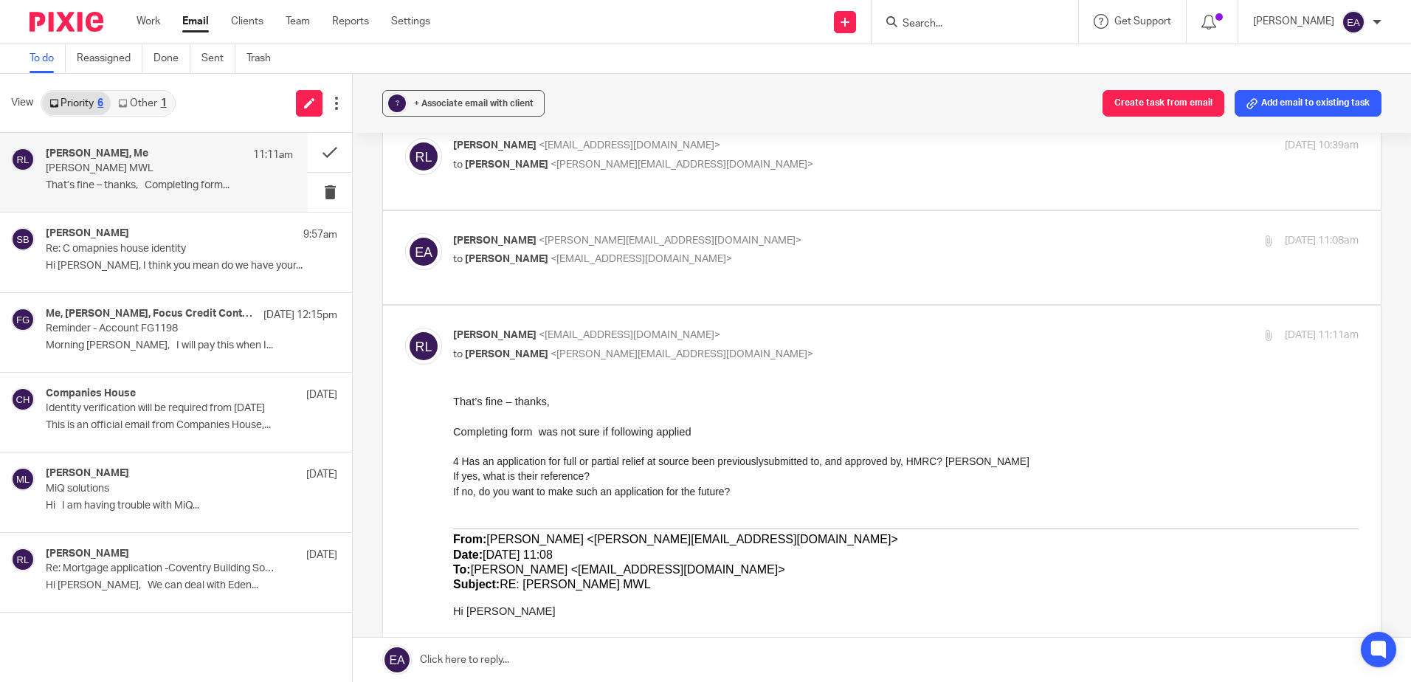
click at [146, 103] on link "Other 1" at bounding box center [142, 103] width 63 height 24
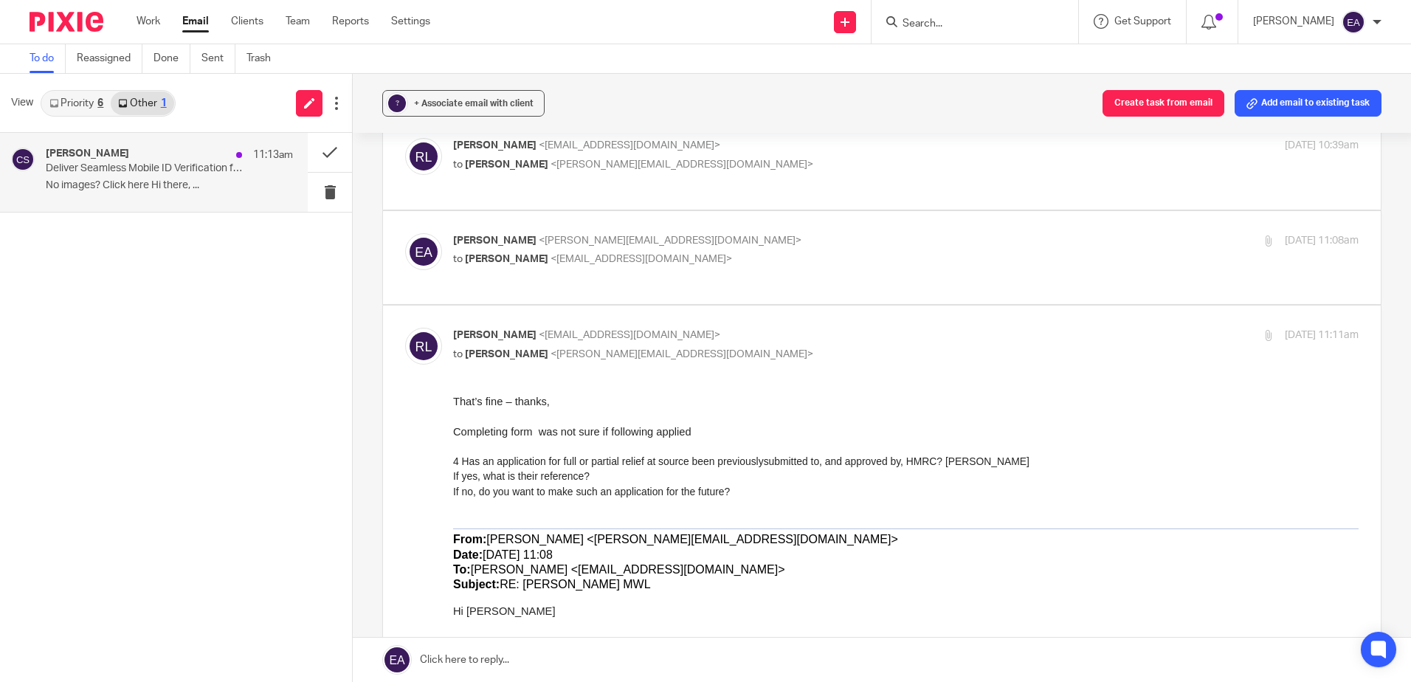
click at [158, 173] on p "Deliver Seamless Mobile ID Verification for your Clients" at bounding box center [145, 168] width 198 height 13
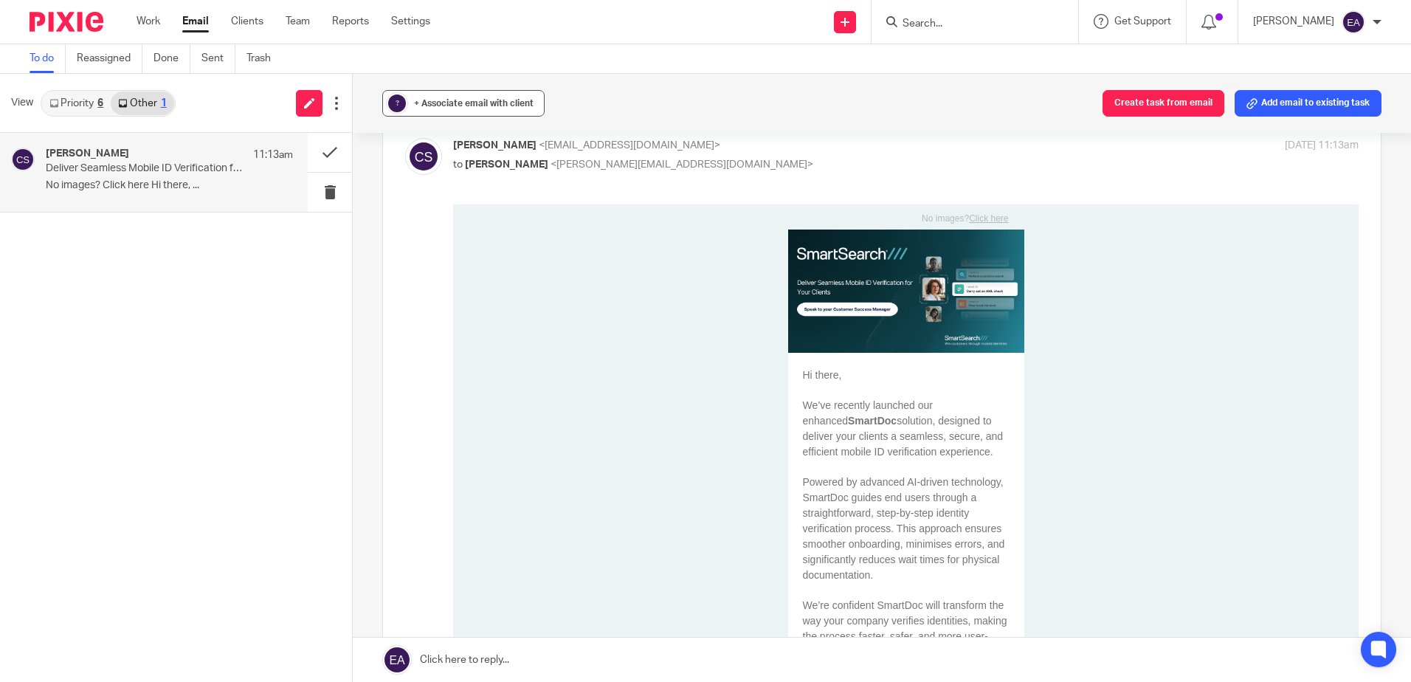
click at [446, 101] on span "+ Associate email with client" at bounding box center [474, 103] width 120 height 9
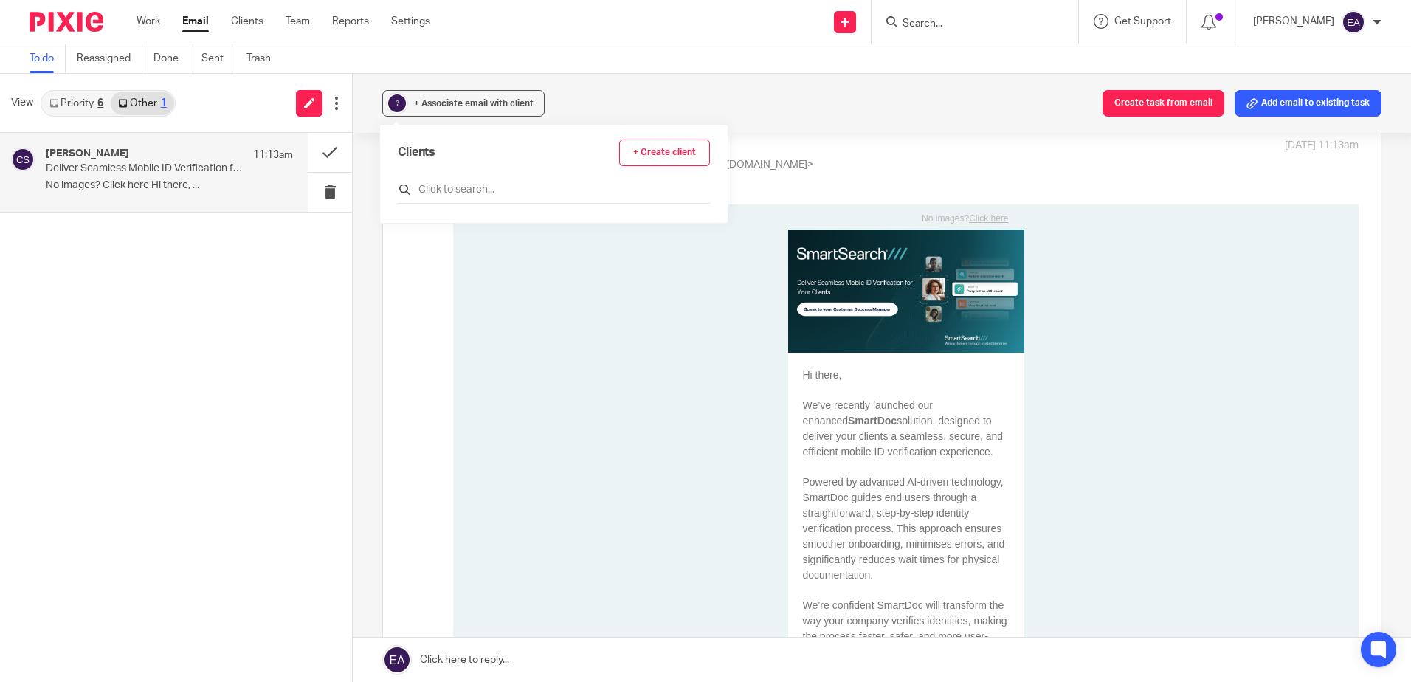
click at [451, 192] on input "text" at bounding box center [554, 189] width 312 height 15
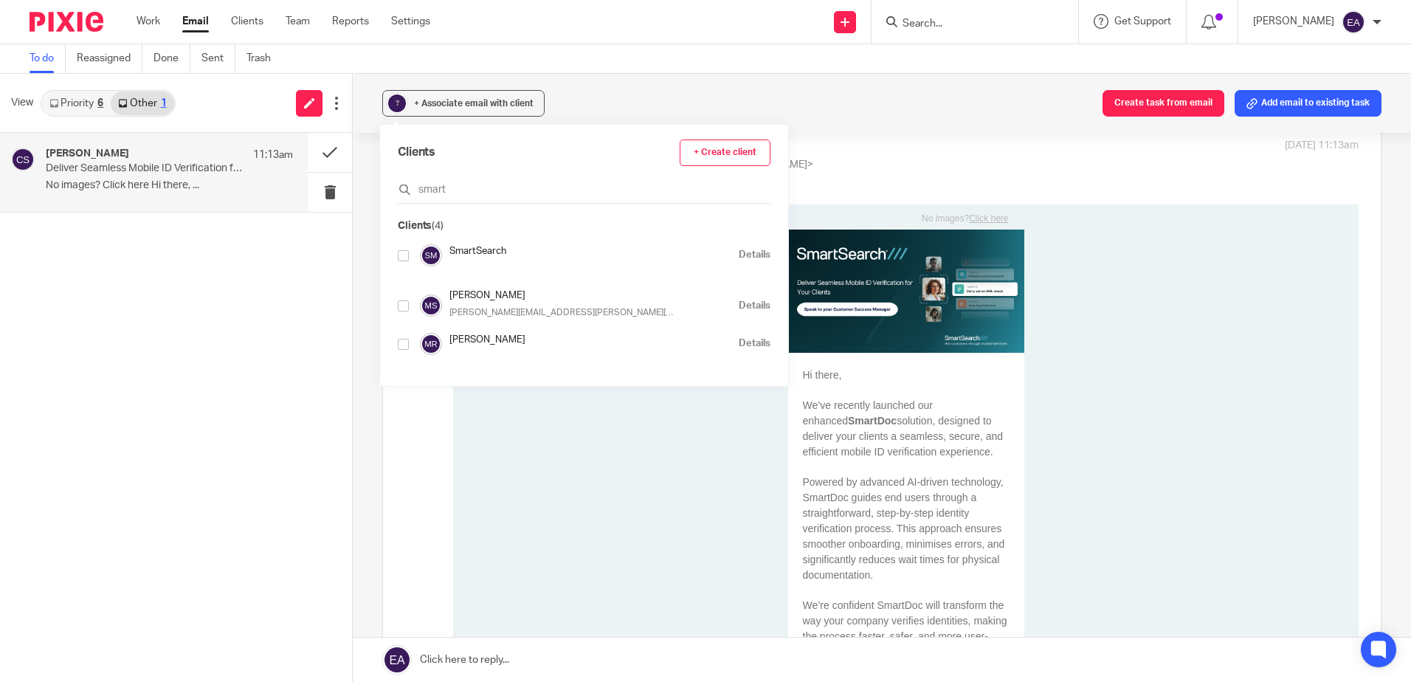
type input "smart"
click at [403, 254] on input "checkbox" at bounding box center [403, 255] width 11 height 11
checkbox input "true"
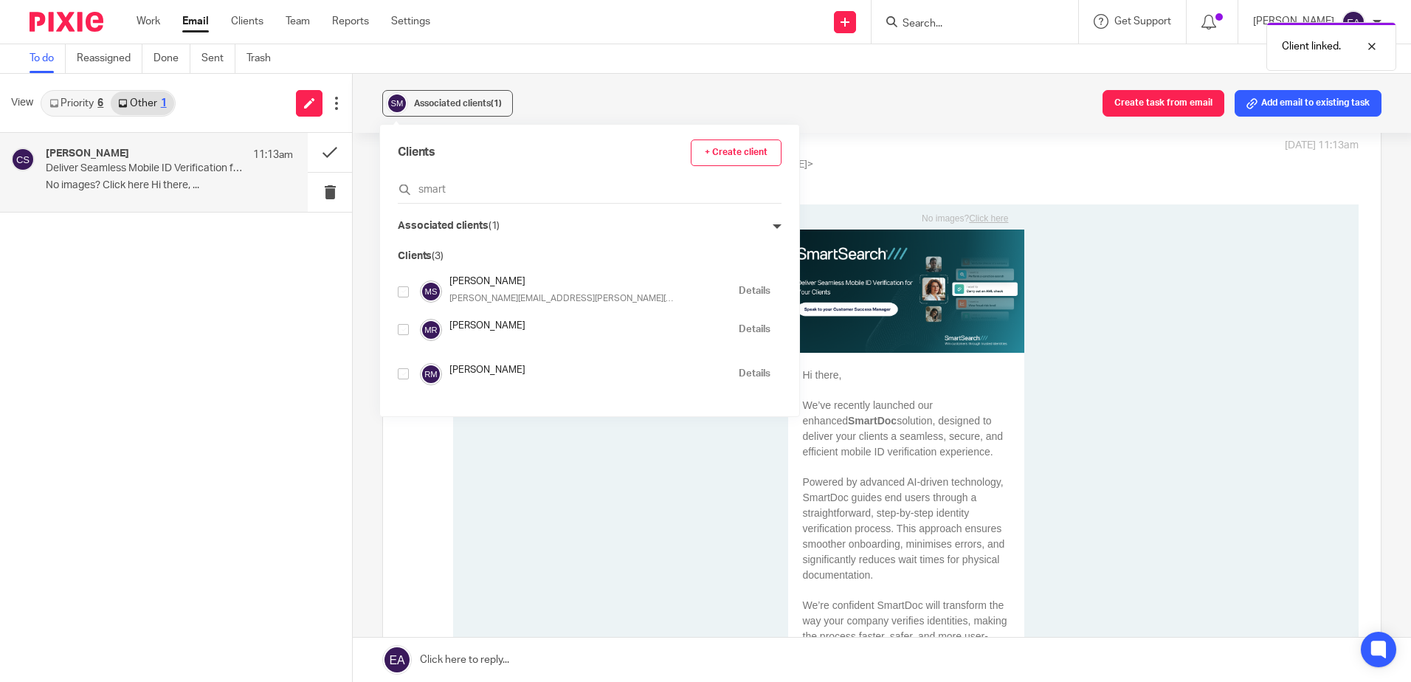
click at [80, 107] on link "Priority 6" at bounding box center [76, 103] width 69 height 24
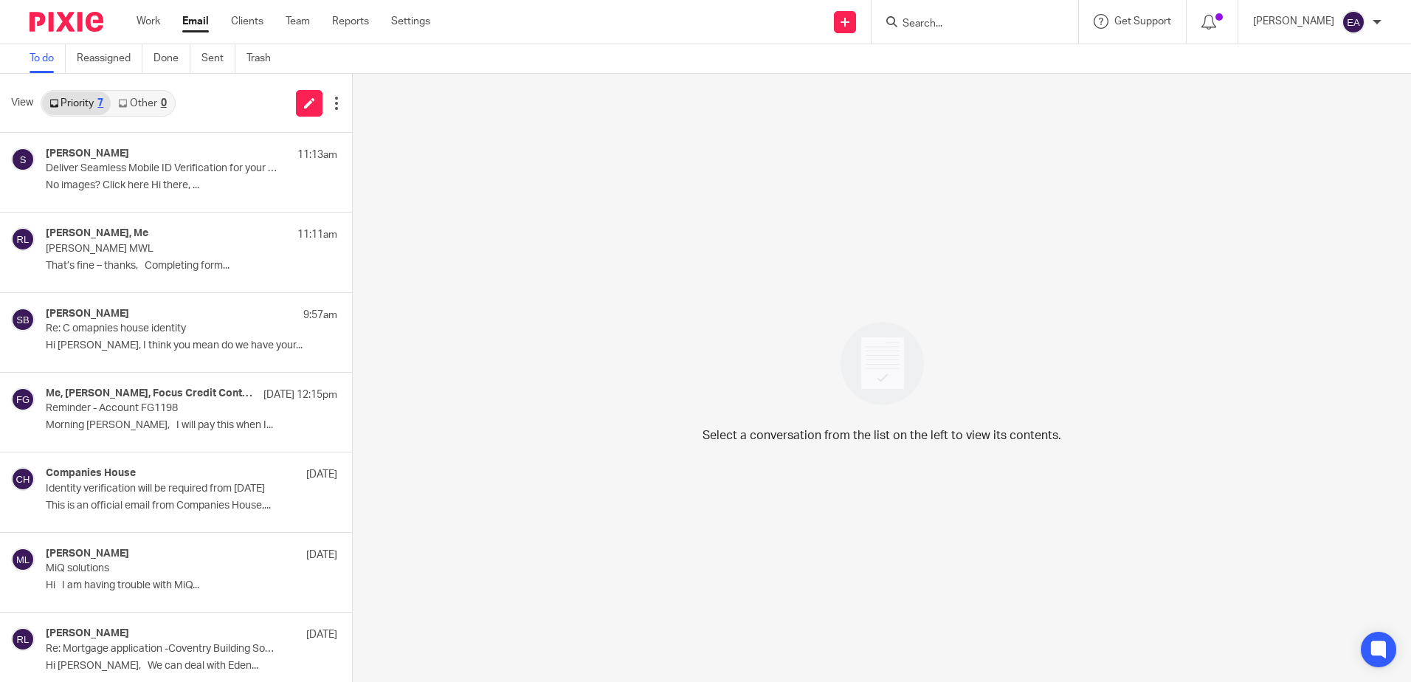
click at [914, 15] on div at bounding box center [972, 22] width 172 height 18
click at [927, 30] on input "Search" at bounding box center [967, 24] width 133 height 13
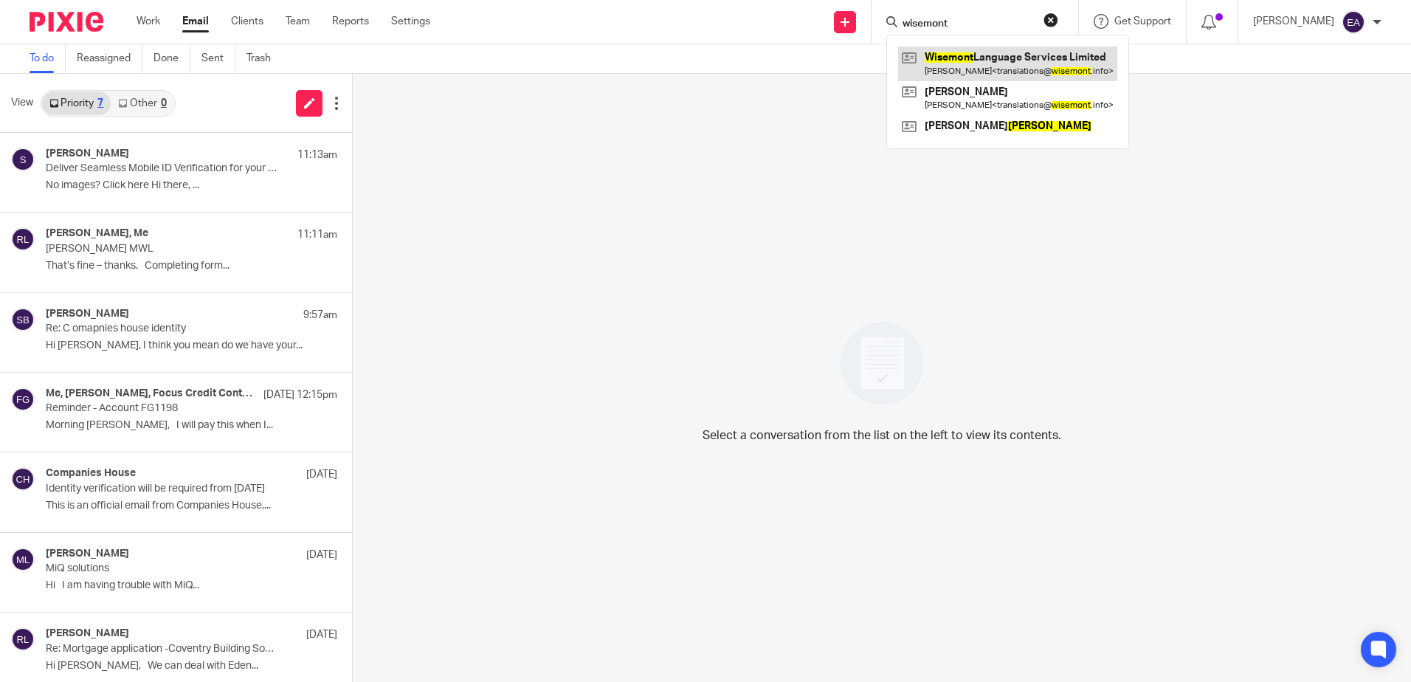
type input "wisemont"
click at [981, 59] on link at bounding box center [1007, 63] width 219 height 34
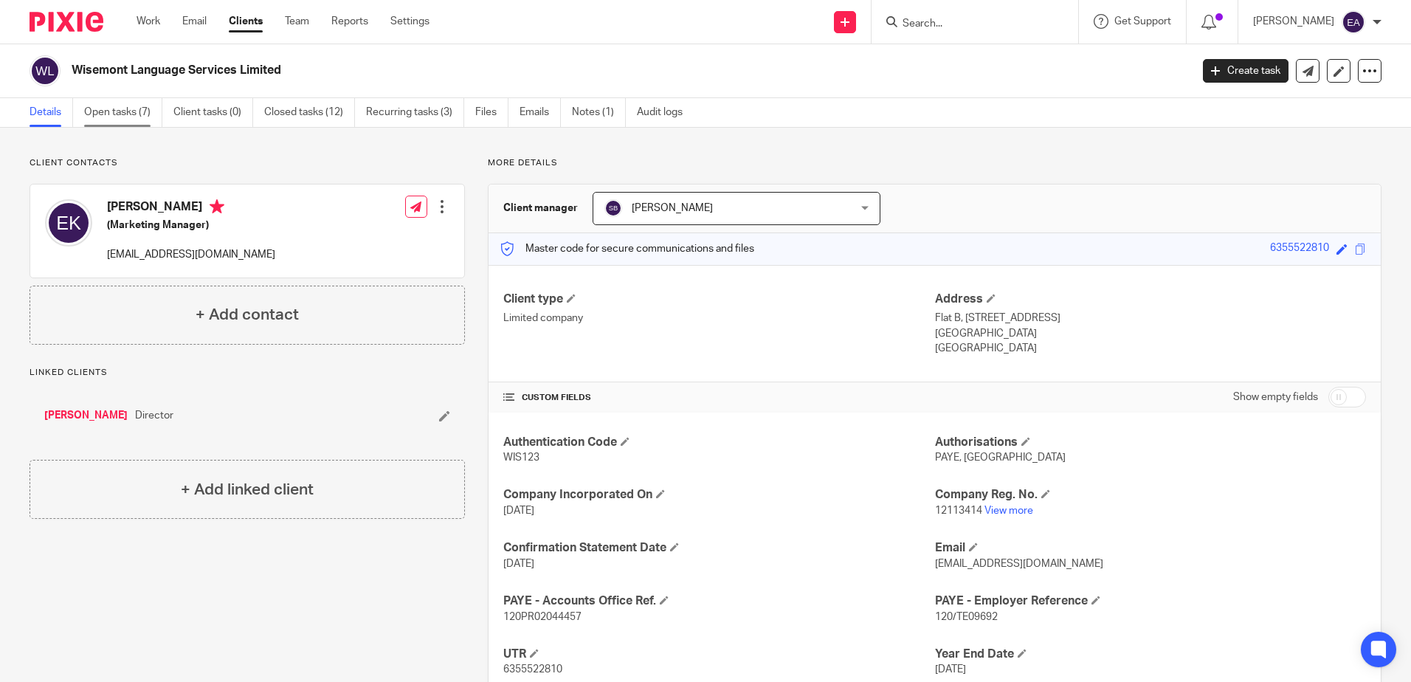
click at [112, 117] on link "Open tasks (7)" at bounding box center [123, 112] width 78 height 29
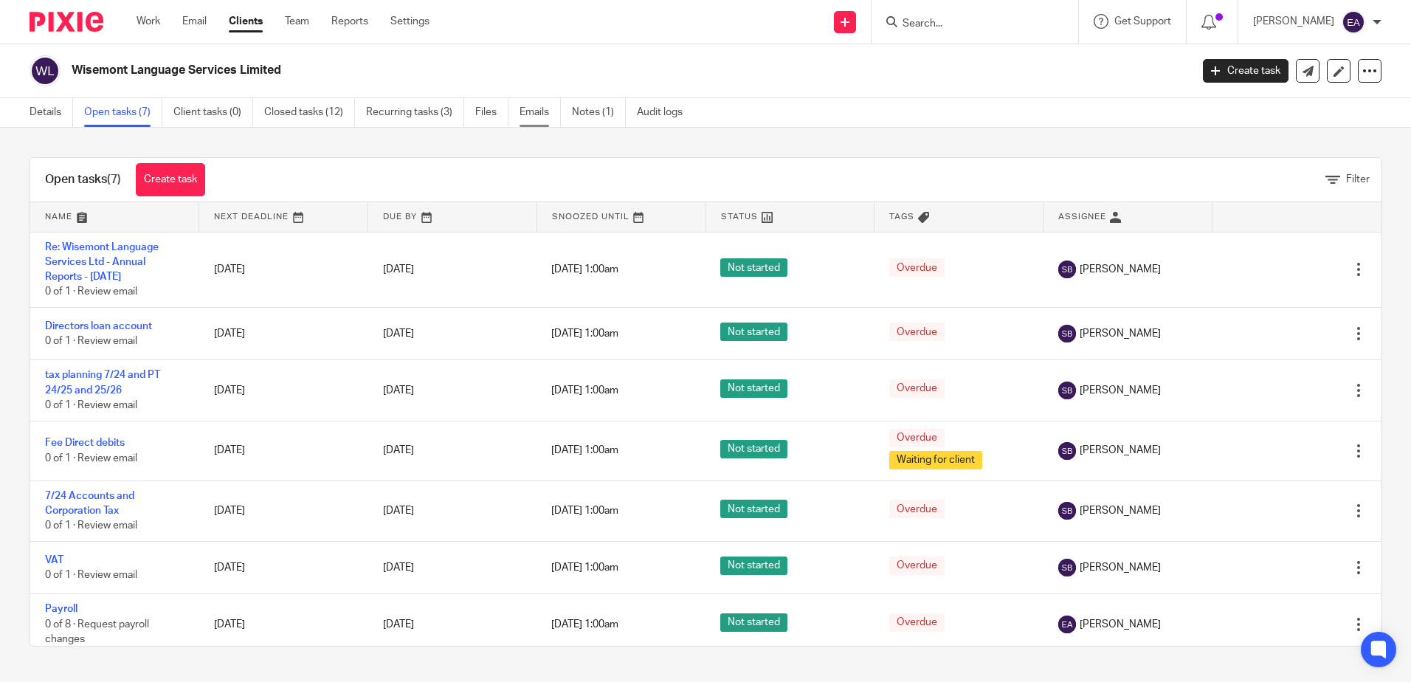
click at [547, 111] on link "Emails" at bounding box center [539, 112] width 41 height 29
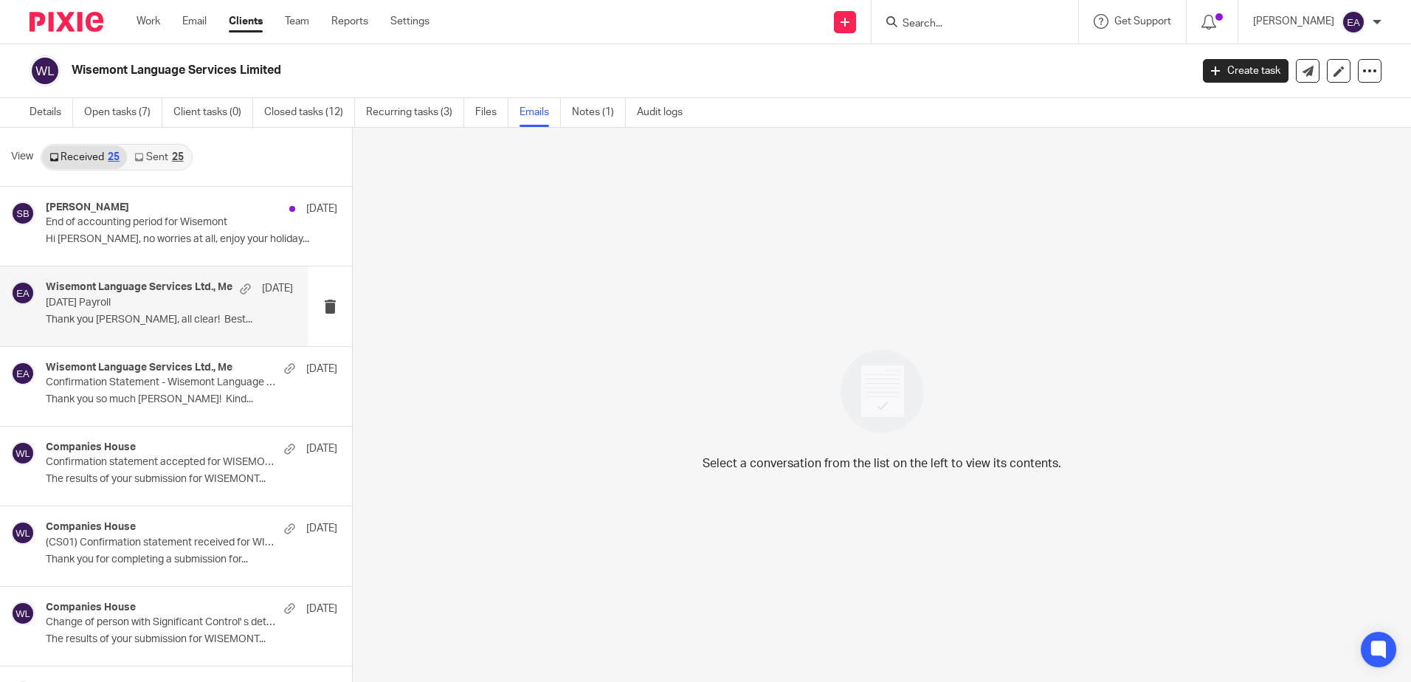
click at [184, 289] on h4 "Wisemont Language Services Ltd., Me" at bounding box center [139, 287] width 187 height 13
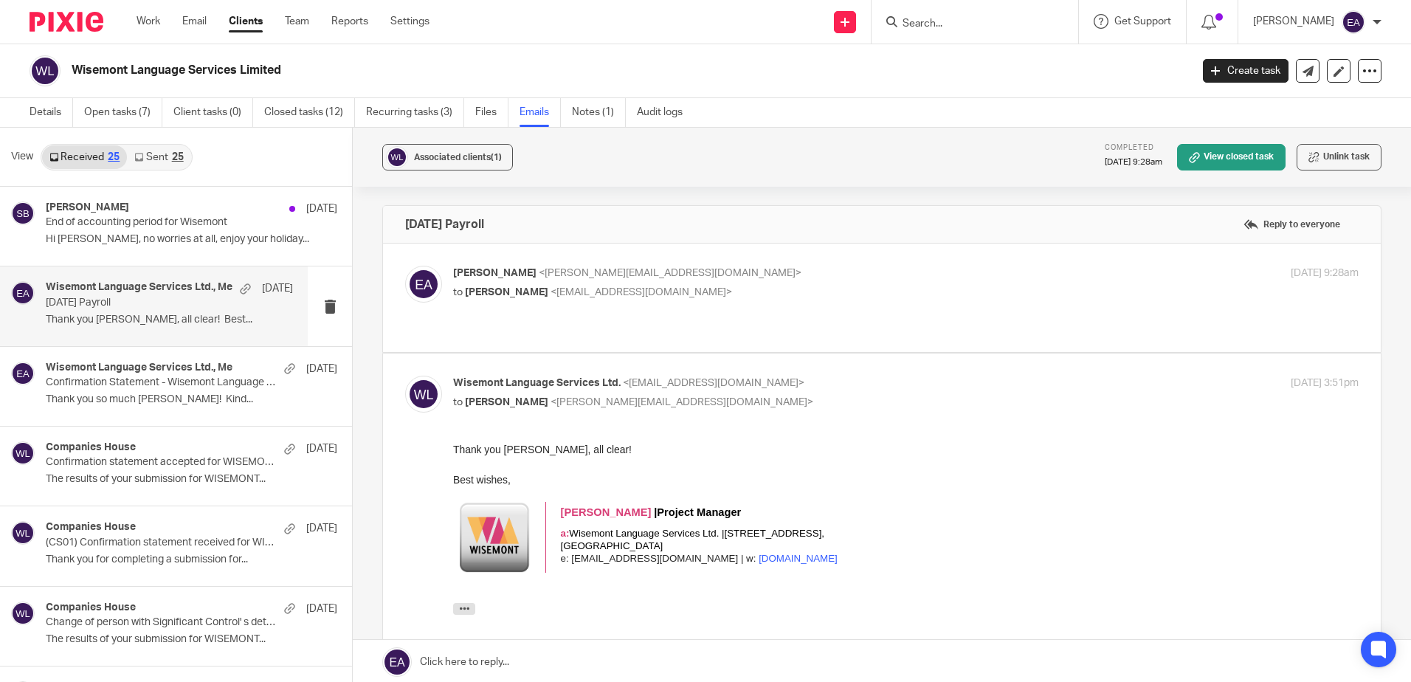
click at [646, 300] on p "to Emilia Maria Korczynska <translations@wisemont.info>" at bounding box center [755, 292] width 604 height 15
checkbox input "true"
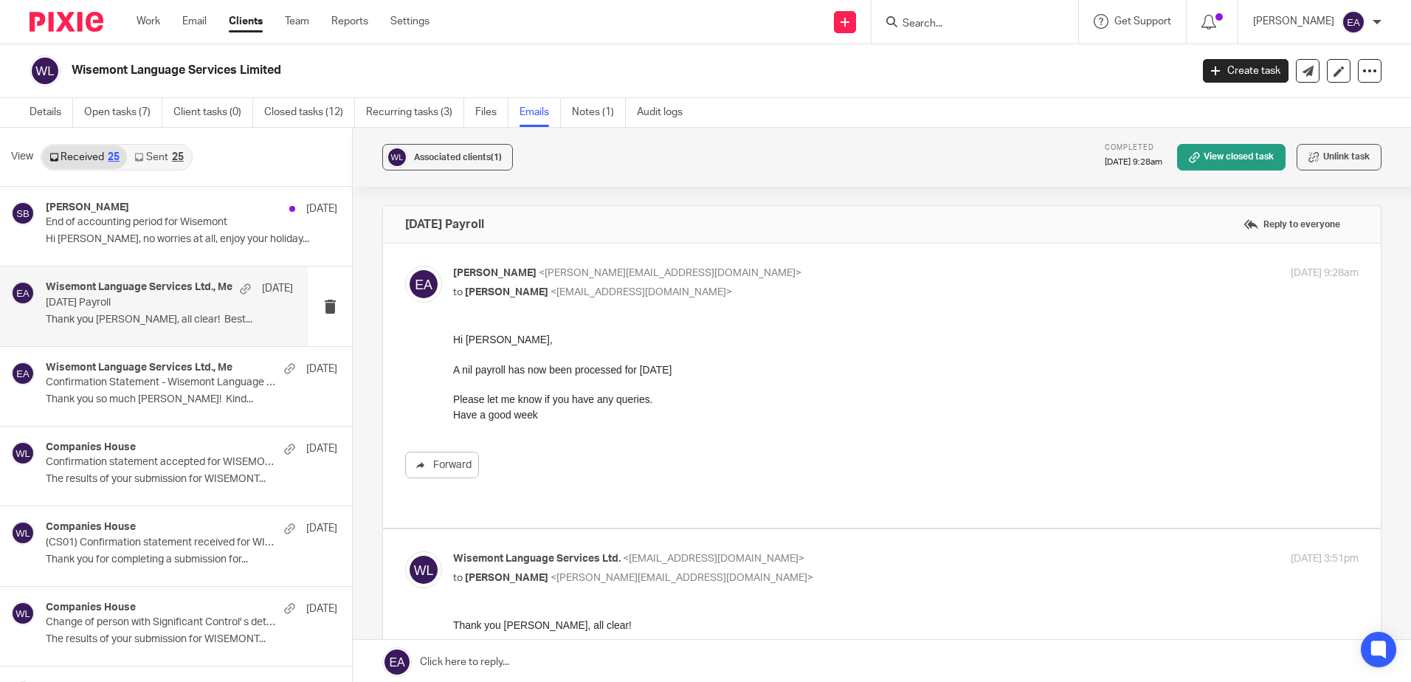
click at [143, 326] on div "Wisemont Language Services Ltd., Me 16 Jul July 2025 Payroll Thank you Elaine, …" at bounding box center [169, 305] width 247 height 49
click at [150, 397] on p "Thank you so much Elaine! Kind..." at bounding box center [169, 399] width 247 height 13
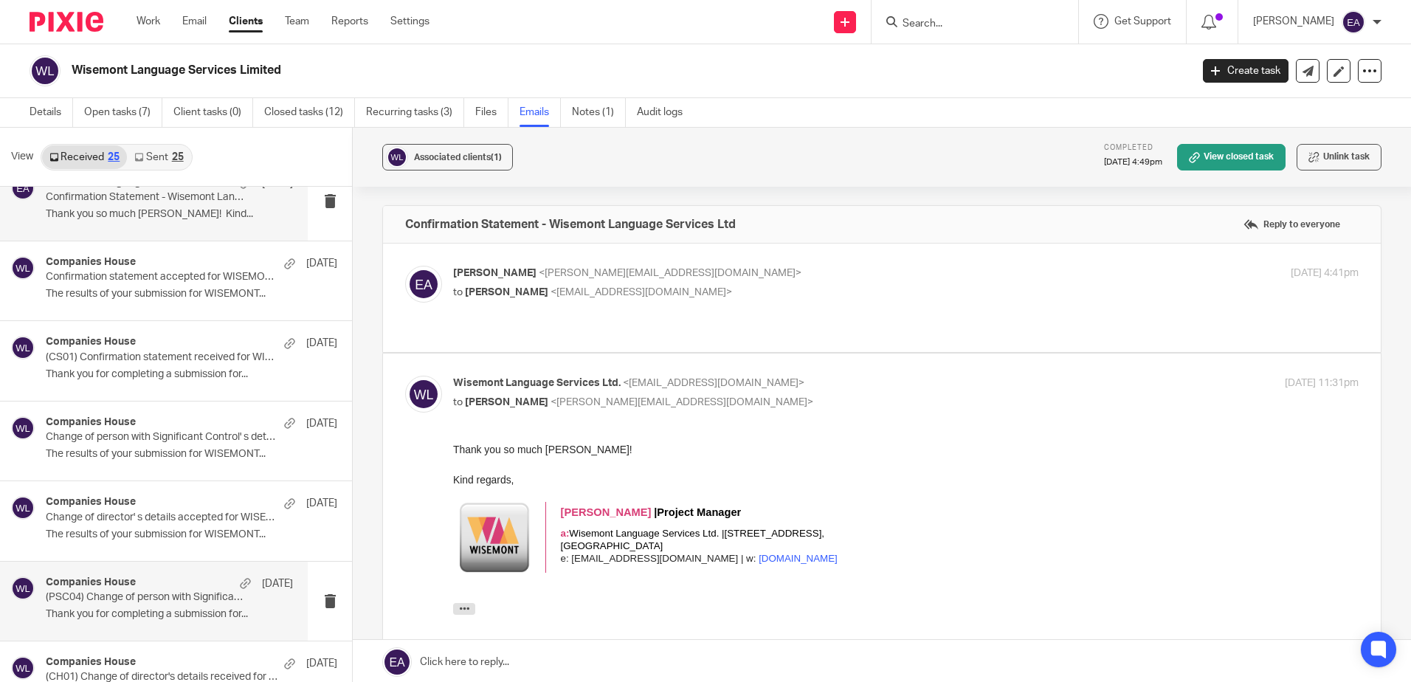
scroll to position [221, 0]
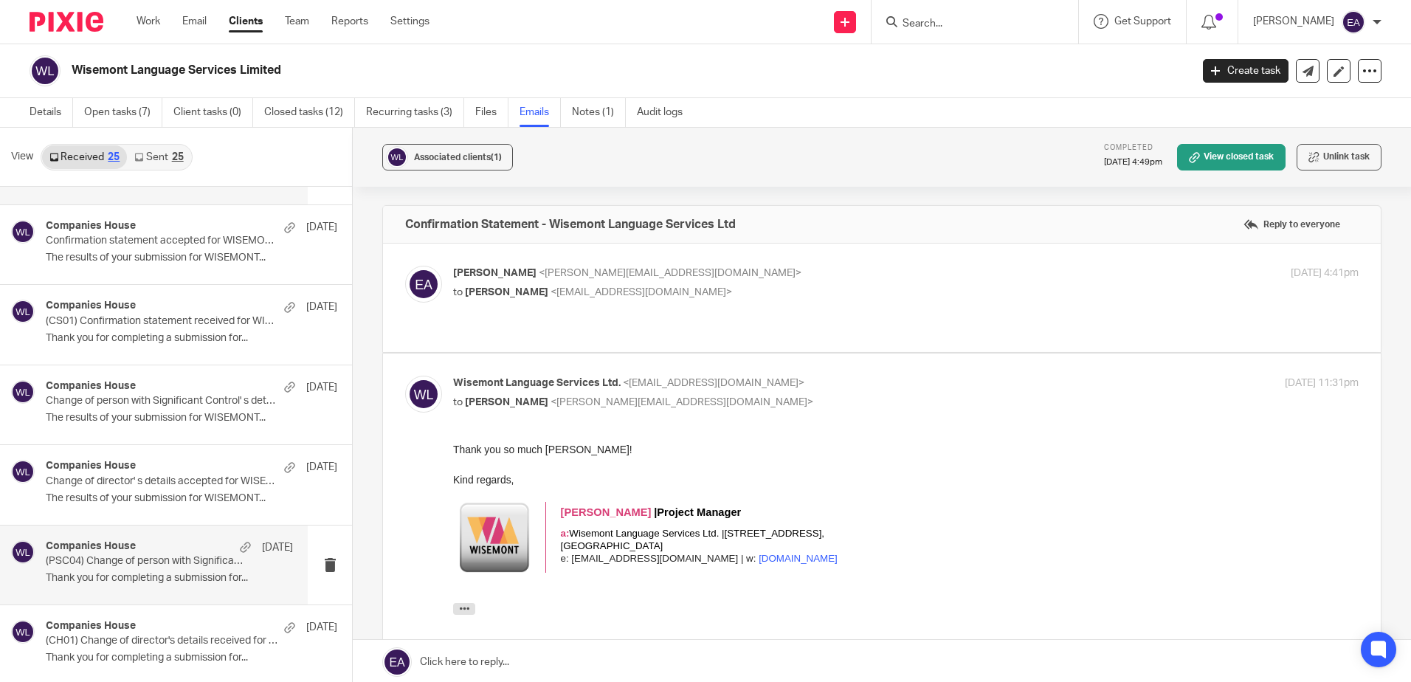
click at [173, 558] on p "(PSC04) Change of person with Significant Control's details received for WISEMO…" at bounding box center [145, 561] width 198 height 13
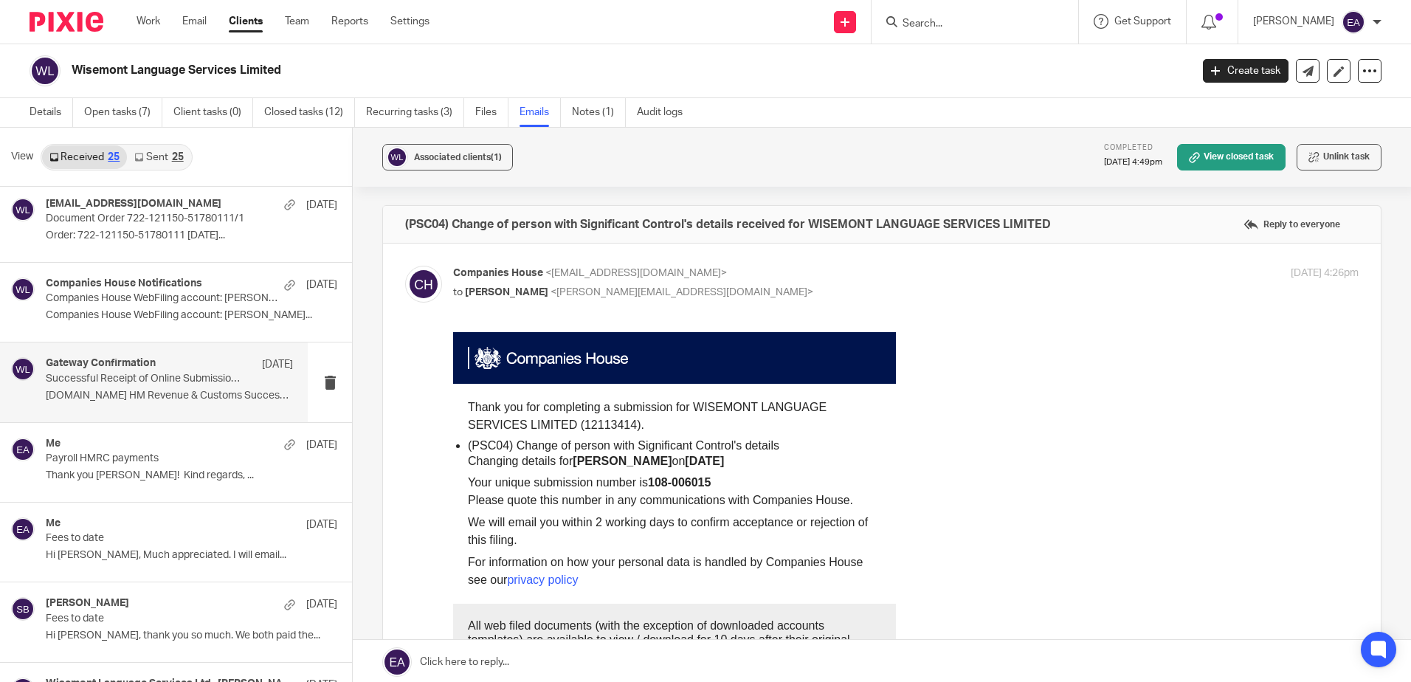
scroll to position [812, 0]
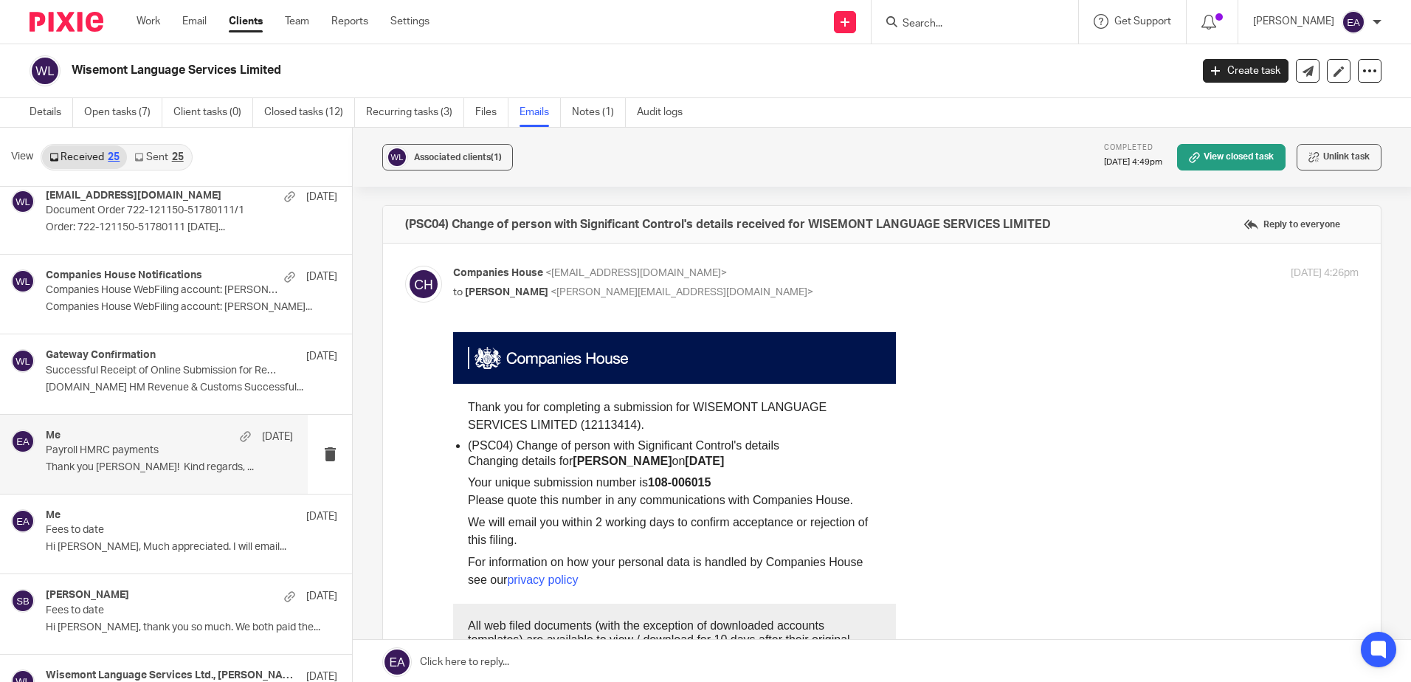
click at [170, 469] on p "Thank you Elaine! Kind regards, ..." at bounding box center [169, 467] width 247 height 13
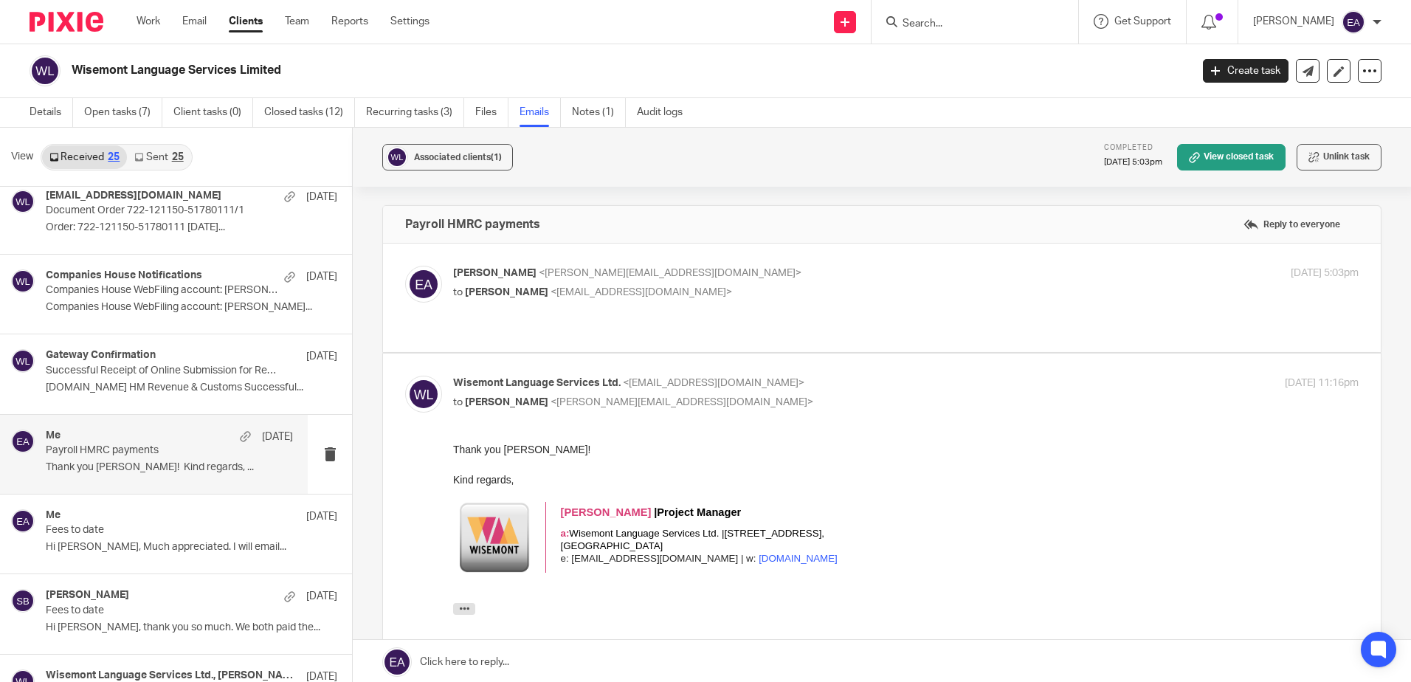
scroll to position [0, 0]
click at [671, 303] on div "Elaine Aitken <elaine@caatadvisory.co.uk> to Emilia Maria Korczynska <translati…" at bounding box center [881, 298] width 953 height 64
click at [721, 279] on p "Elaine Aitken <elaine@caatadvisory.co.uk>" at bounding box center [755, 273] width 604 height 15
checkbox input "true"
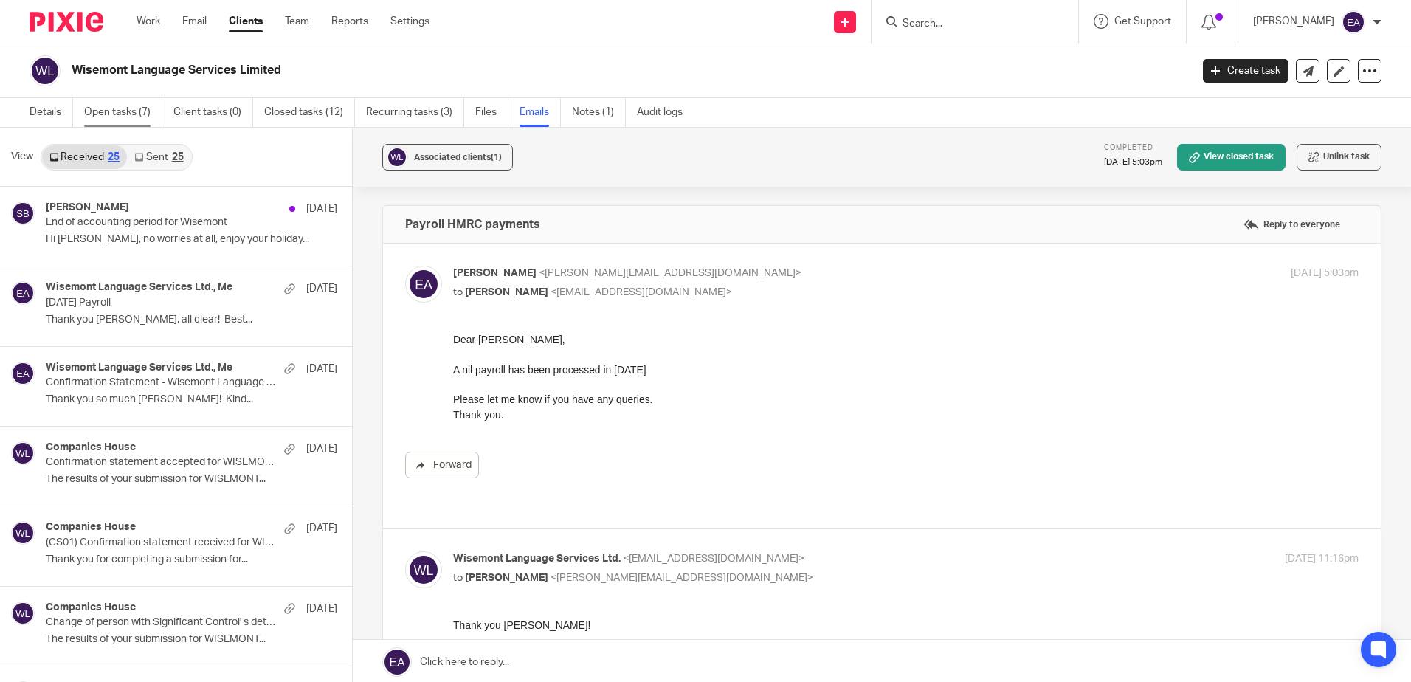
click at [110, 104] on link "Open tasks (7)" at bounding box center [123, 112] width 78 height 29
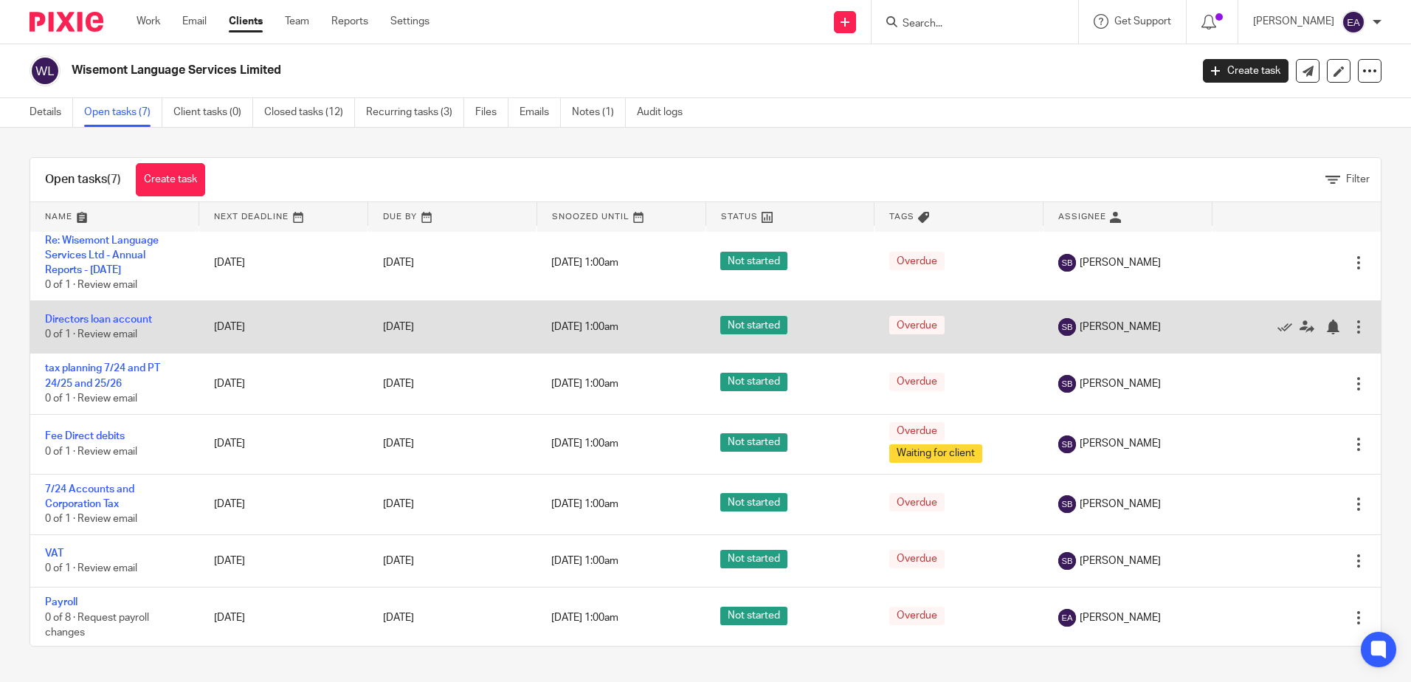
scroll to position [9, 0]
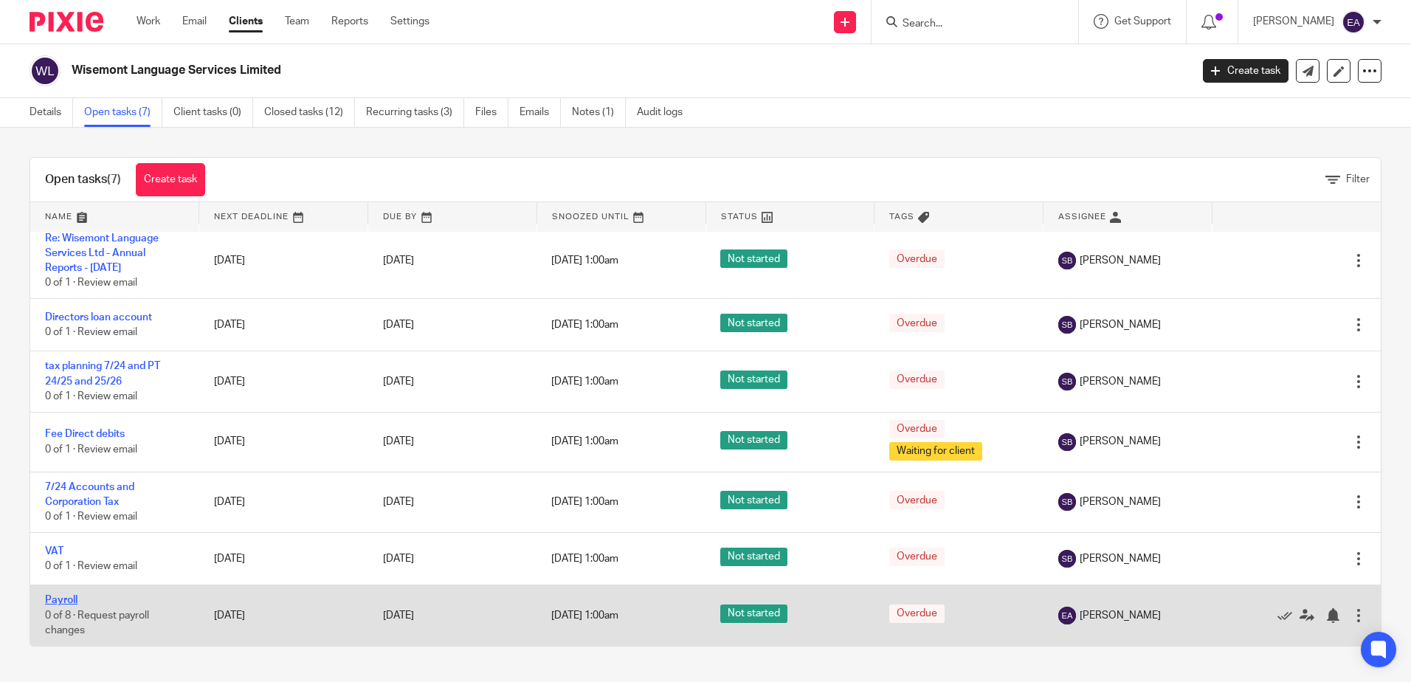
click at [61, 598] on link "Payroll" at bounding box center [61, 600] width 32 height 10
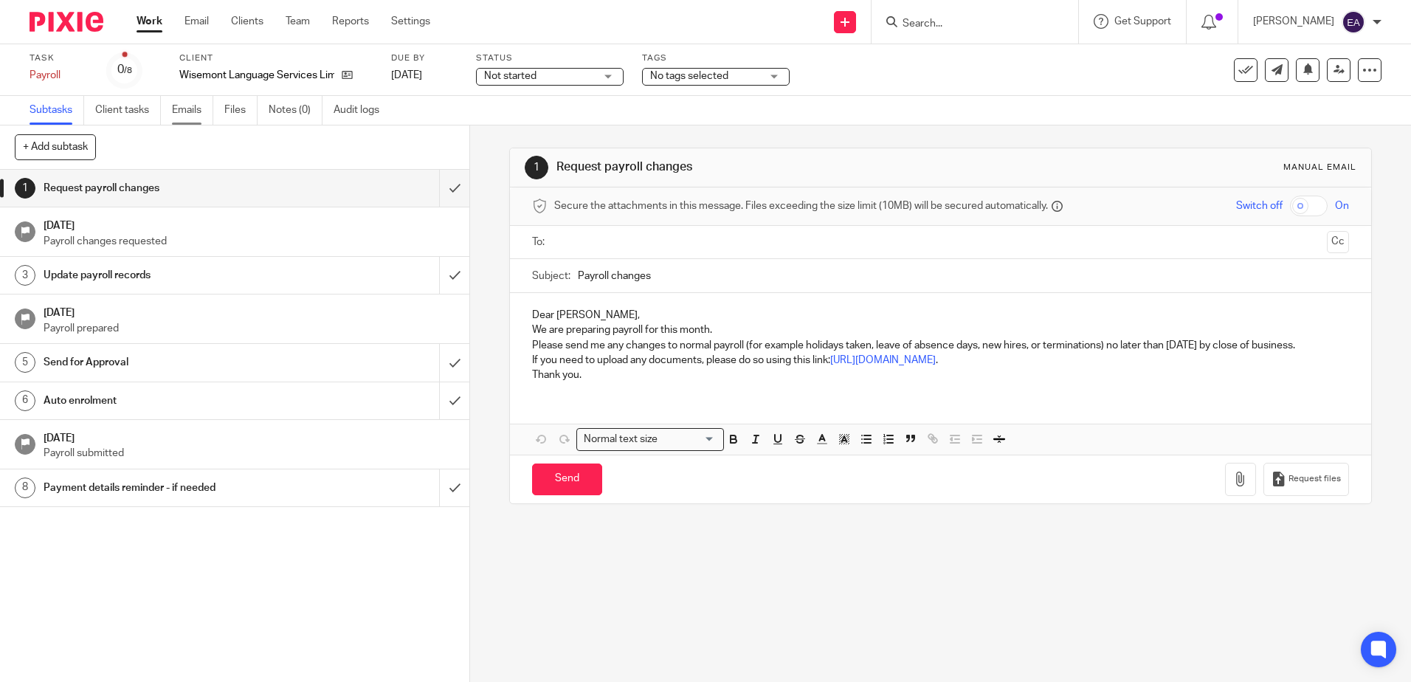
click at [191, 109] on link "Emails" at bounding box center [192, 110] width 41 height 29
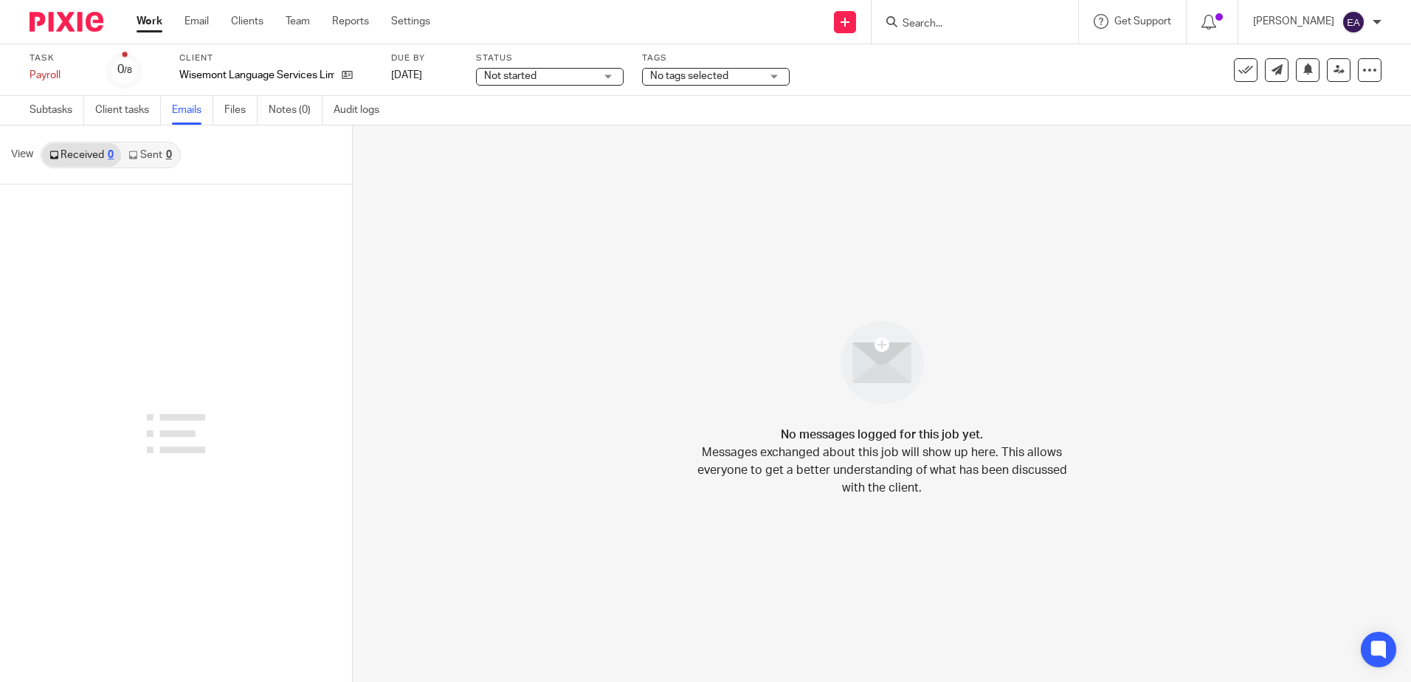
click at [156, 158] on link "Sent 0" at bounding box center [150, 155] width 58 height 24
click at [351, 73] on icon at bounding box center [347, 74] width 11 height 11
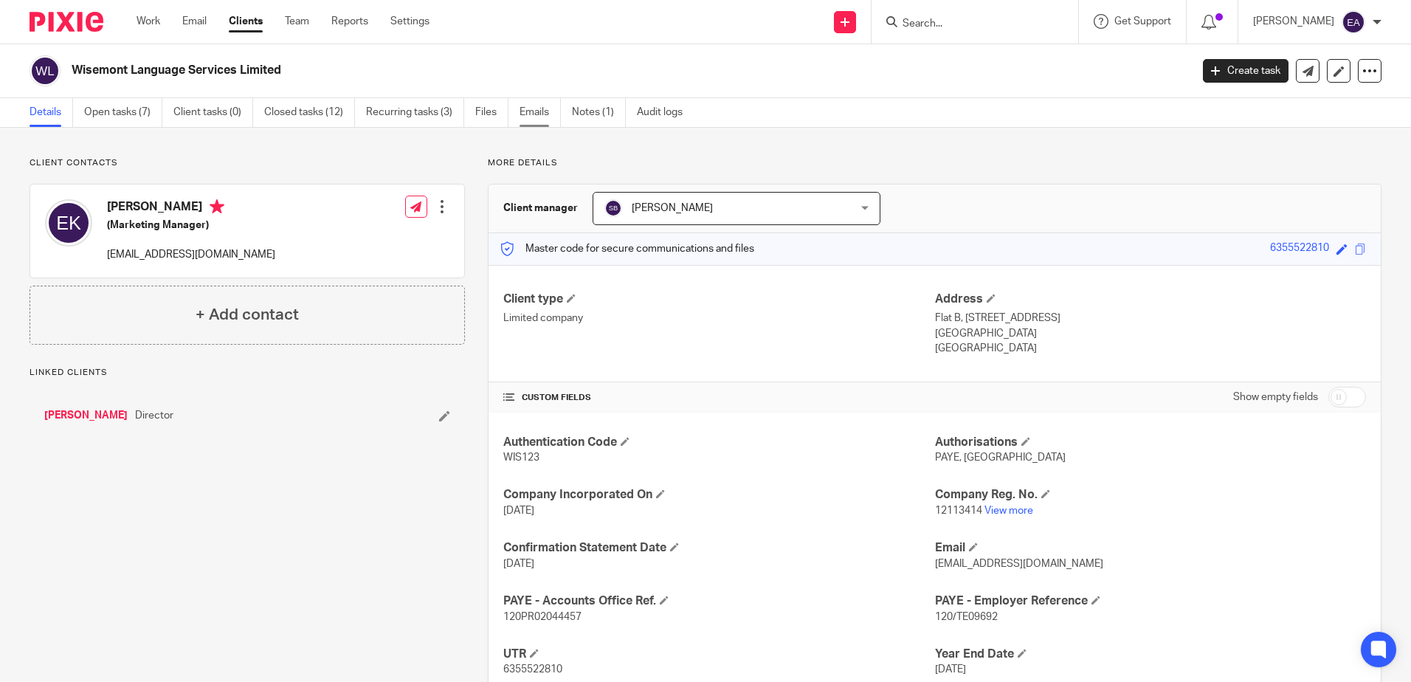
click at [539, 108] on link "Emails" at bounding box center [539, 112] width 41 height 29
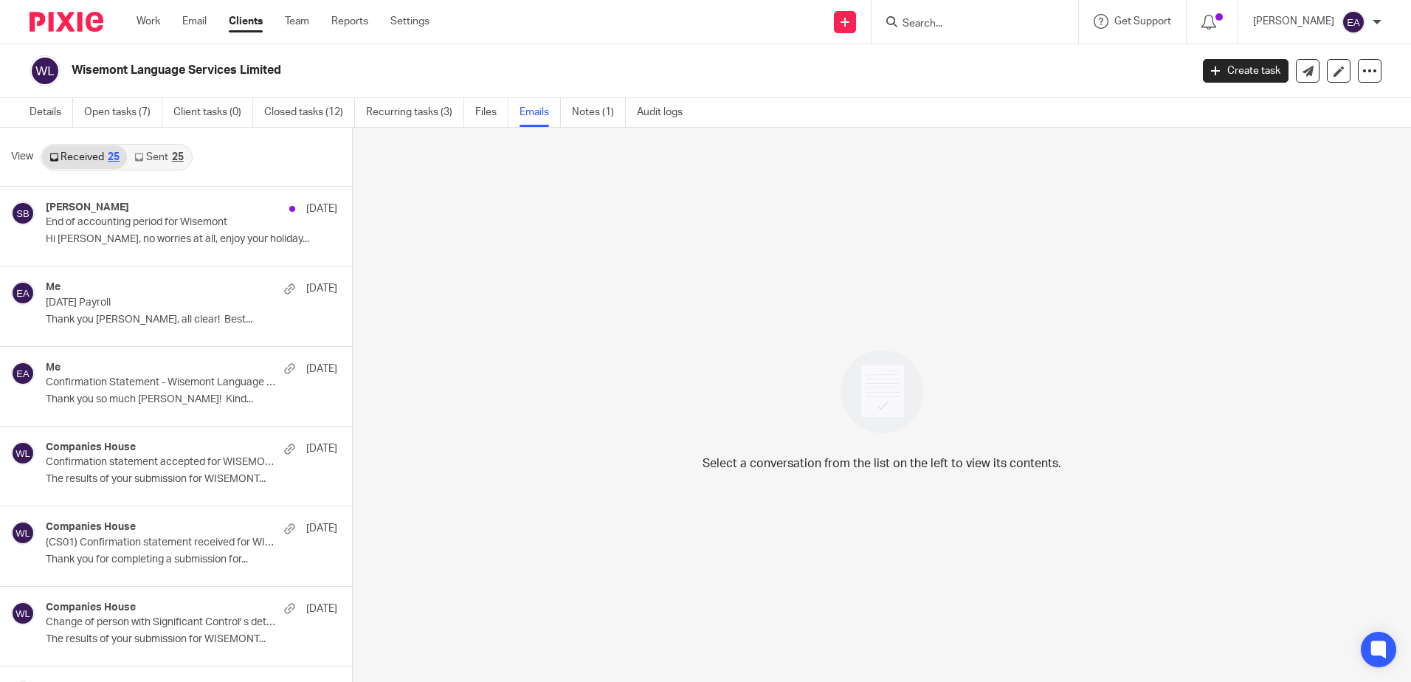
click at [173, 155] on div "25" at bounding box center [178, 157] width 12 height 10
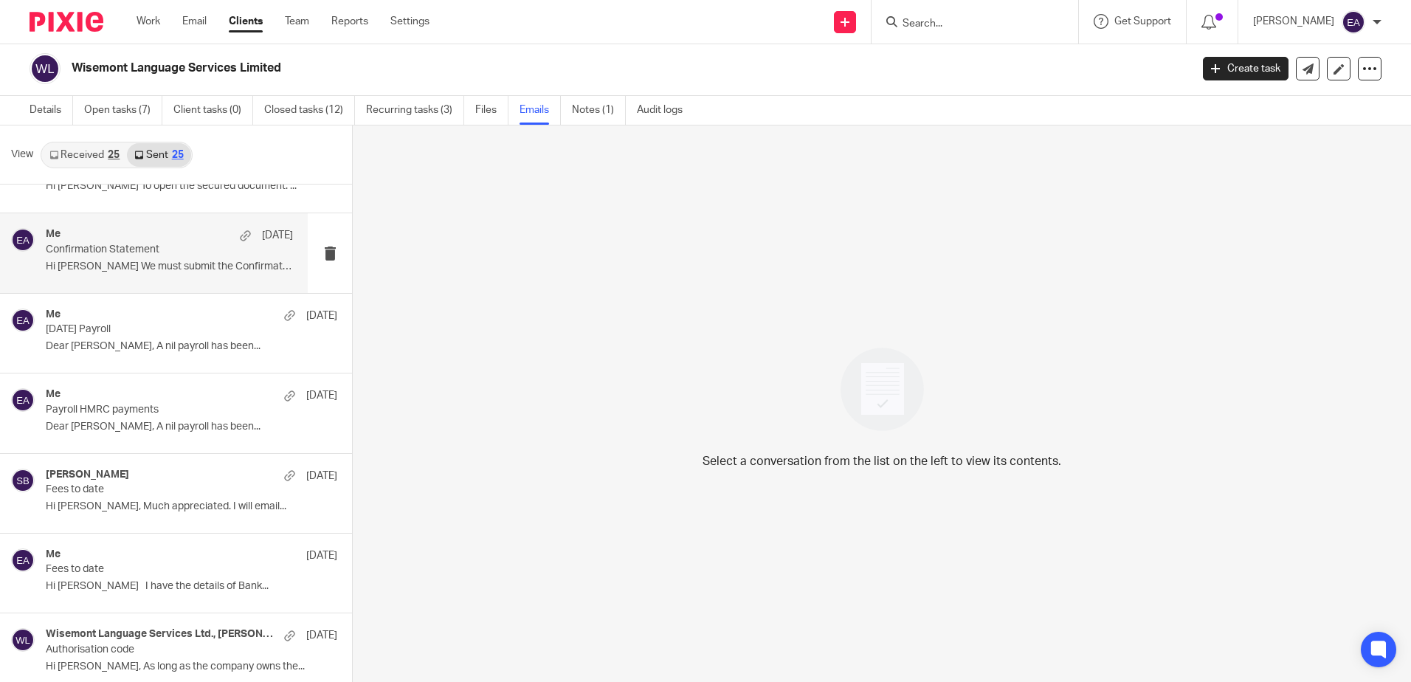
scroll to position [295, 0]
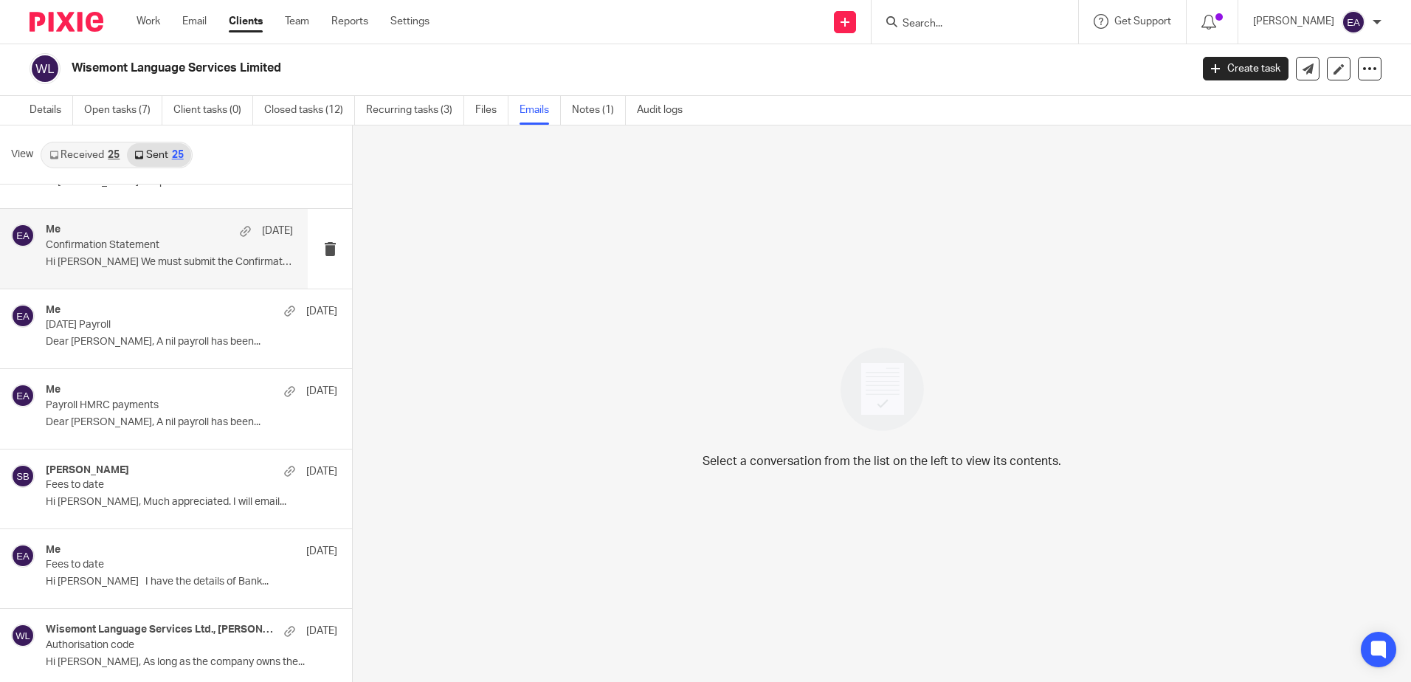
click at [197, 349] on div "Me 12 Jun June 2025 Payroll Dear Emilia, A nil payroll has been..." at bounding box center [191, 328] width 291 height 49
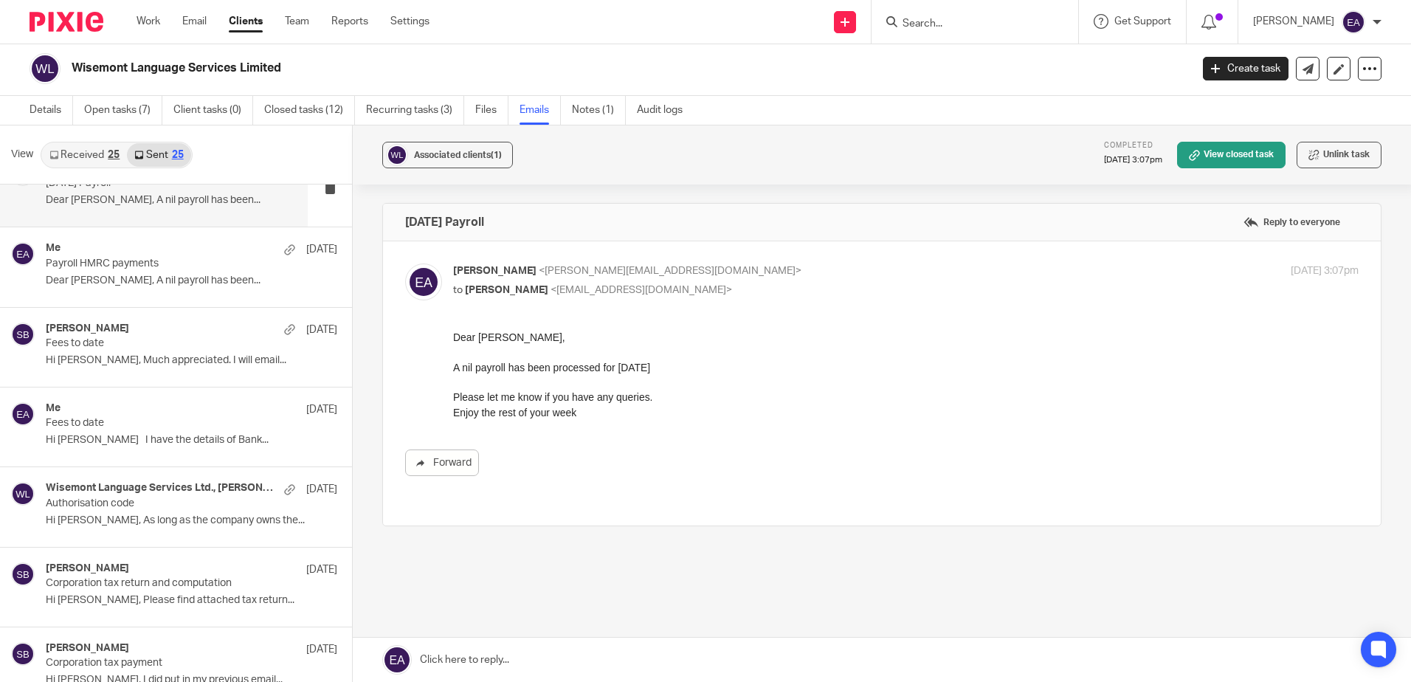
scroll to position [443, 0]
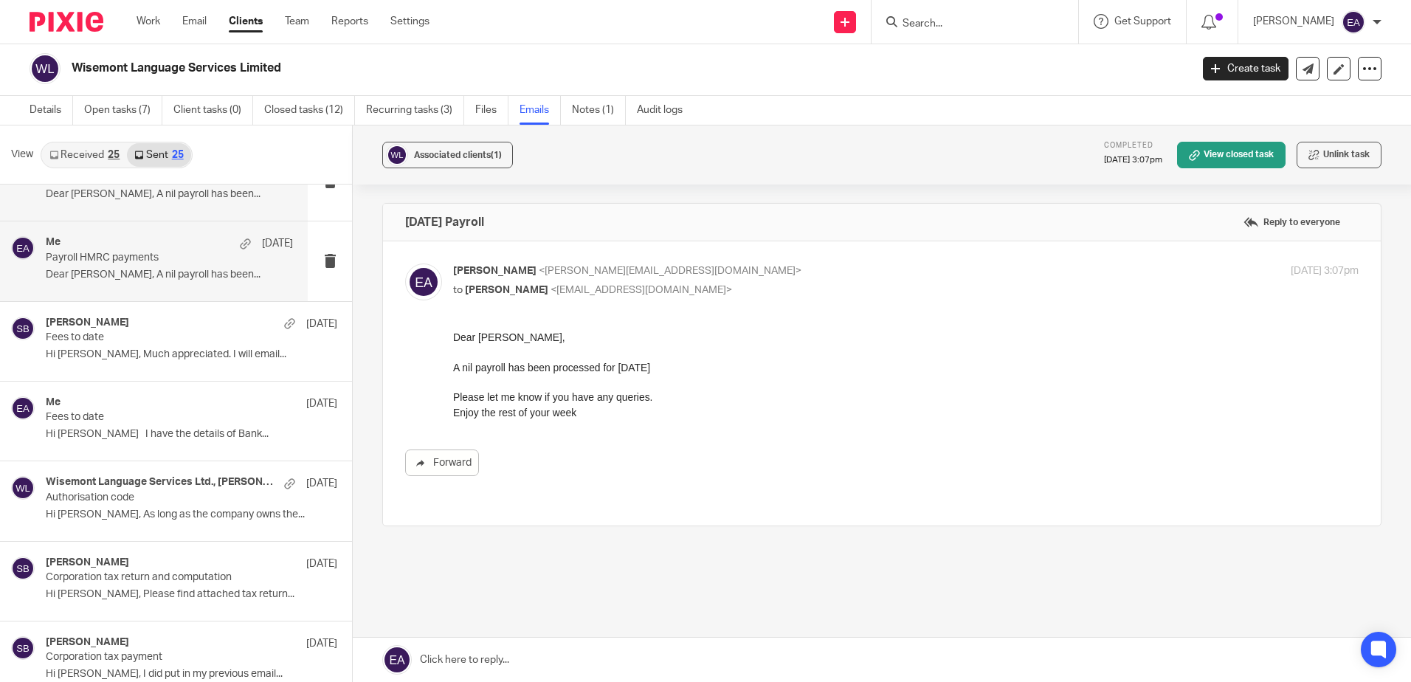
click at [194, 274] on p "Dear Emilia, A nil payroll has been..." at bounding box center [169, 275] width 247 height 13
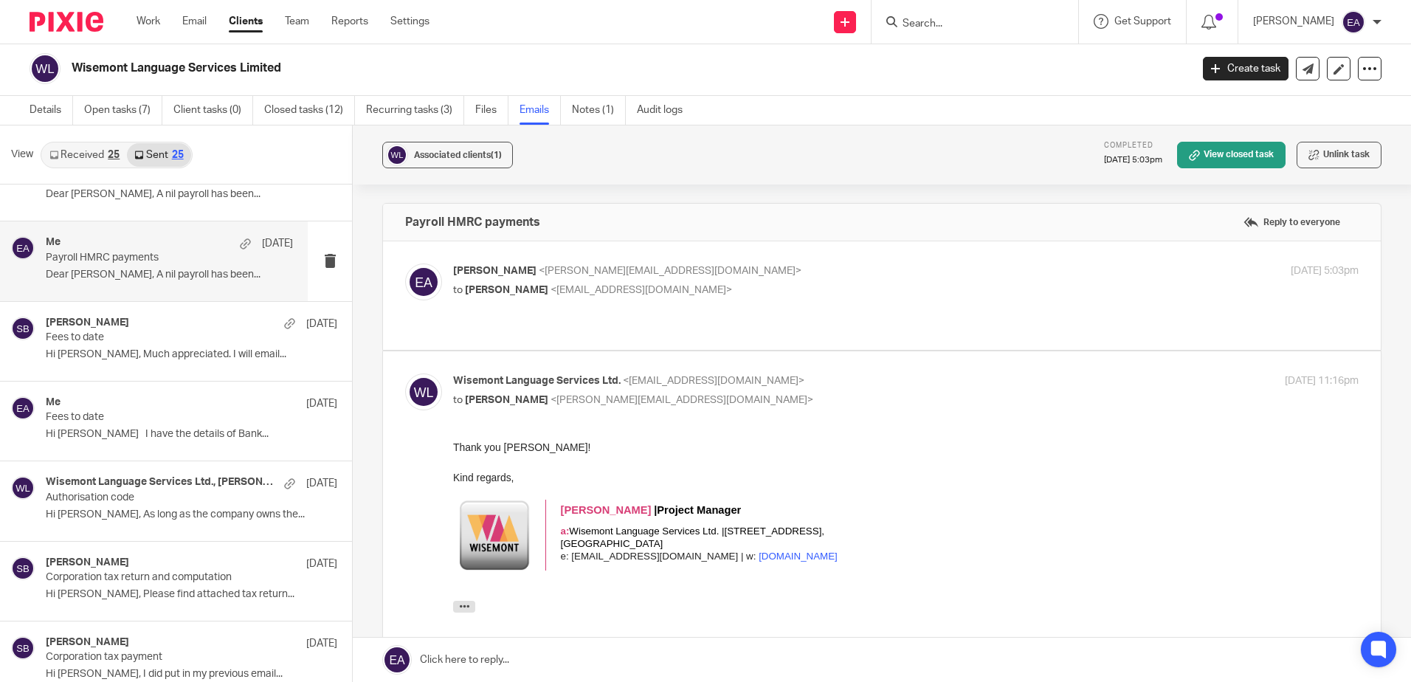
scroll to position [0, 0]
click at [142, 269] on p "Dear Emilia, A nil payroll has been..." at bounding box center [169, 275] width 247 height 13
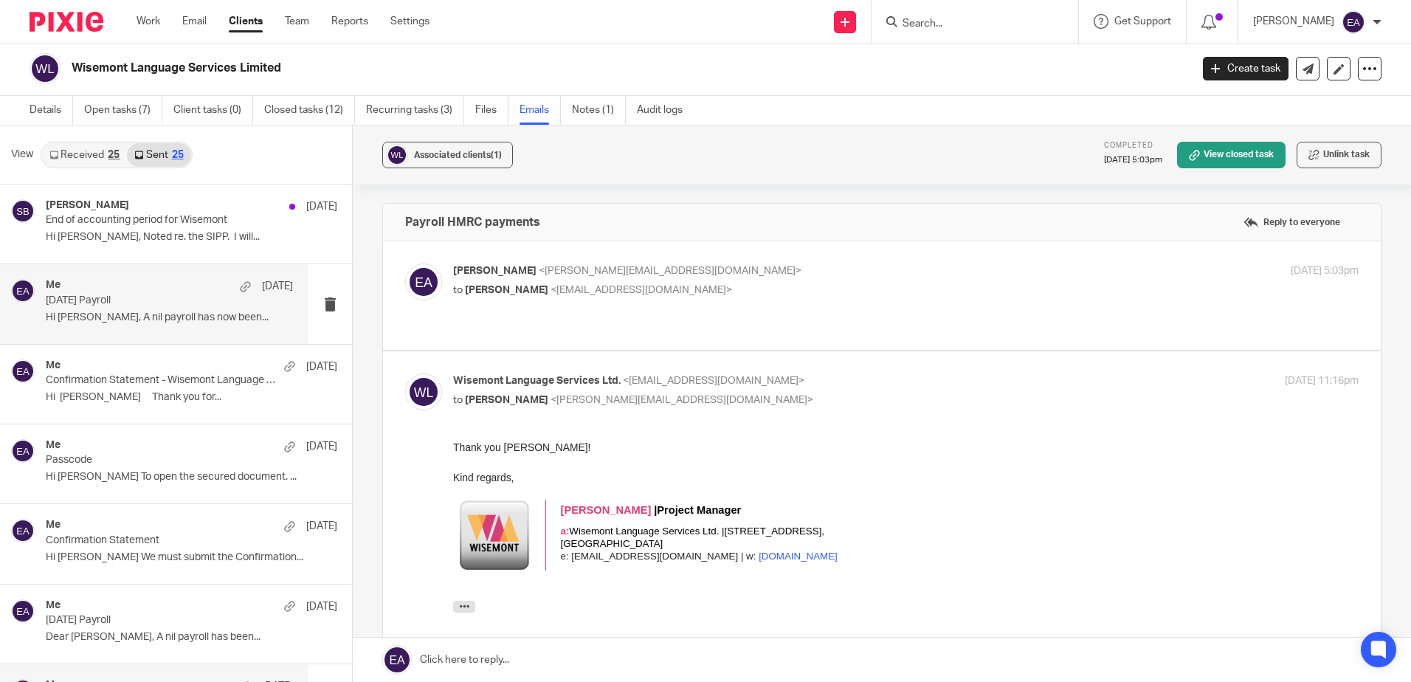
click at [136, 314] on p "Hi Emilia, A nil payroll has now been..." at bounding box center [169, 317] width 247 height 13
click at [659, 304] on div "Elaine Aitken <elaine@caatadvisory.co.uk> to Emilia Maria Korczynska <translati…" at bounding box center [881, 295] width 953 height 64
click at [693, 264] on p "Elaine Aitken <elaine@caatadvisory.co.uk>" at bounding box center [755, 270] width 604 height 15
checkbox input "true"
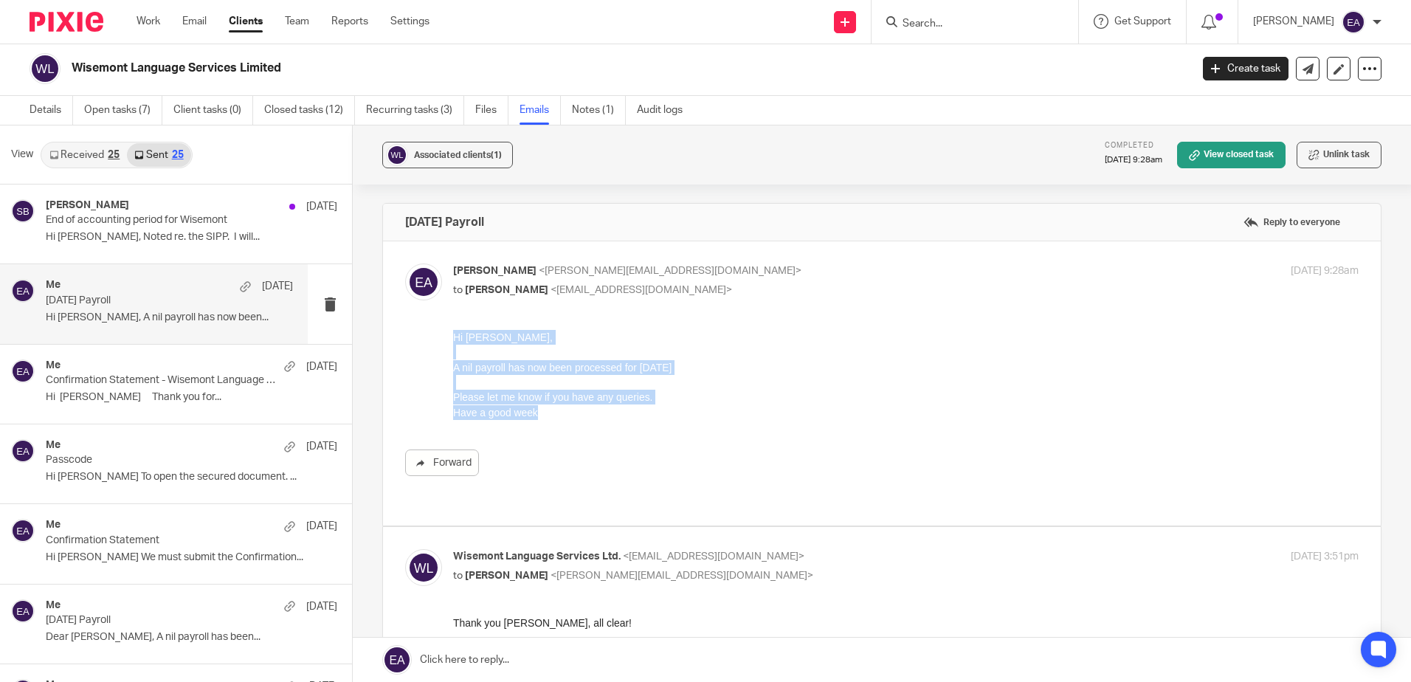
drag, startPoint x: 545, startPoint y: 417, endPoint x: 399, endPoint y: 331, distance: 169.7
click html "Hi Emilia, A nil payroll has now been processed for July 2025 Please let me kno…"
drag, startPoint x: 399, startPoint y: 331, endPoint x: 489, endPoint y: 340, distance: 90.5
copy div "Hi Emilia, A nil payroll has now been processed for July 2025 Please let me kno…"
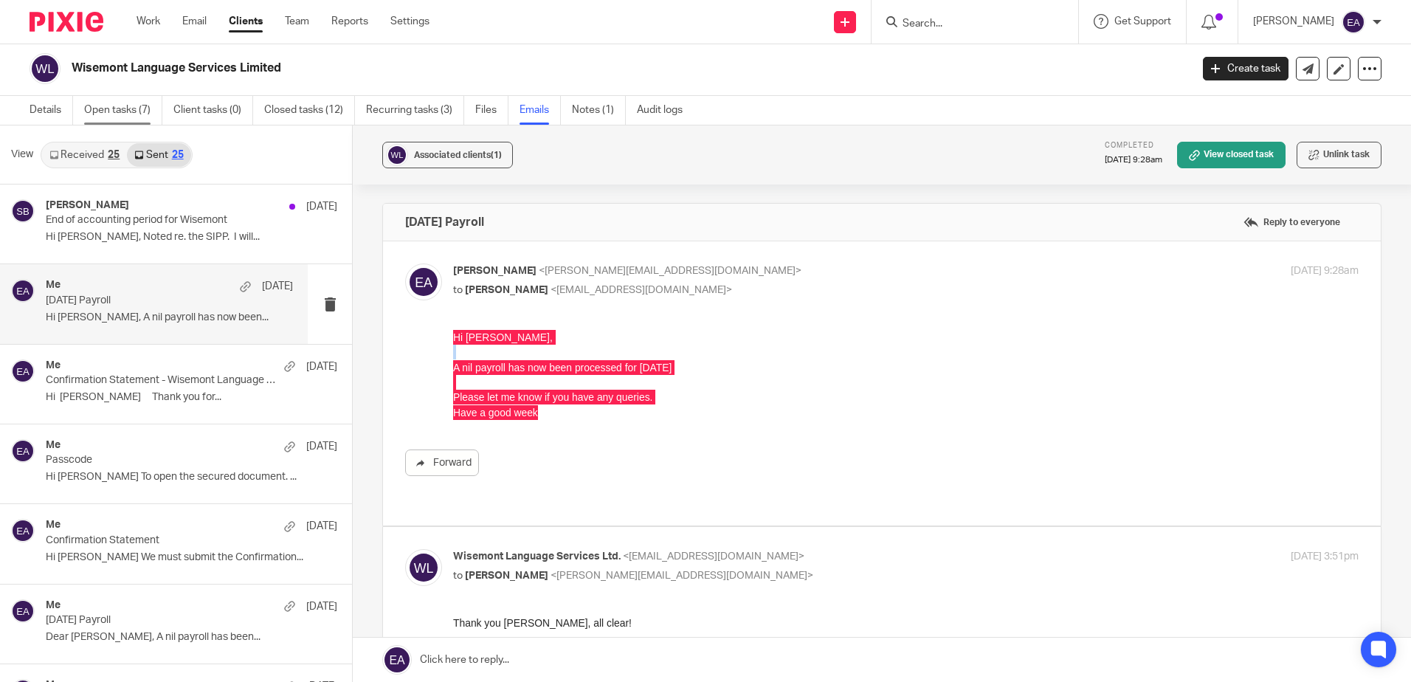
click at [92, 114] on link "Open tasks (7)" at bounding box center [123, 110] width 78 height 29
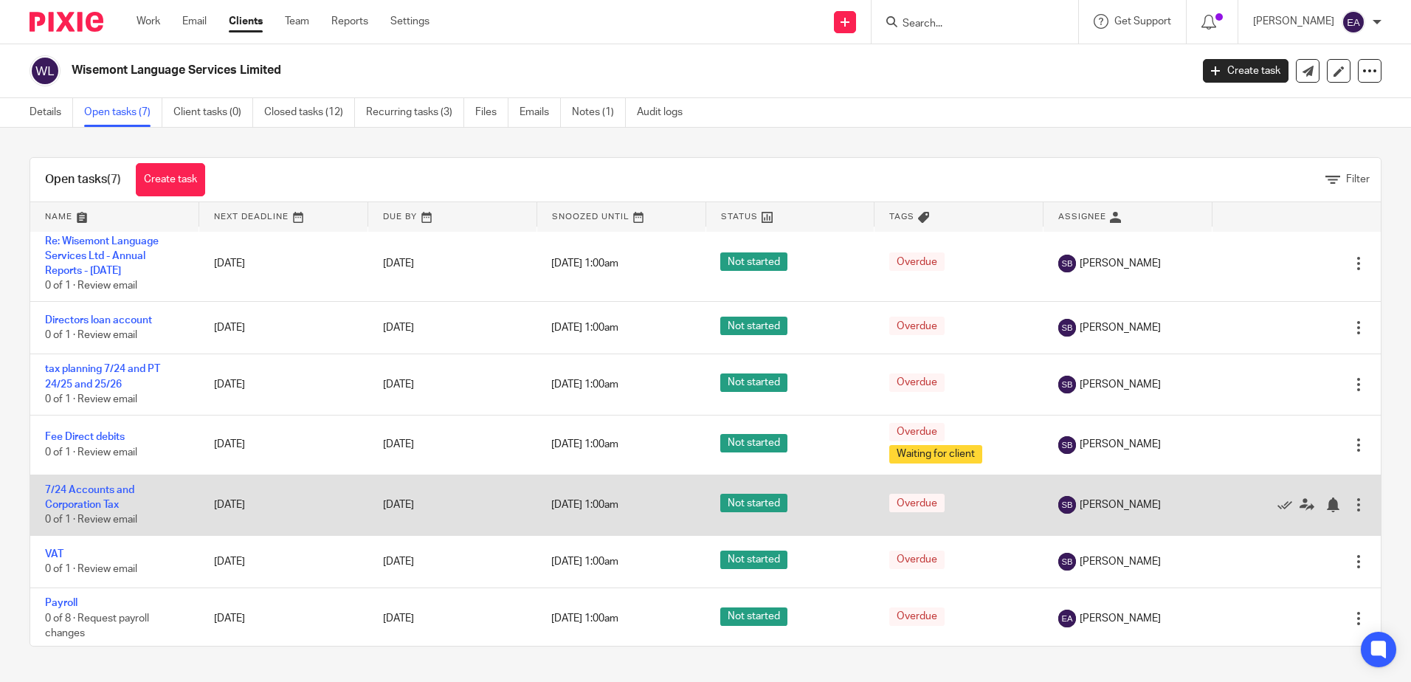
scroll to position [9, 0]
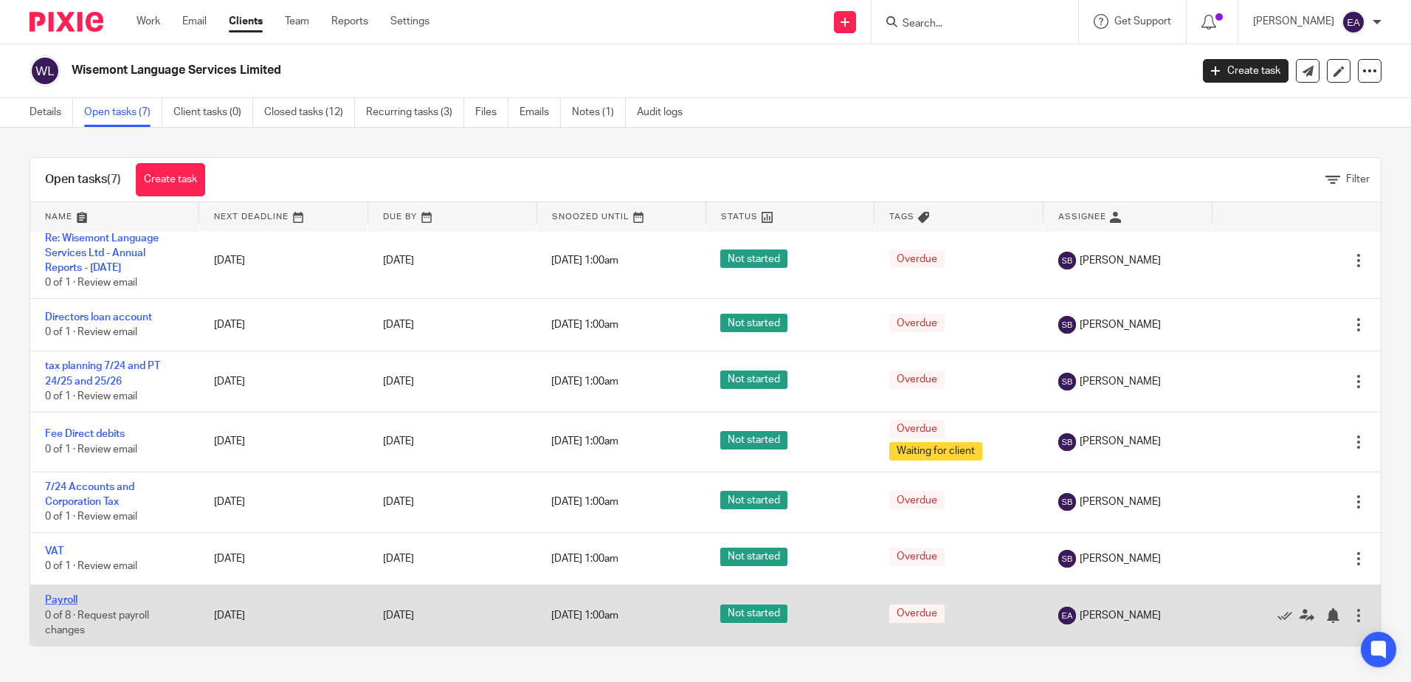
click at [56, 601] on link "Payroll" at bounding box center [61, 600] width 32 height 10
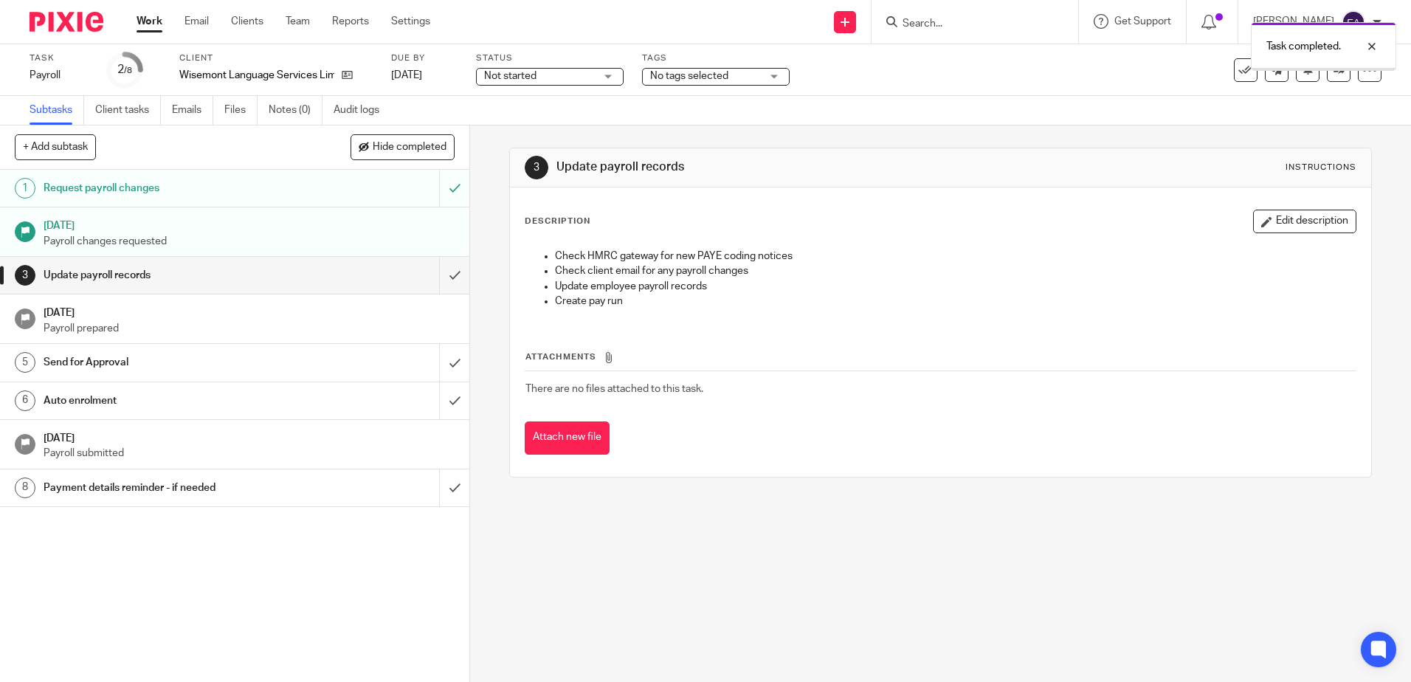
click at [439, 273] on input "submit" at bounding box center [234, 275] width 469 height 37
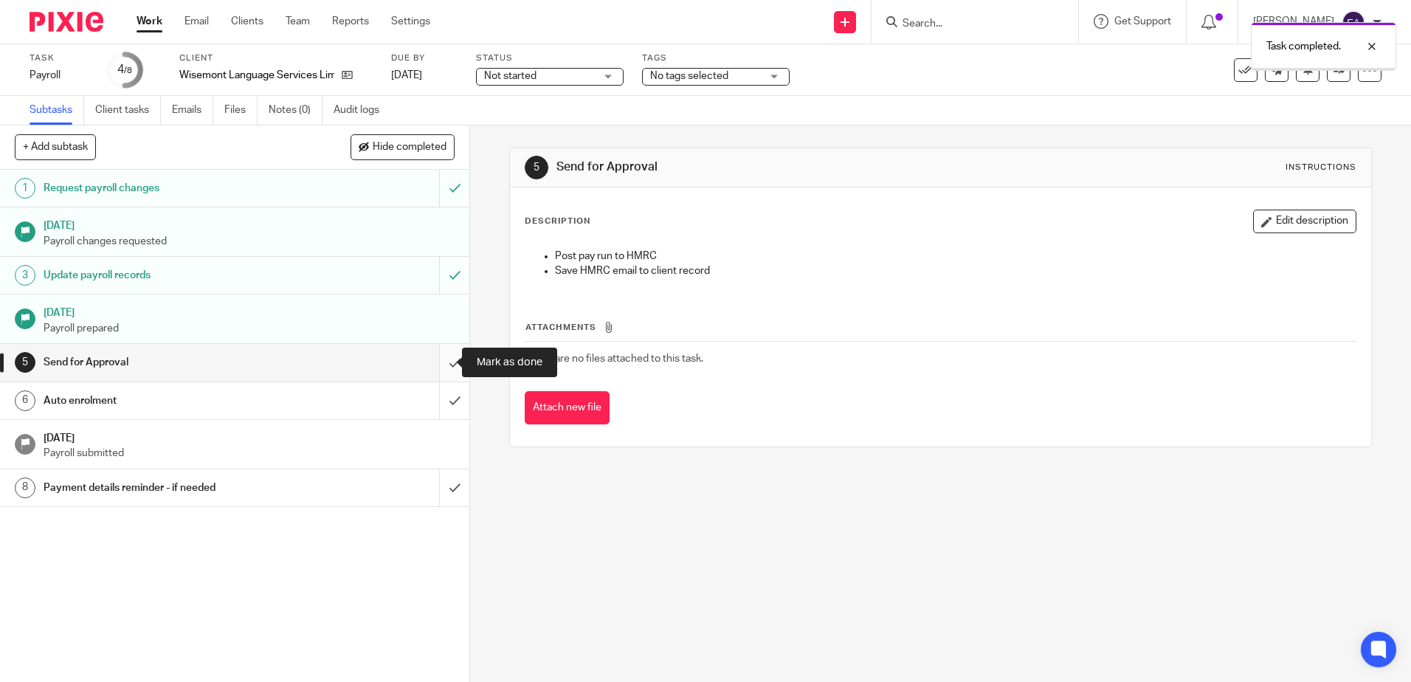
click at [440, 367] on input "submit" at bounding box center [234, 362] width 469 height 37
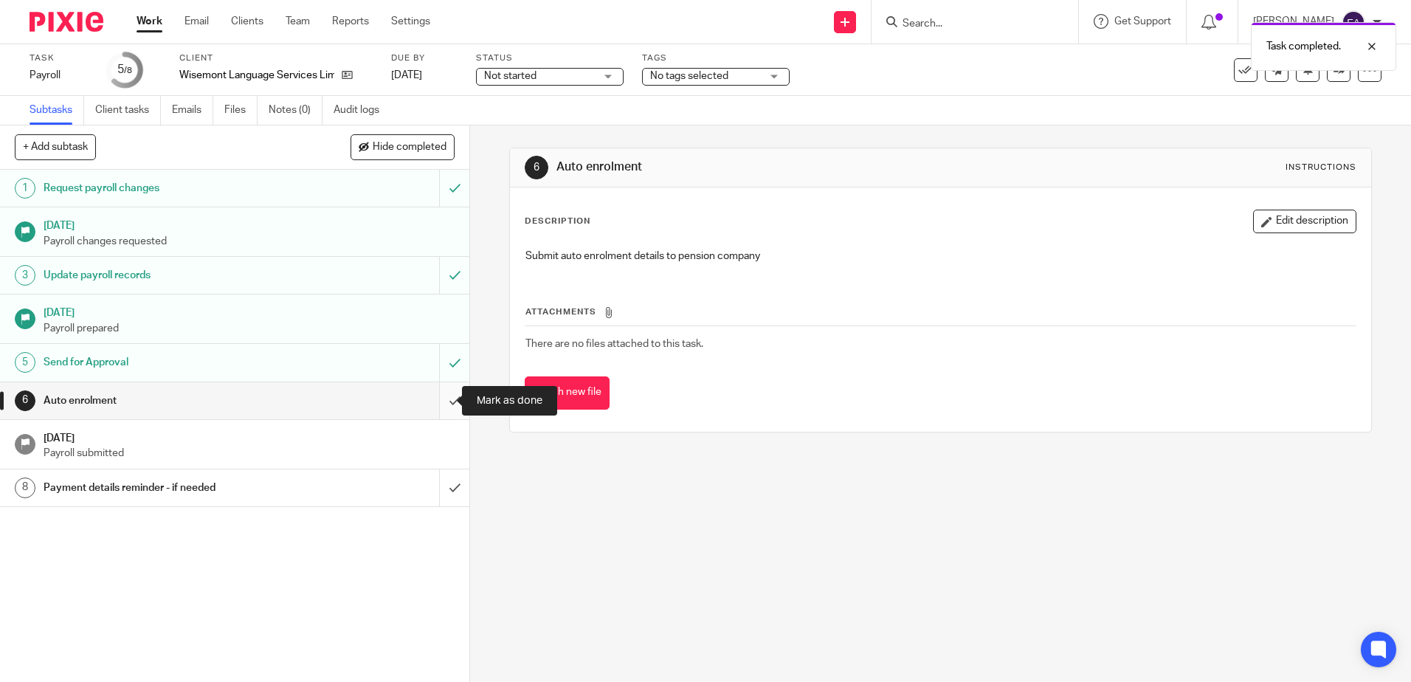
click at [440, 404] on input "submit" at bounding box center [234, 400] width 469 height 37
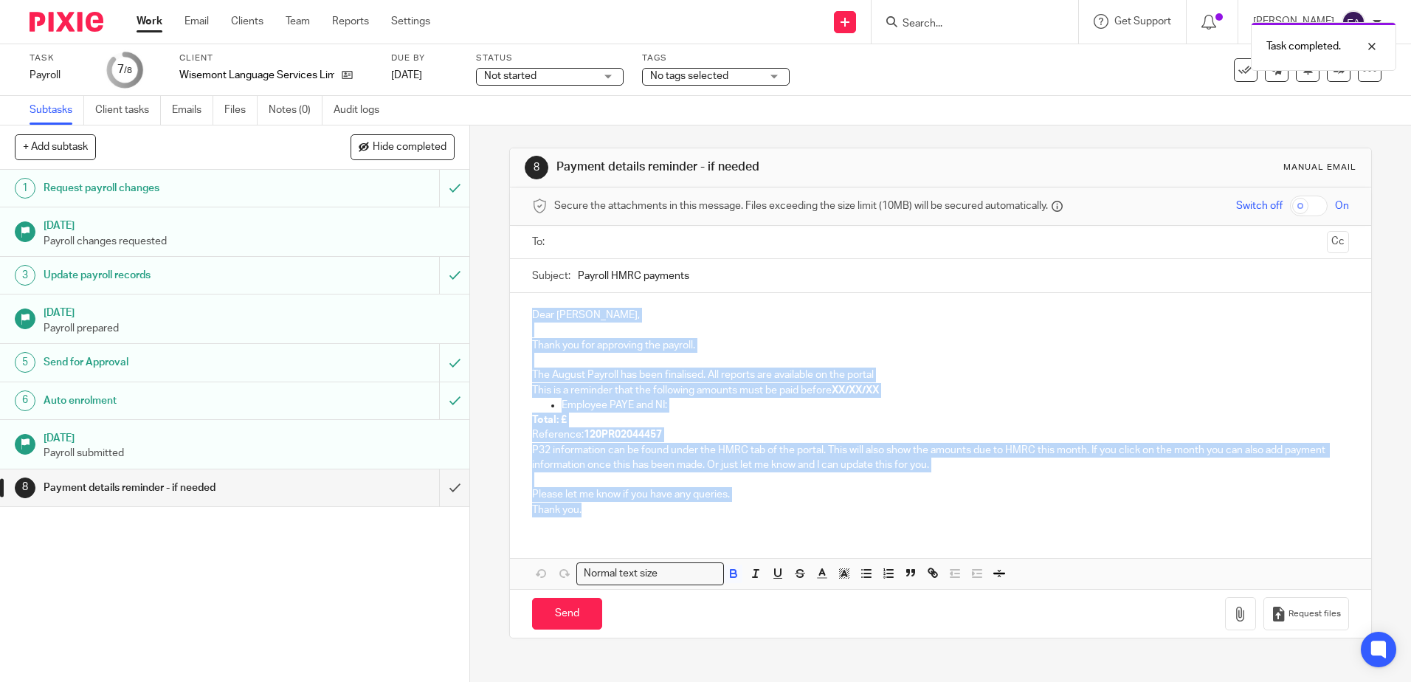
drag, startPoint x: 592, startPoint y: 518, endPoint x: 474, endPoint y: 286, distance: 260.0
click at [453, 256] on div "+ Add subtask Hide completed Cancel + Add 1 Request payroll changes 13 Aug 2025…" at bounding box center [705, 403] width 1411 height 556
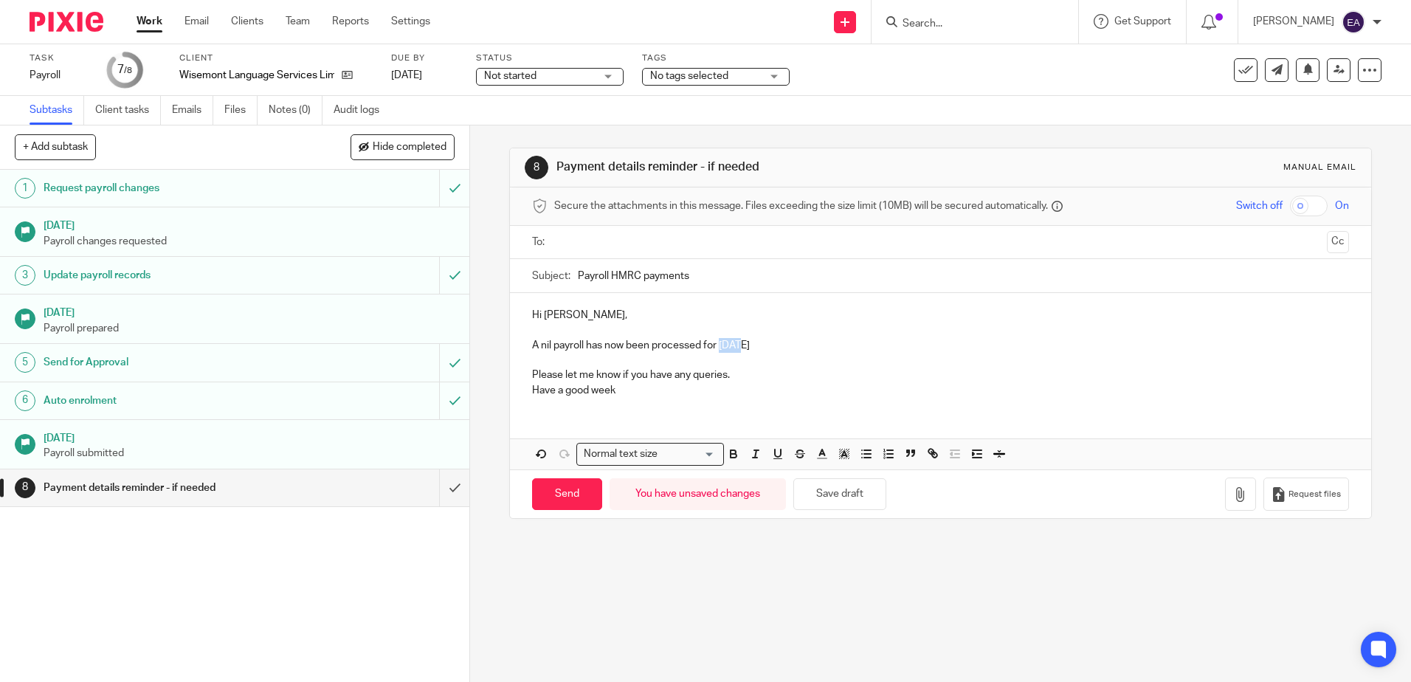
drag, startPoint x: 736, startPoint y: 347, endPoint x: 719, endPoint y: 347, distance: 17.0
click at [719, 347] on p "A nil payroll has now been processed for July 2025" at bounding box center [940, 345] width 816 height 15
drag, startPoint x: 615, startPoint y: 391, endPoint x: 522, endPoint y: 393, distance: 92.2
click at [522, 393] on div "Hi Emilia, A nil payroll has now been processed for August 2025 Please let me k…" at bounding box center [940, 351] width 860 height 116
click at [735, 372] on p "Please let me know if you have any queries." at bounding box center [940, 374] width 816 height 15
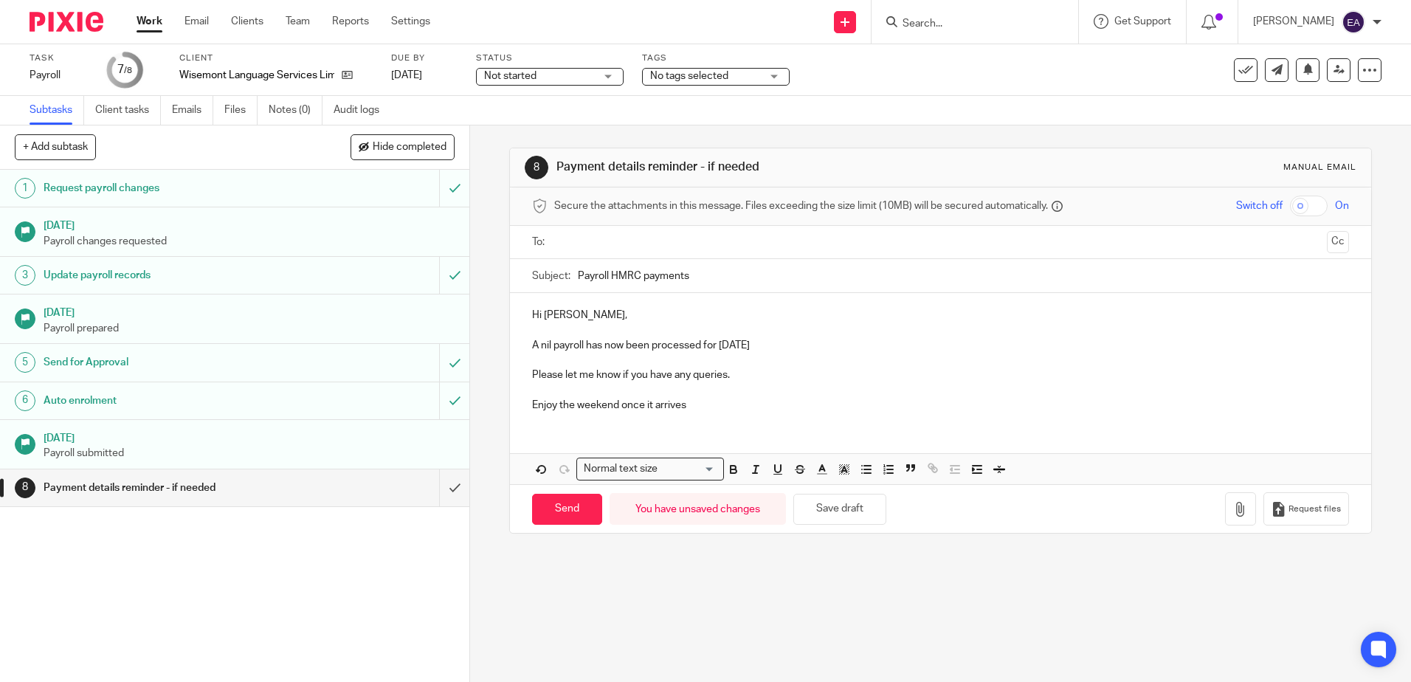
click at [571, 272] on div "Subject: Payroll HMRC payments" at bounding box center [940, 275] width 816 height 33
click at [578, 278] on input "Payroll HMRC payments" at bounding box center [963, 275] width 770 height 33
drag, startPoint x: 728, startPoint y: 269, endPoint x: 642, endPoint y: 274, distance: 86.4
click at [642, 274] on input "August Payroll HMRC payments" at bounding box center [963, 275] width 770 height 33
click at [606, 277] on input "August Payroll" at bounding box center [963, 275] width 770 height 33
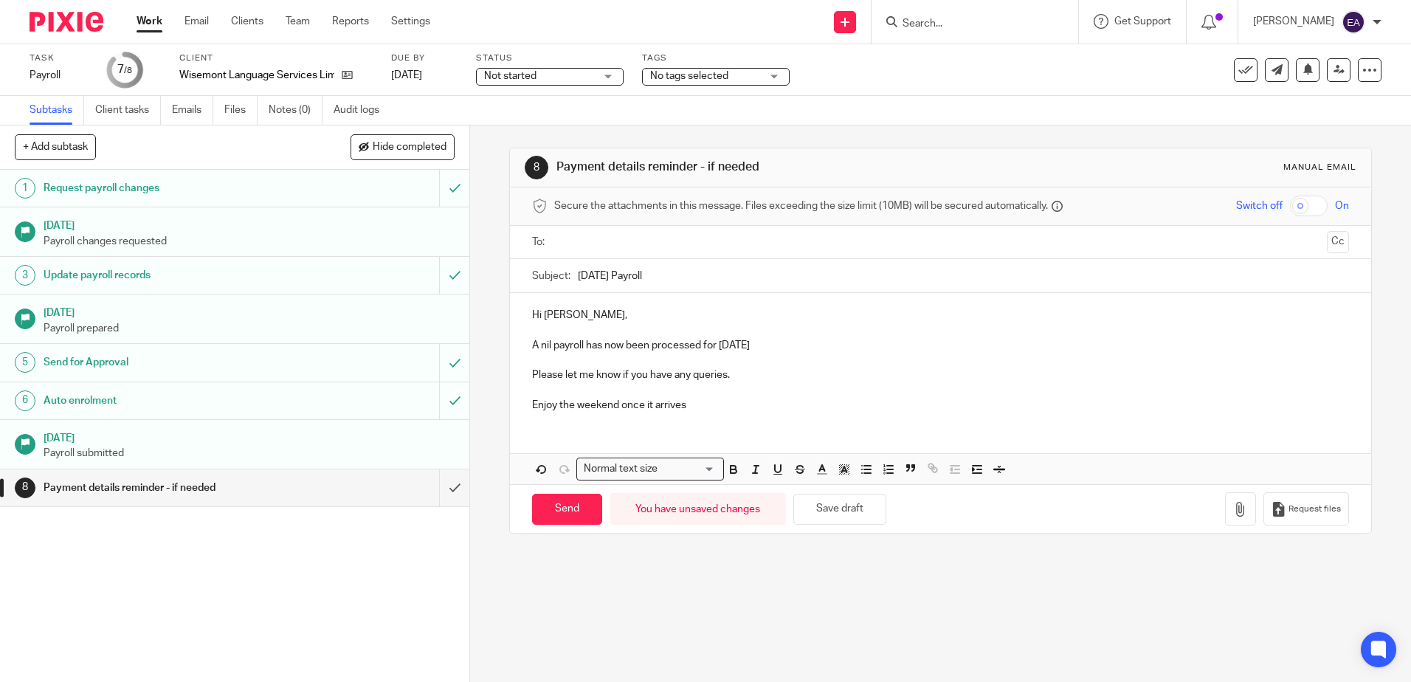
type input "August 25 Payroll"
click at [583, 249] on input "text" at bounding box center [939, 242] width 761 height 17
click at [569, 516] on input "Send" at bounding box center [567, 513] width 70 height 32
type input "Sent"
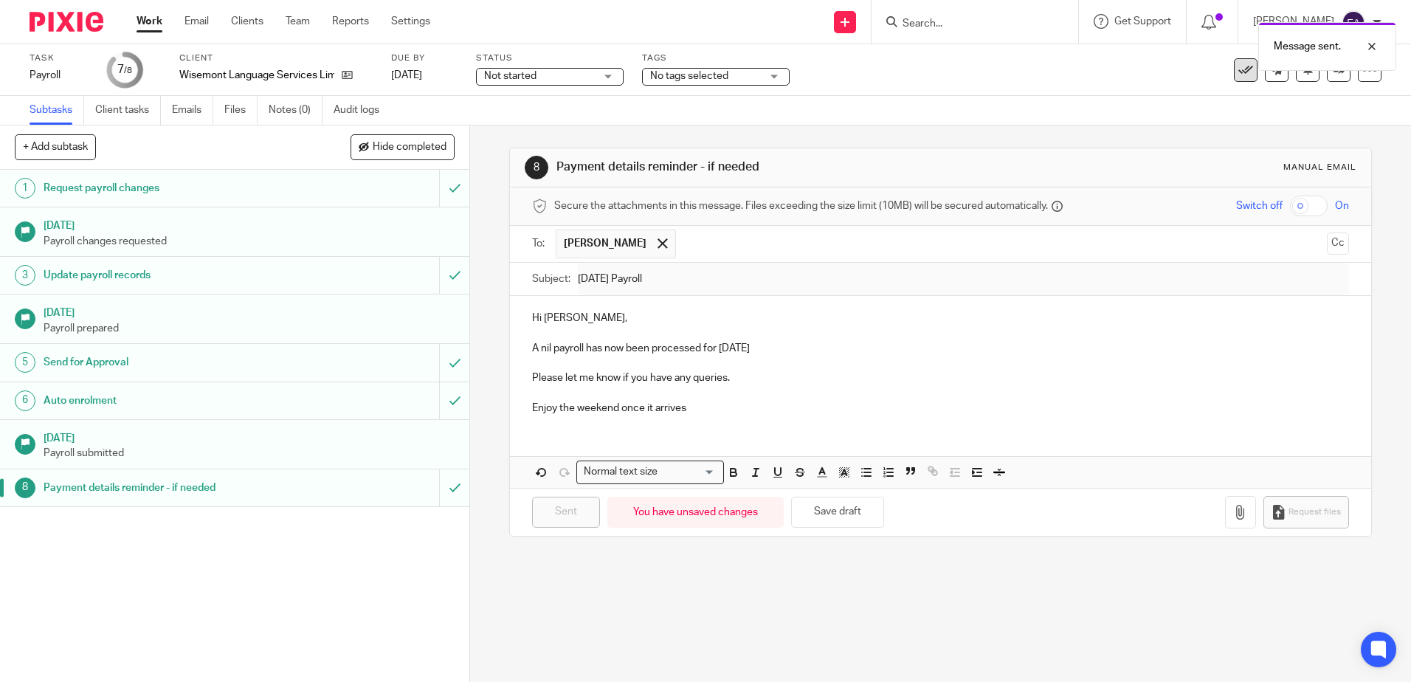
click at [1238, 72] on icon at bounding box center [1245, 70] width 15 height 15
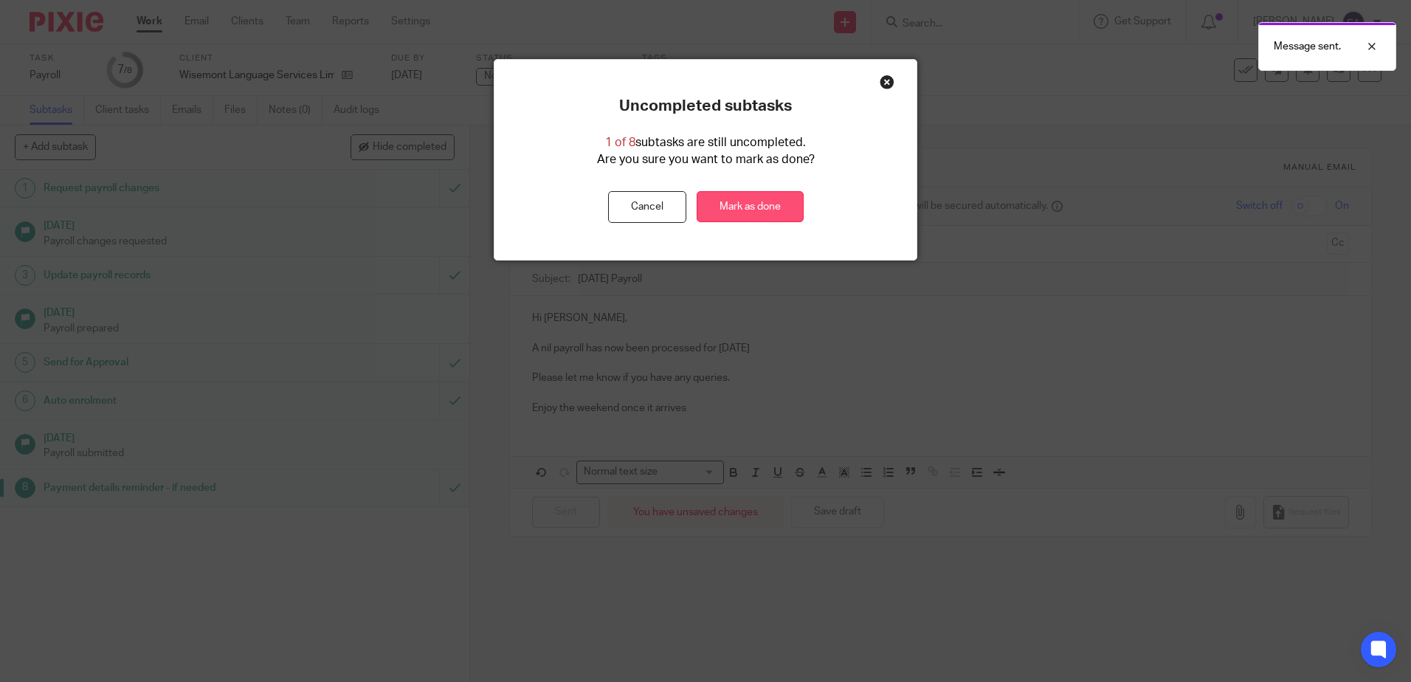
click at [764, 204] on link "Mark as done" at bounding box center [750, 207] width 107 height 32
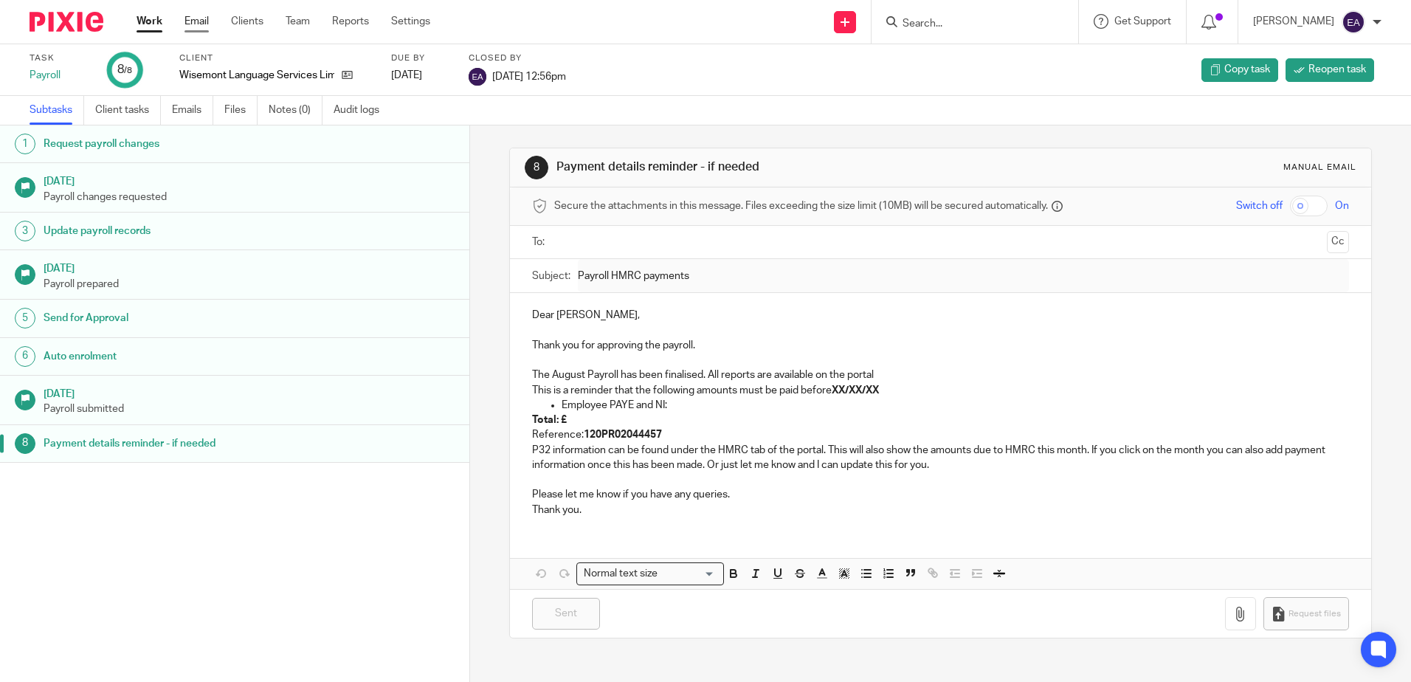
click at [196, 25] on link "Email" at bounding box center [196, 21] width 24 height 15
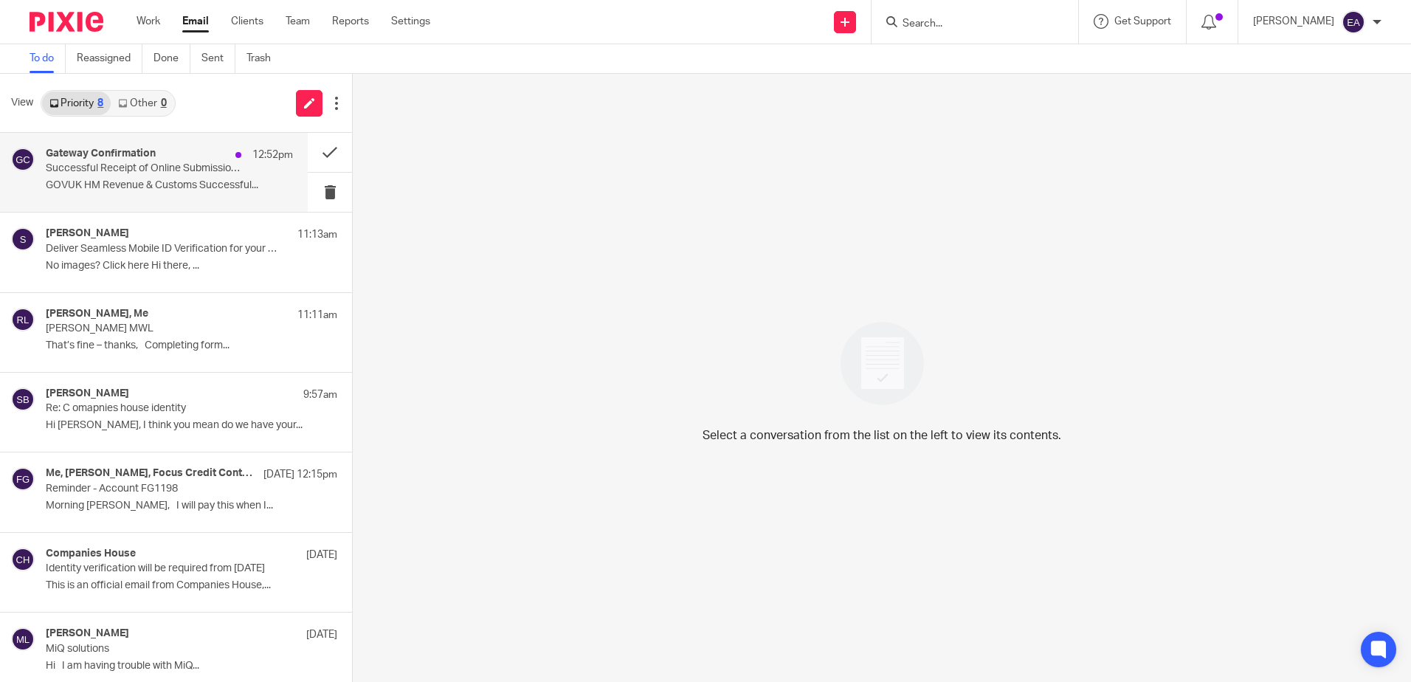
click at [156, 156] on div "Gateway Confirmation 12:52pm" at bounding box center [169, 155] width 247 height 15
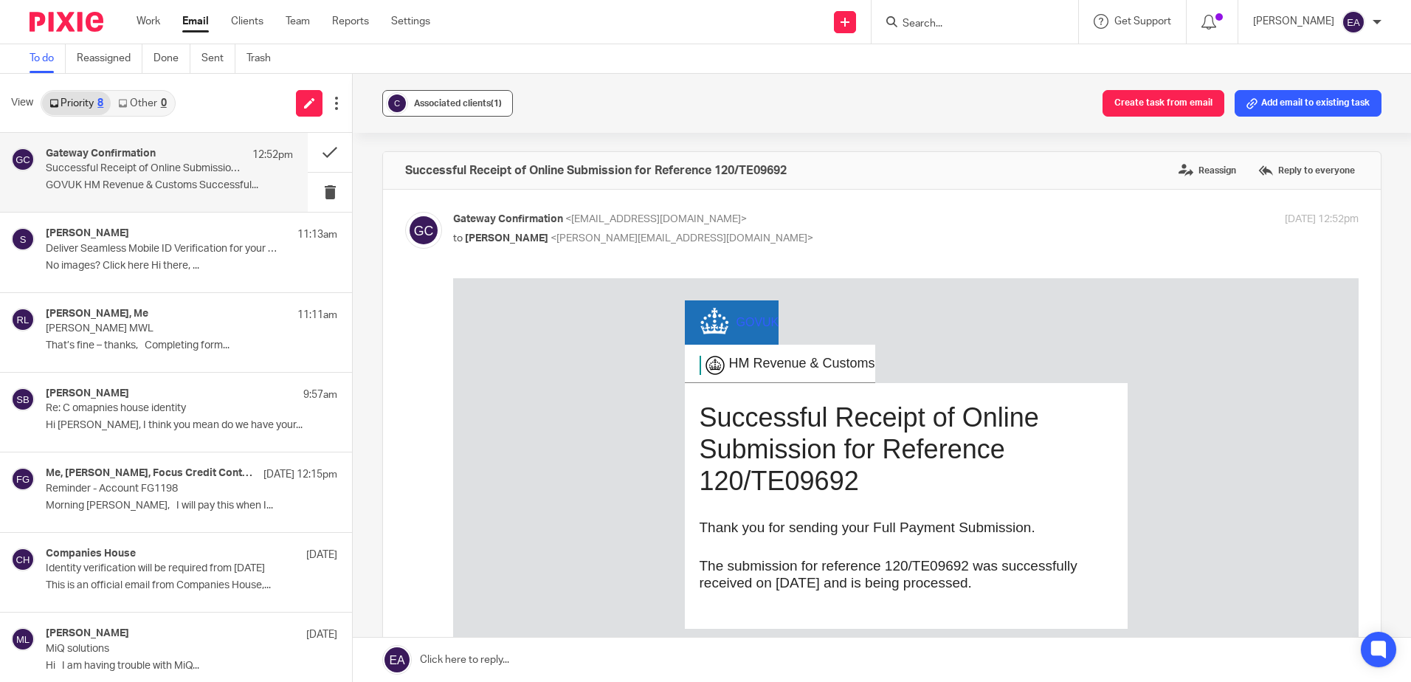
click at [440, 100] on span "Associated clients (1)" at bounding box center [458, 103] width 88 height 9
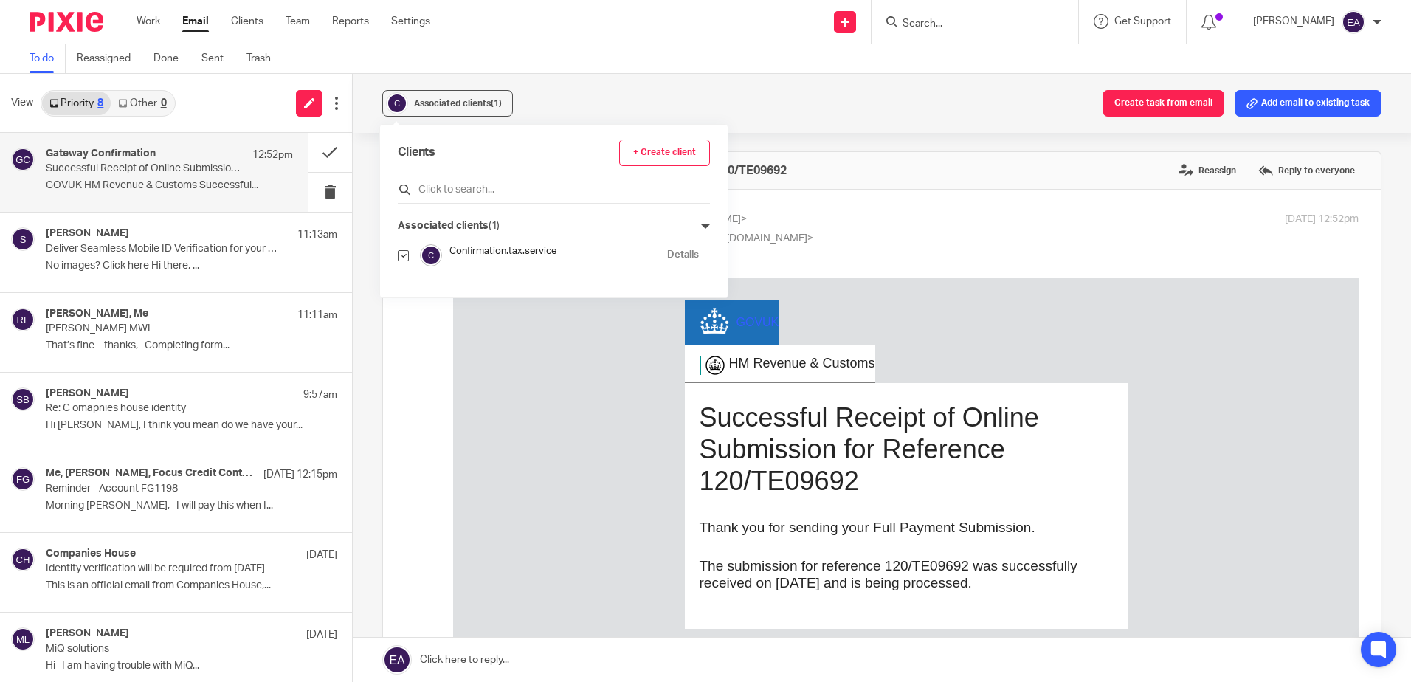
click at [455, 184] on input "text" at bounding box center [554, 189] width 312 height 15
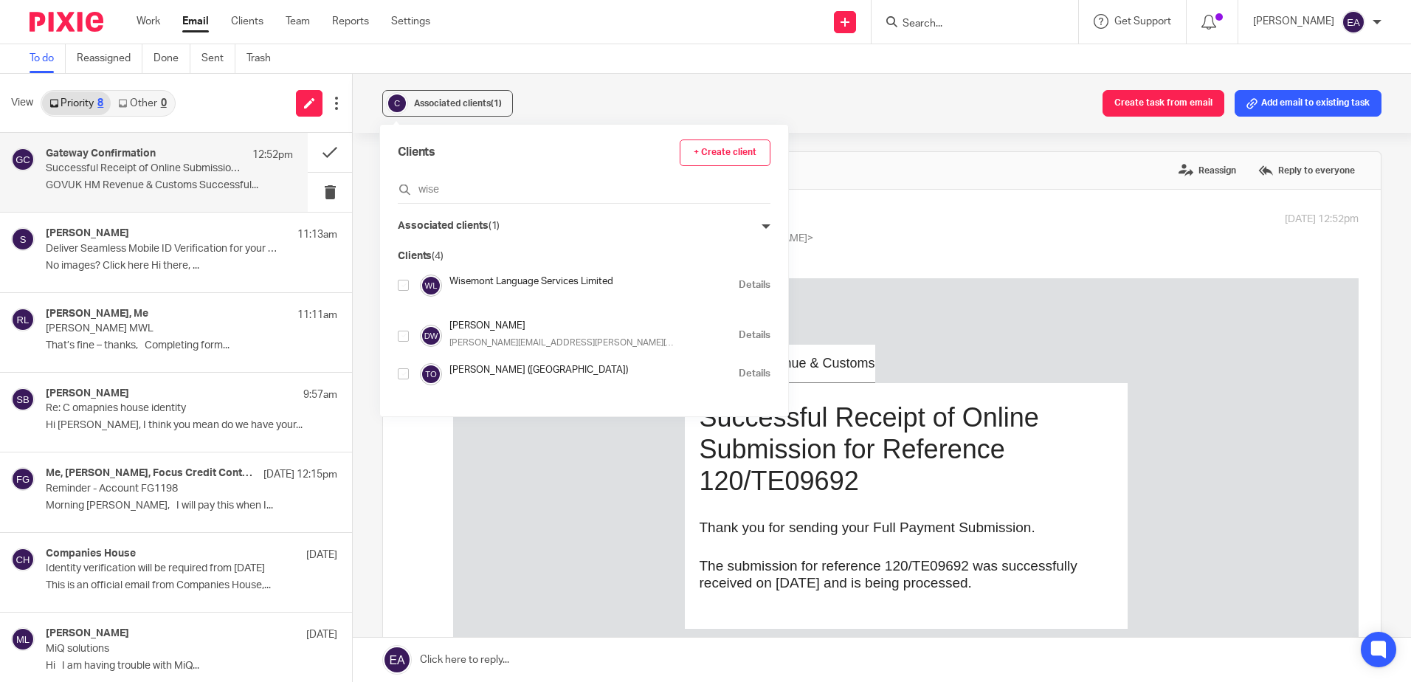
type input "wise"
click at [403, 282] on input "checkbox" at bounding box center [403, 285] width 11 height 11
checkbox input "true"
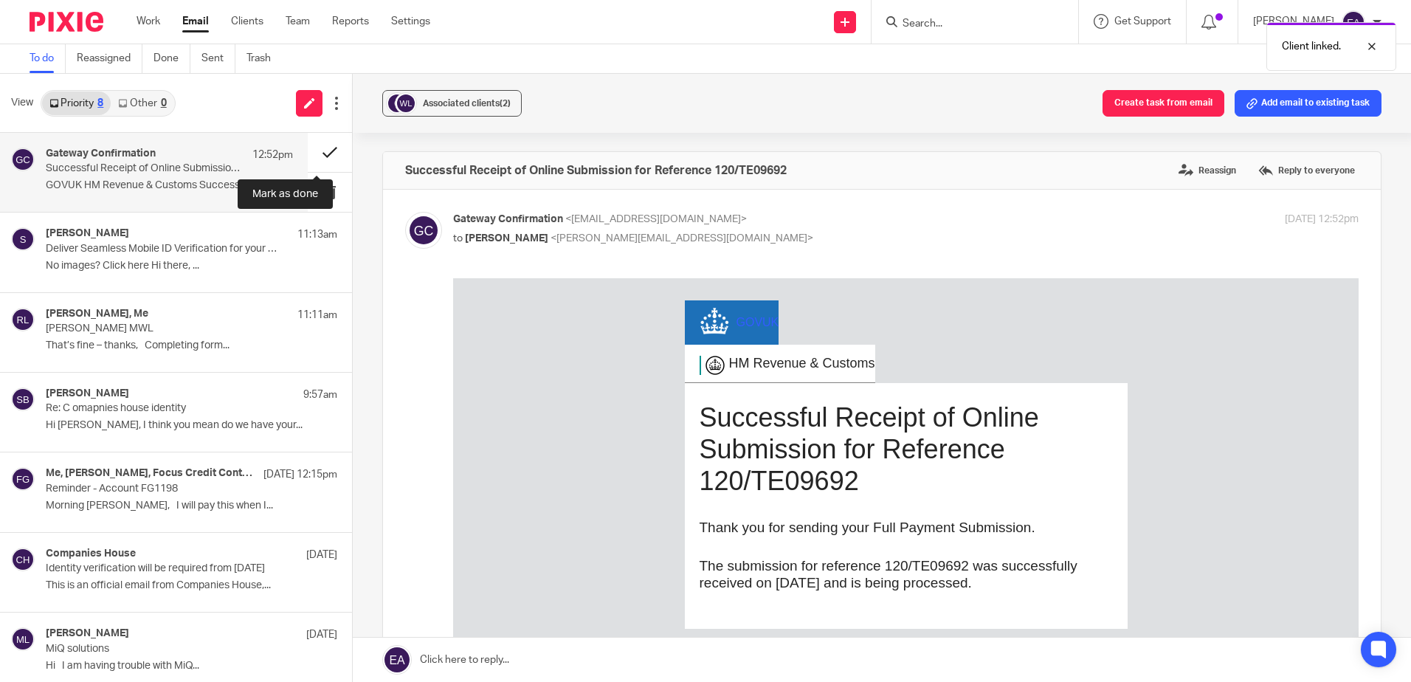
click at [317, 148] on button at bounding box center [330, 152] width 44 height 39
